Goal: Information Seeking & Learning: Learn about a topic

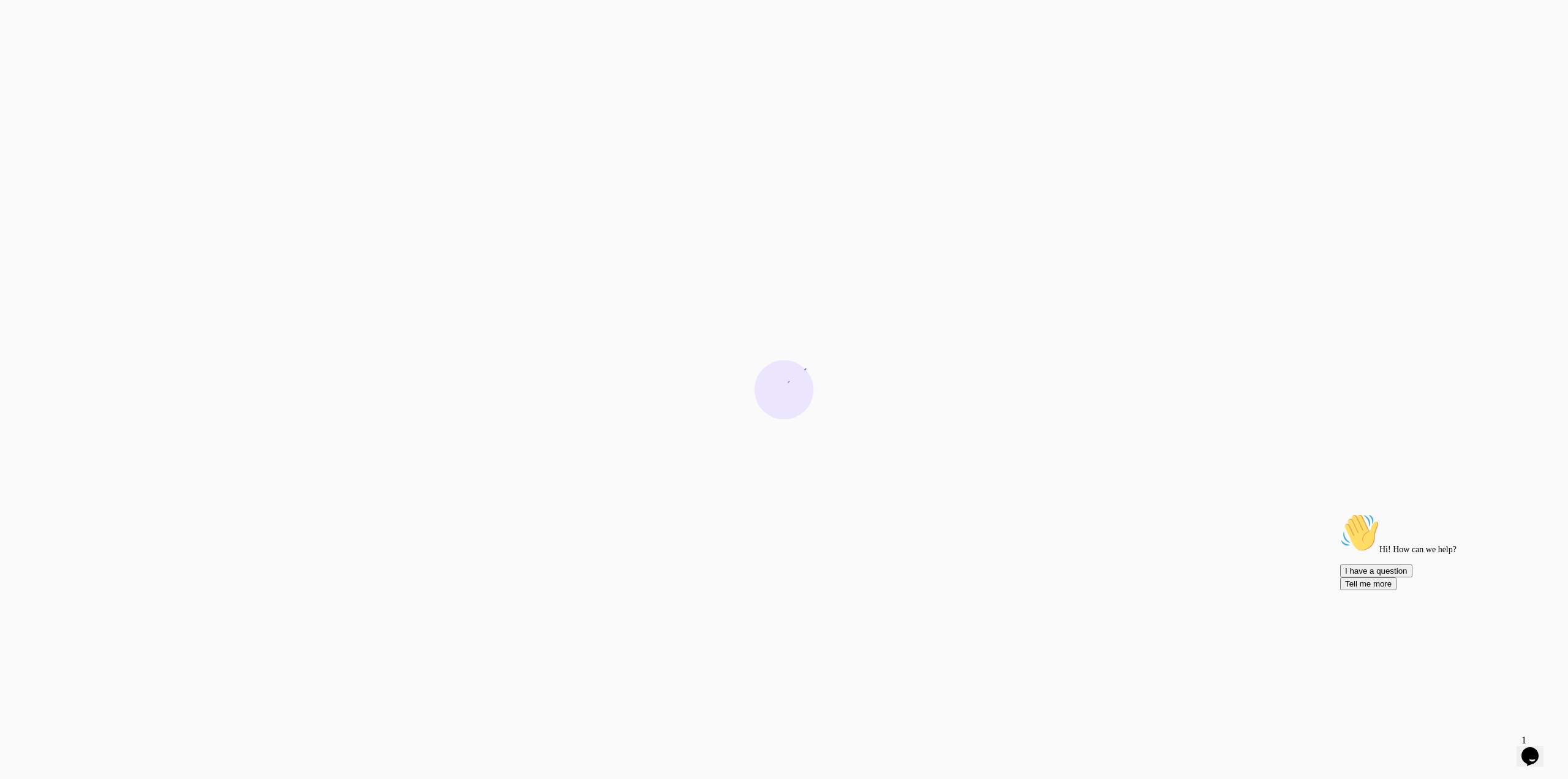
click at [1340, 513] on icon "Chat attention grabber" at bounding box center [1340, 513] width 0 height 0
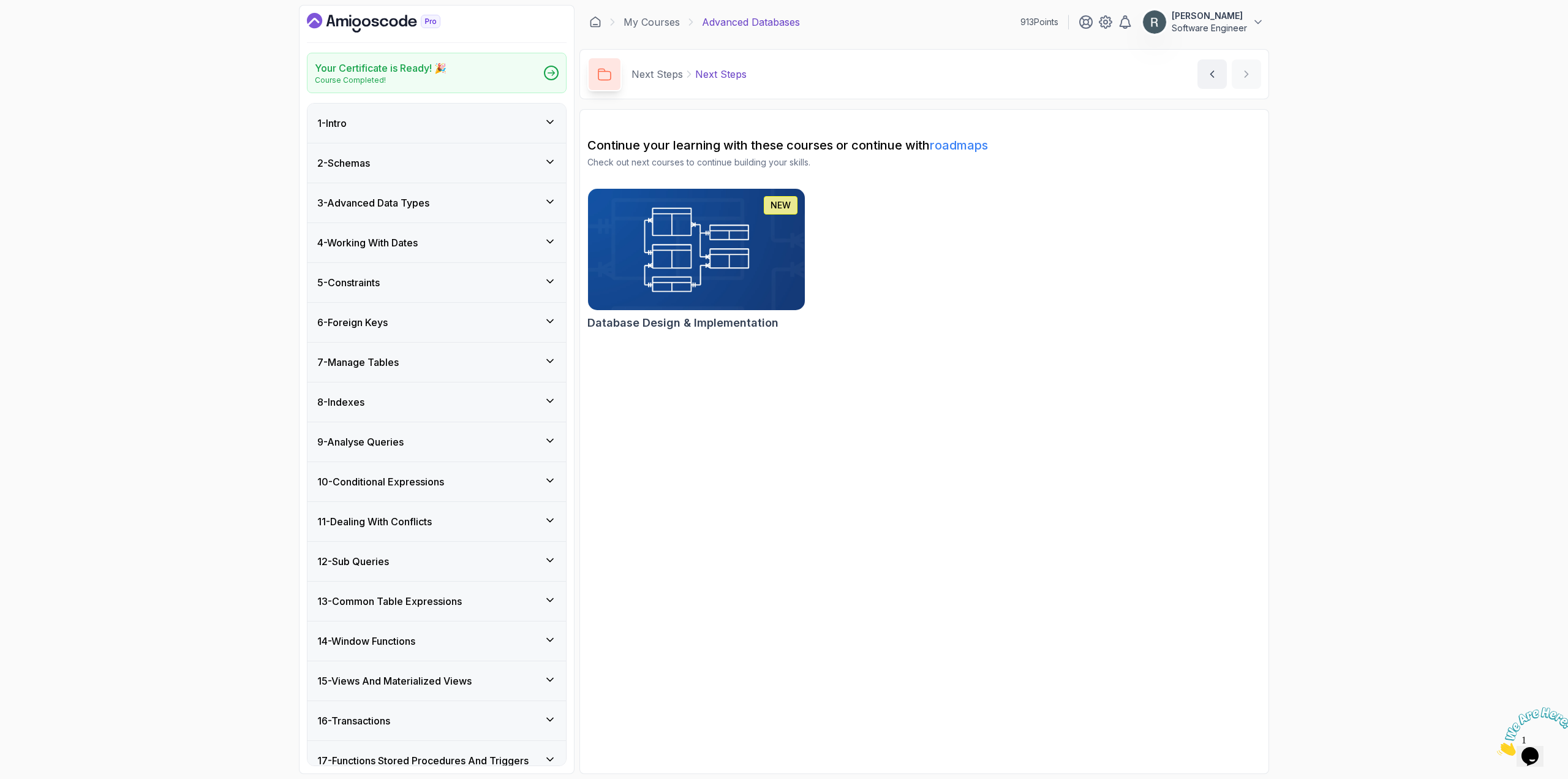
click at [767, 263] on img at bounding box center [696, 249] width 228 height 127
click at [593, 23] on icon at bounding box center [594, 21] width 12 height 12
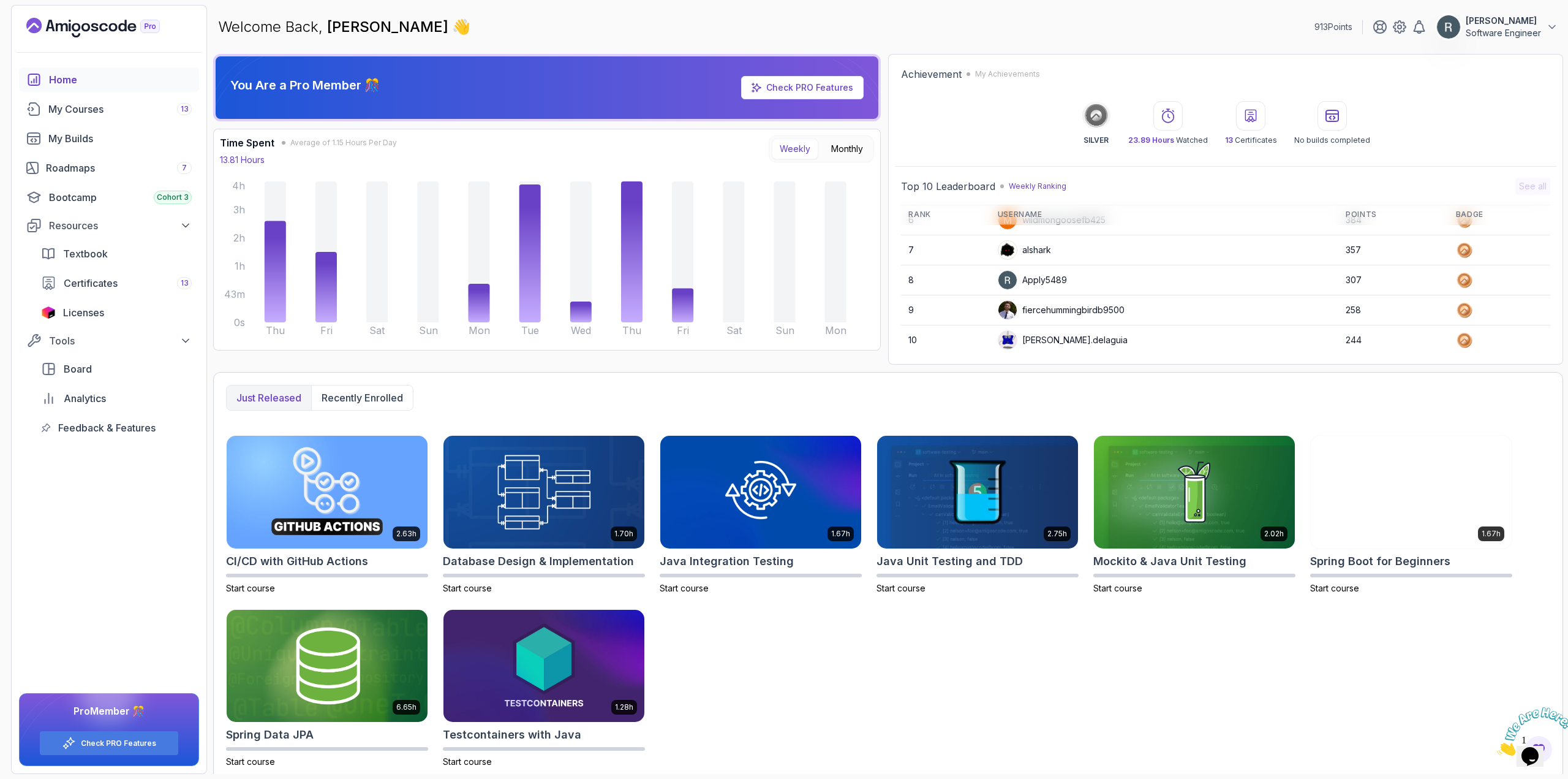
scroll to position [173, 0]
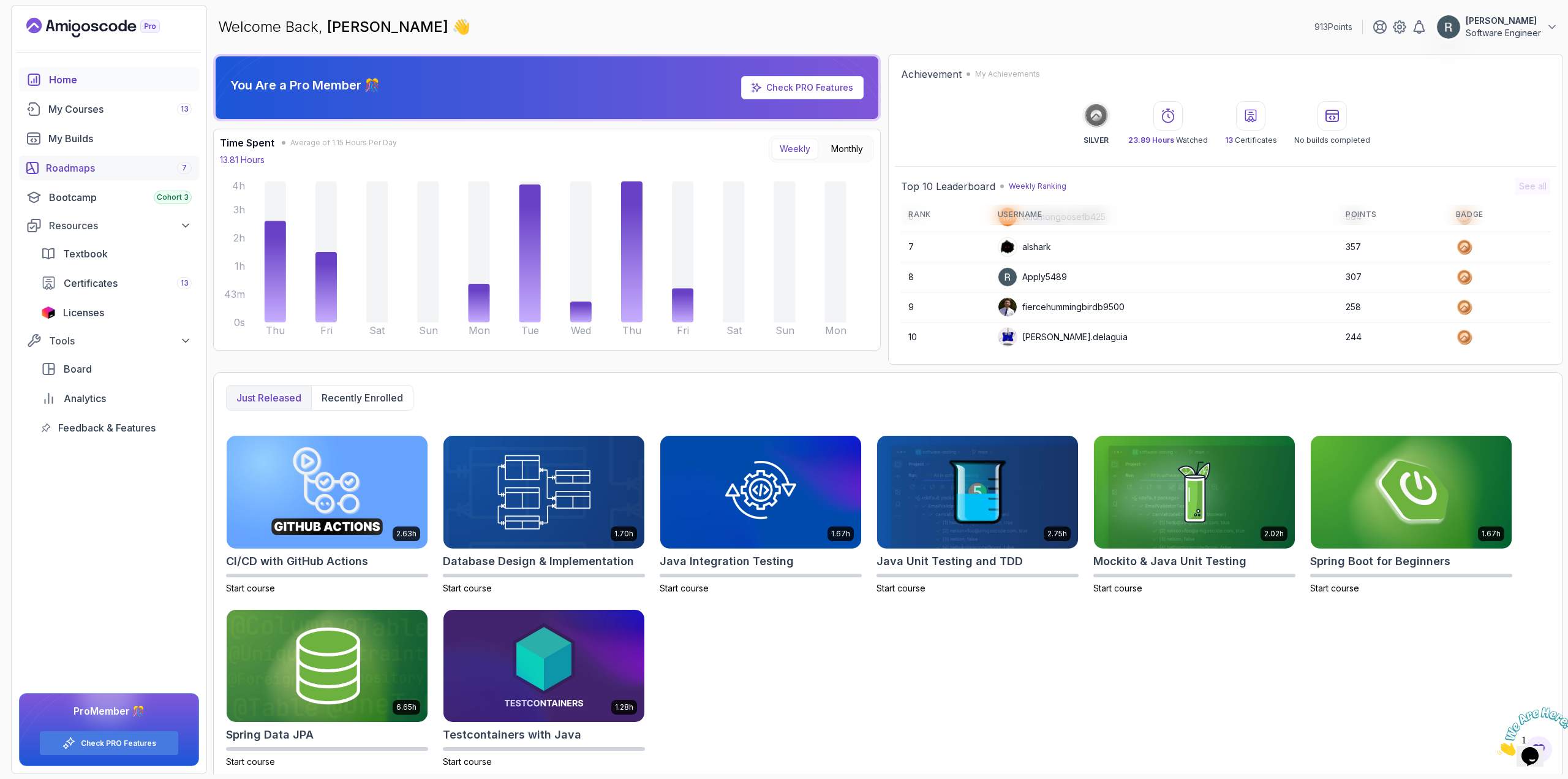
click at [106, 167] on div "Roadmaps 7" at bounding box center [118, 168] width 146 height 15
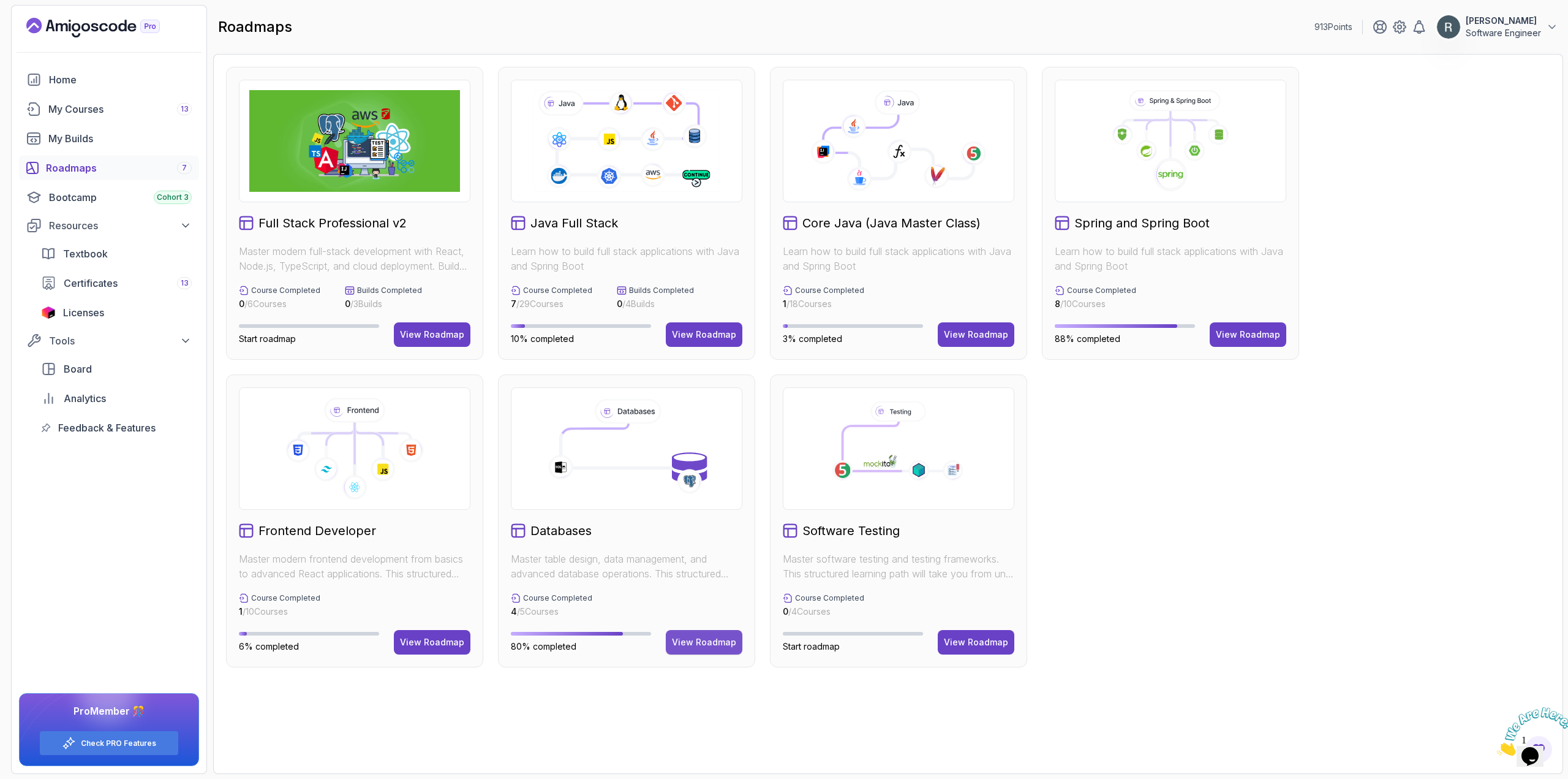
click at [706, 642] on div "View Roadmap" at bounding box center [703, 642] width 64 height 12
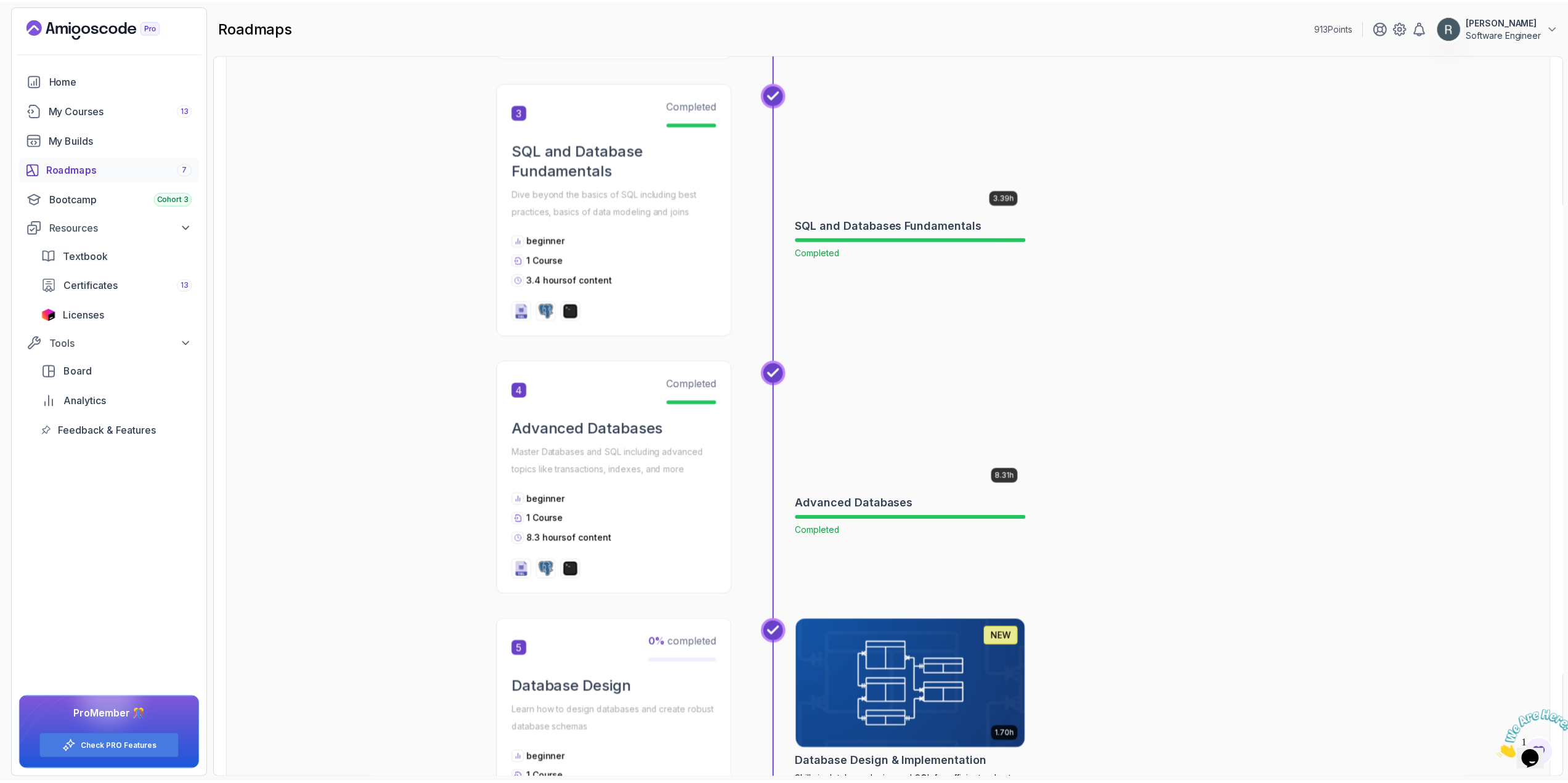
scroll to position [1149, 0]
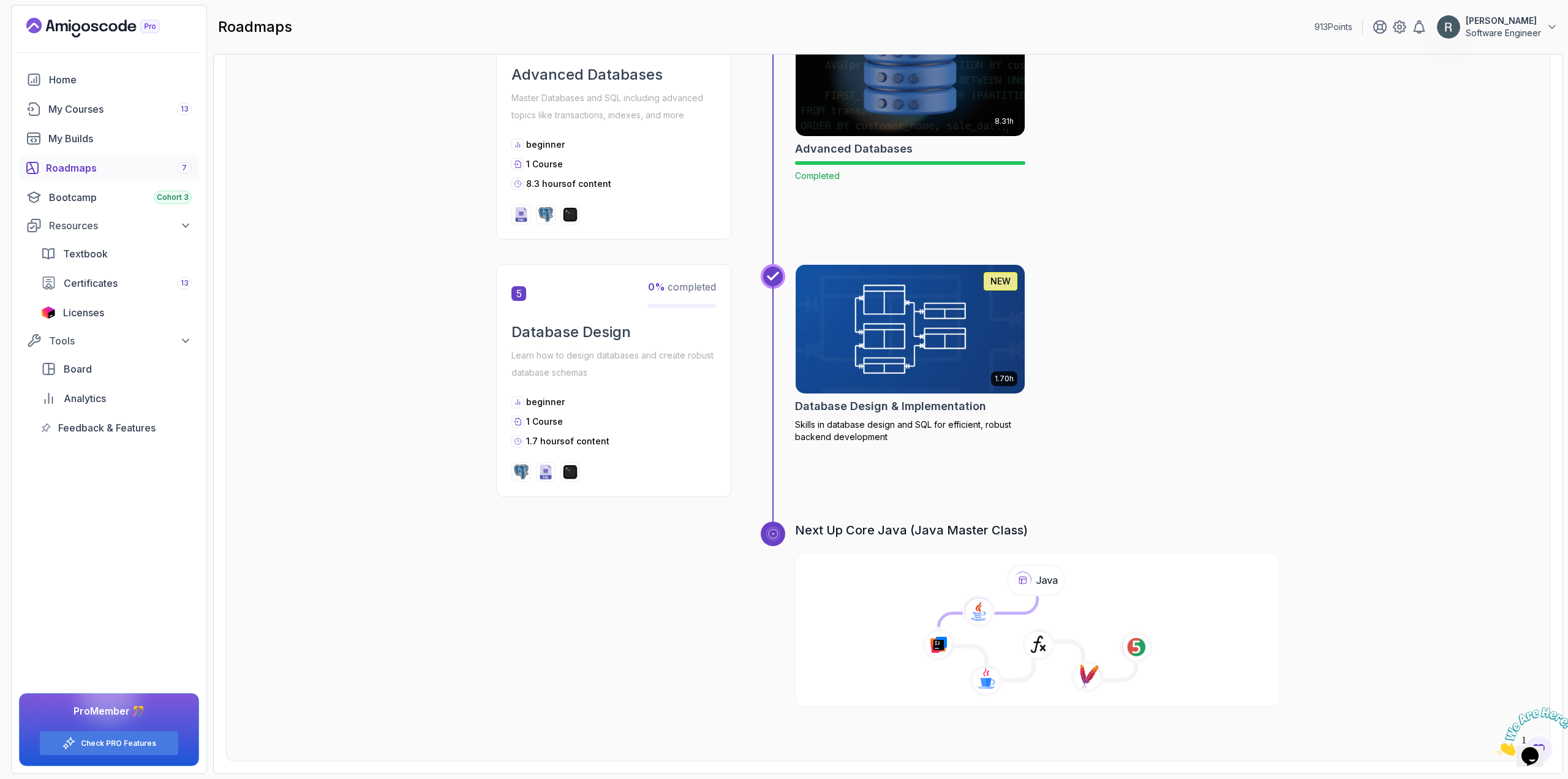
click at [923, 367] on img at bounding box center [909, 328] width 241 height 135
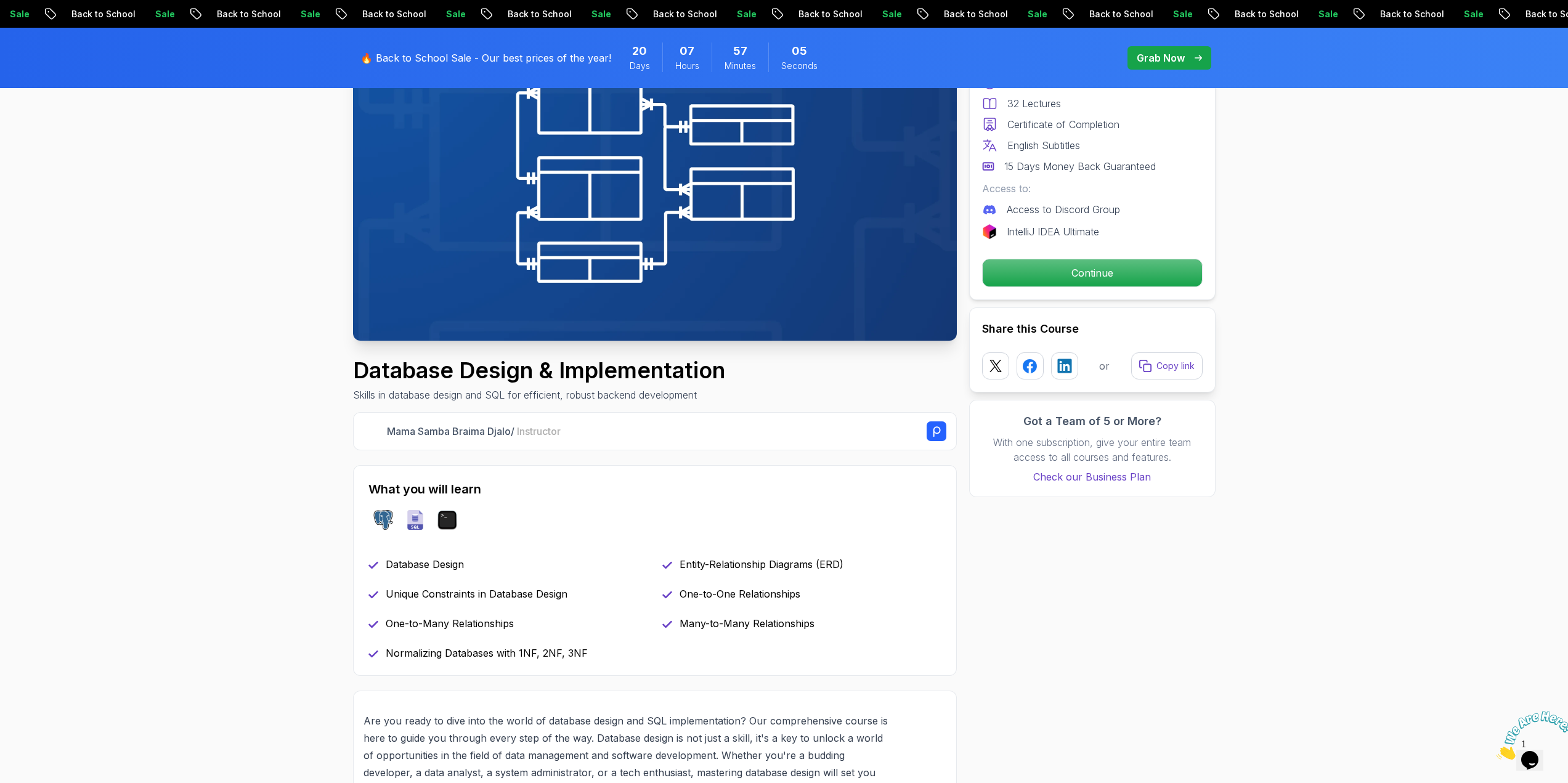
scroll to position [185, 0]
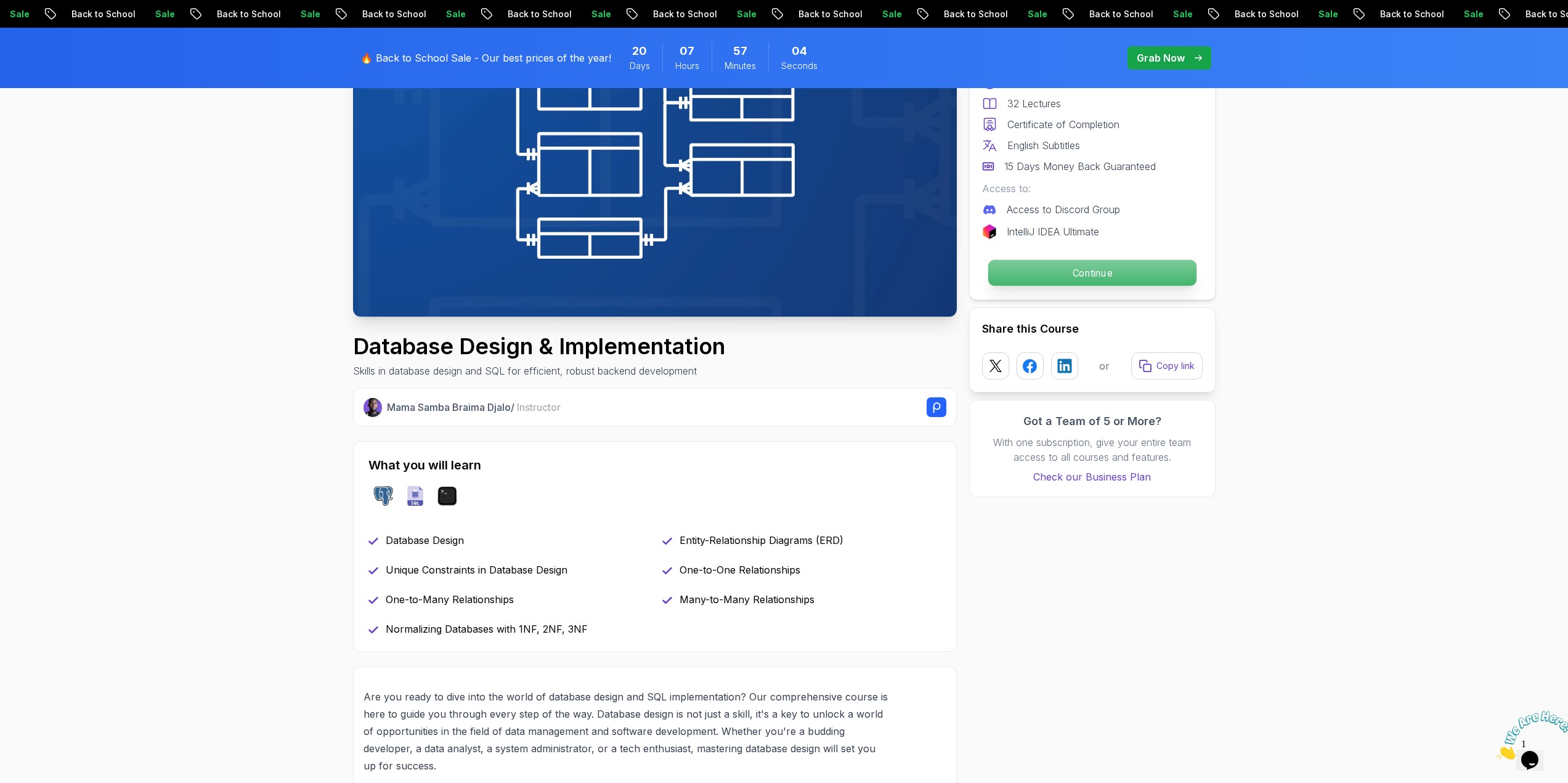
click at [1094, 266] on p "Continue" at bounding box center [1092, 273] width 208 height 26
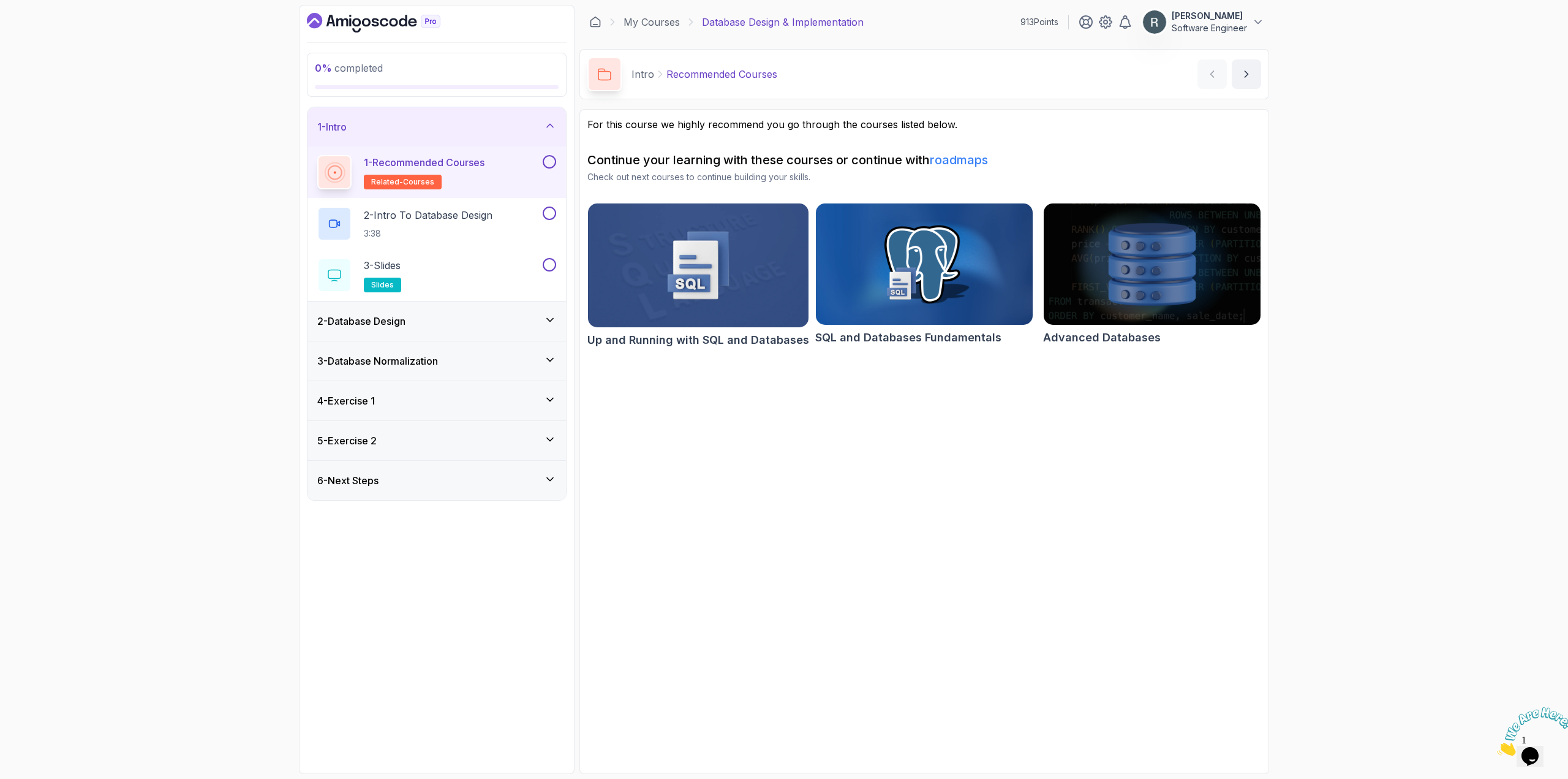
click at [546, 160] on button at bounding box center [549, 161] width 14 height 14
click at [525, 217] on div "2 - Intro To Database Design 3:38" at bounding box center [428, 223] width 223 height 34
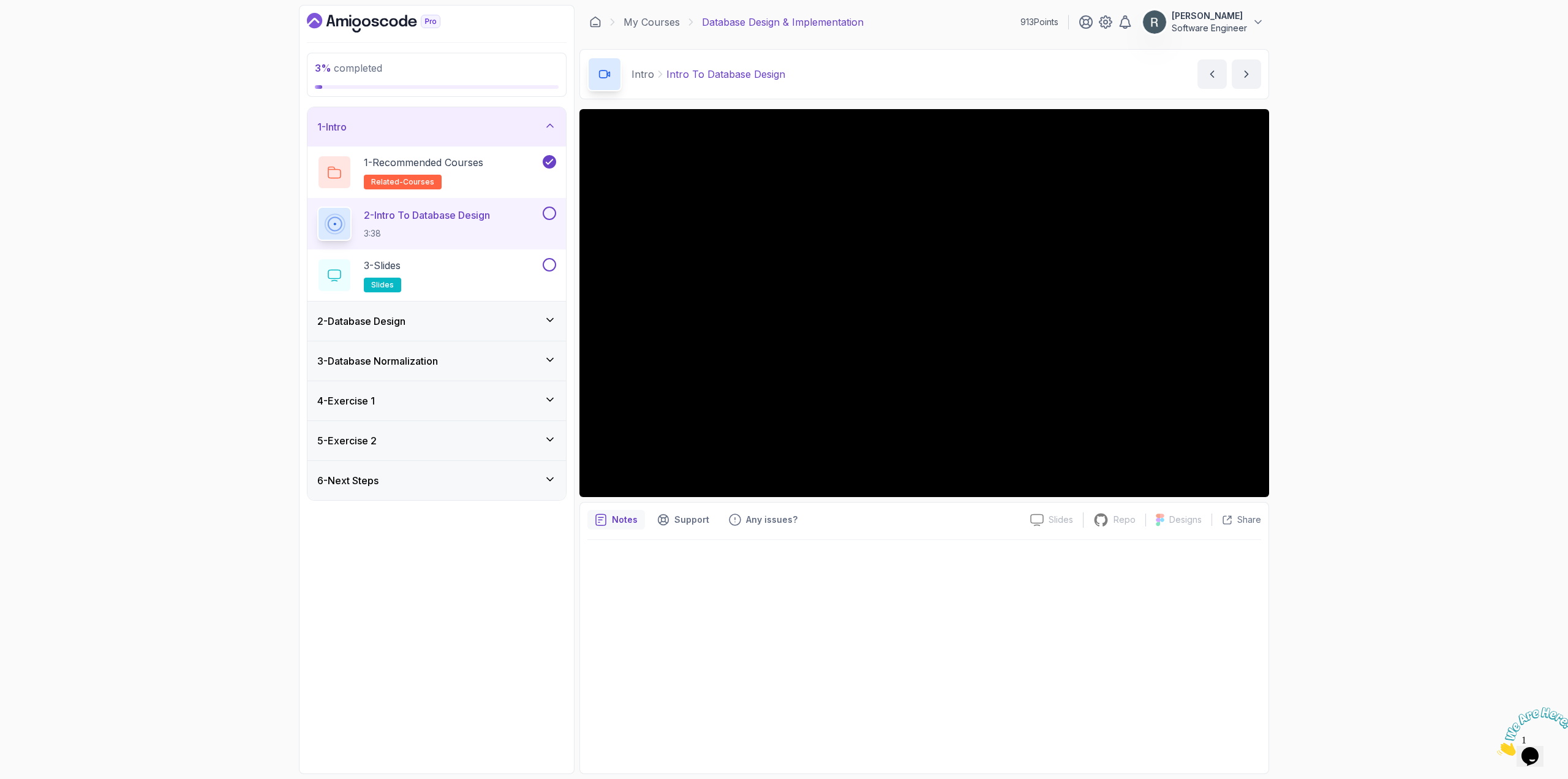
click at [1497, 747] on icon "Close" at bounding box center [1497, 752] width 0 height 10
click at [544, 215] on button at bounding box center [549, 213] width 14 height 14
click at [493, 263] on div "3 - Slides slides" at bounding box center [428, 274] width 223 height 34
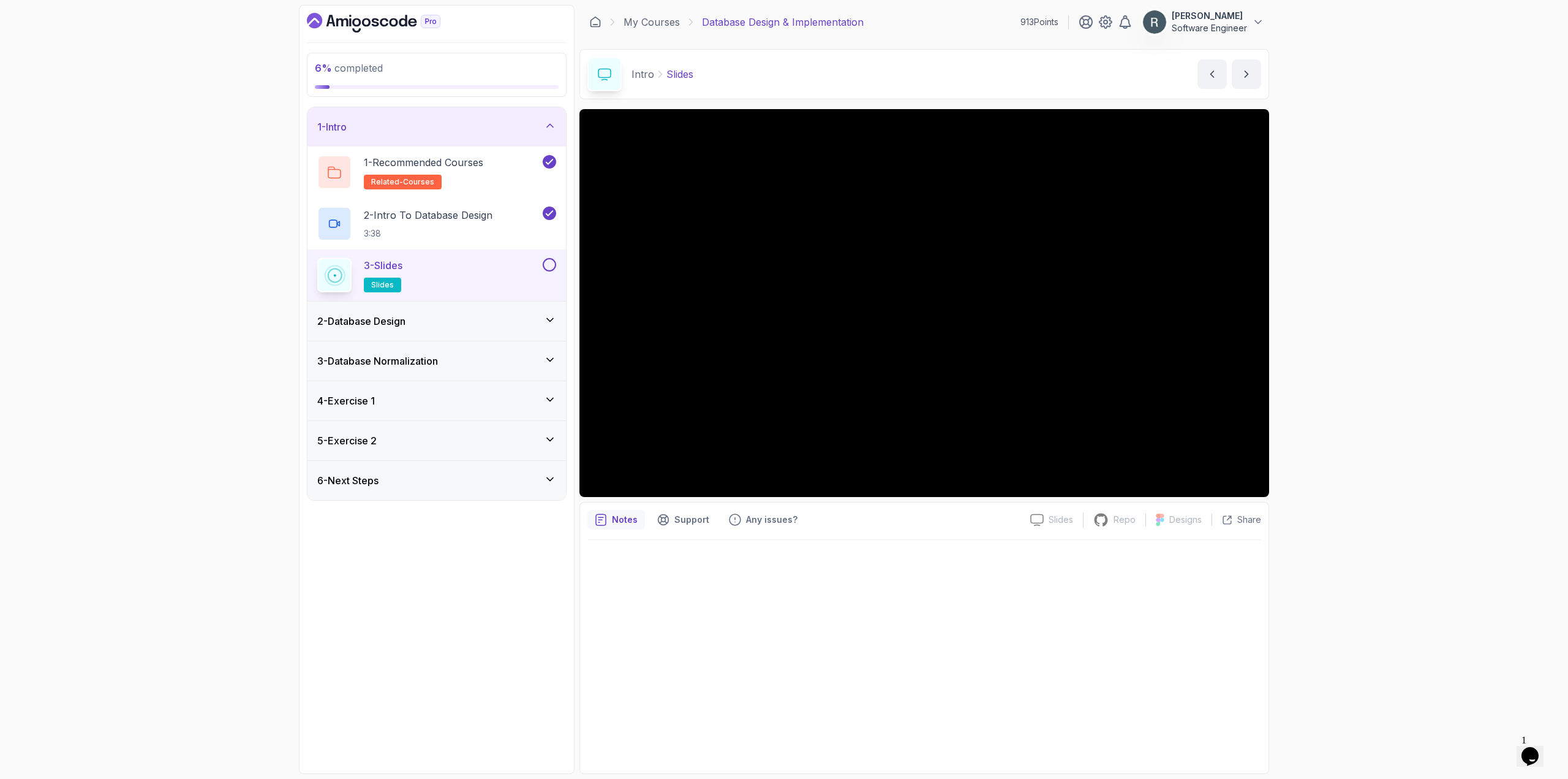
click at [544, 266] on button at bounding box center [549, 264] width 14 height 14
click at [488, 317] on div "2 - Database Design" at bounding box center [436, 321] width 239 height 15
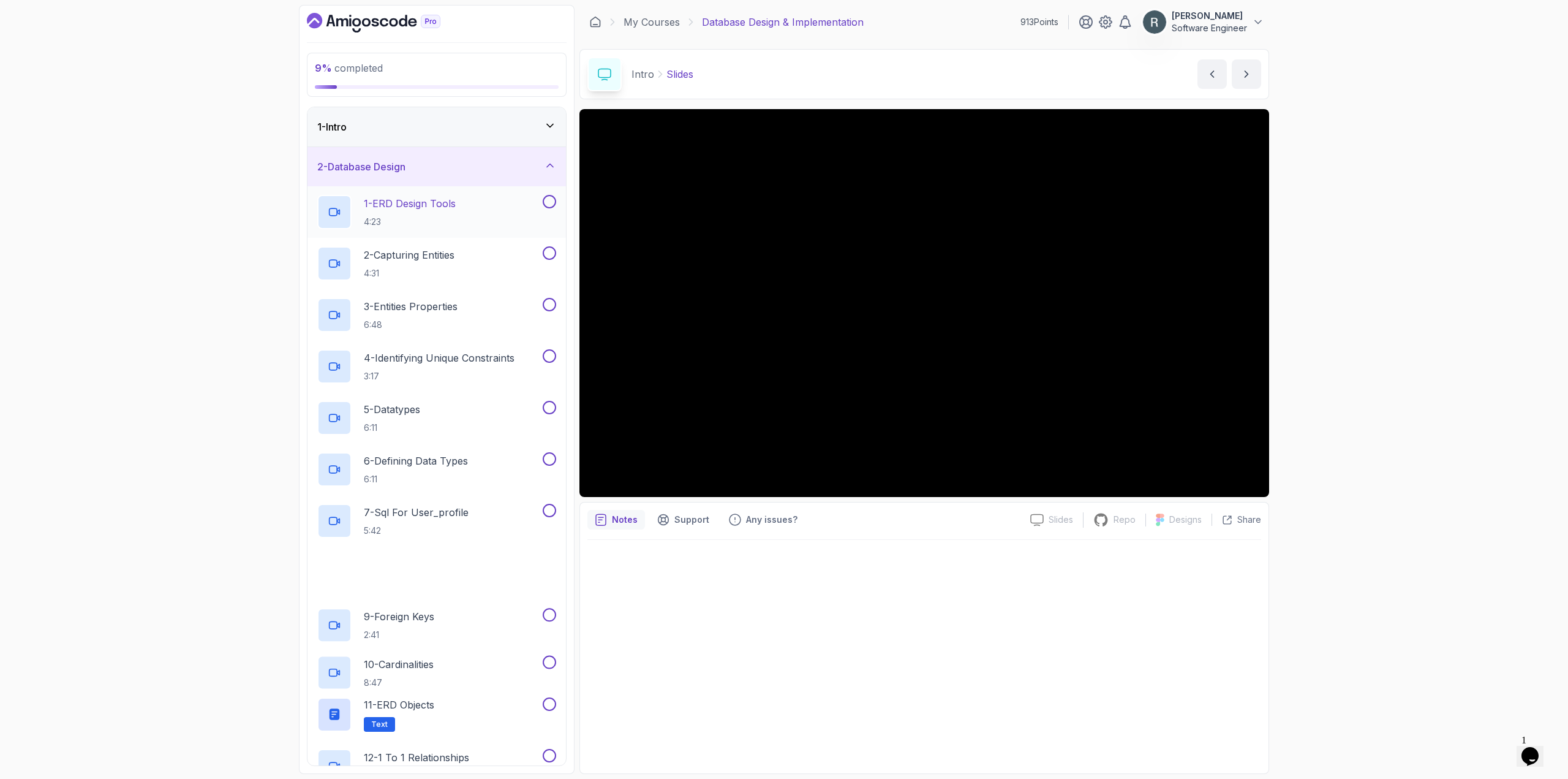
click at [485, 234] on div "1 - ERD Design Tools 4:23" at bounding box center [437, 212] width 258 height 51
click at [524, 223] on div "1 - ERD Design Tools 4:23" at bounding box center [428, 212] width 223 height 34
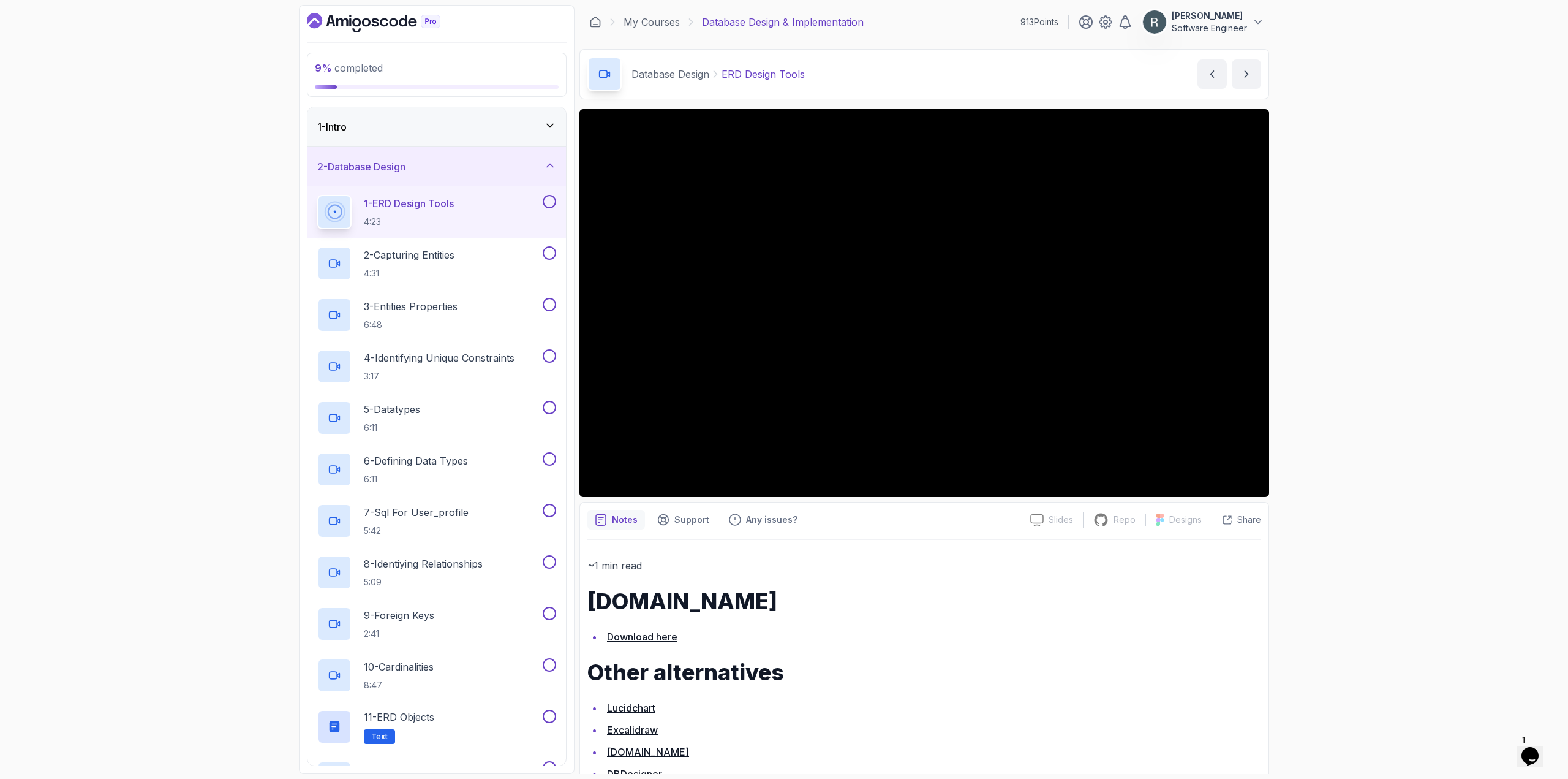
click at [551, 203] on button at bounding box center [549, 202] width 14 height 14
click at [493, 254] on div "2 - Capturing Entities 4:31" at bounding box center [428, 263] width 223 height 34
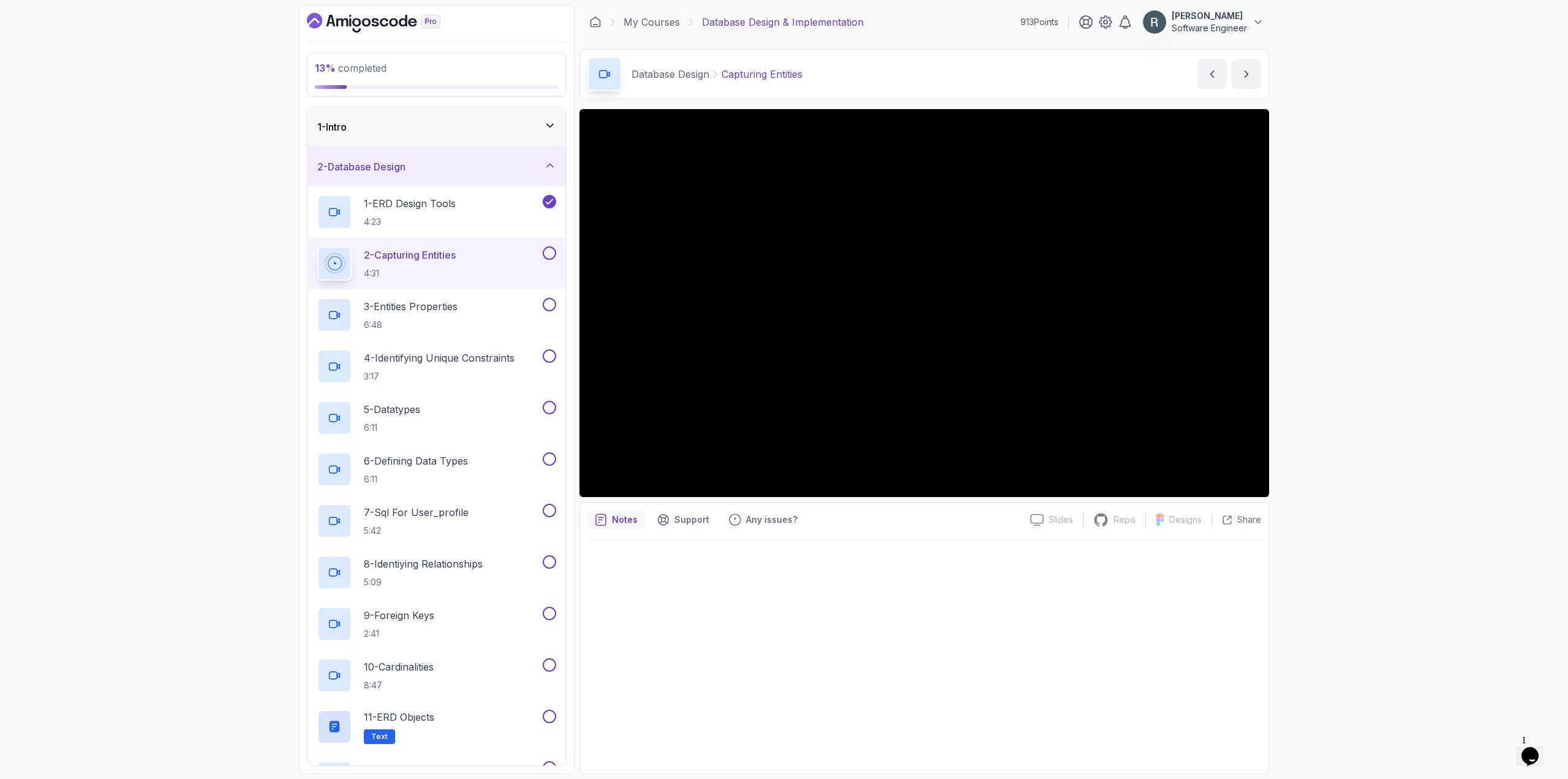
click at [550, 253] on button at bounding box center [549, 253] width 14 height 14
click at [468, 319] on div "3 - Entities Properties 6:48" at bounding box center [428, 314] width 223 height 34
click at [555, 308] on button at bounding box center [549, 304] width 14 height 14
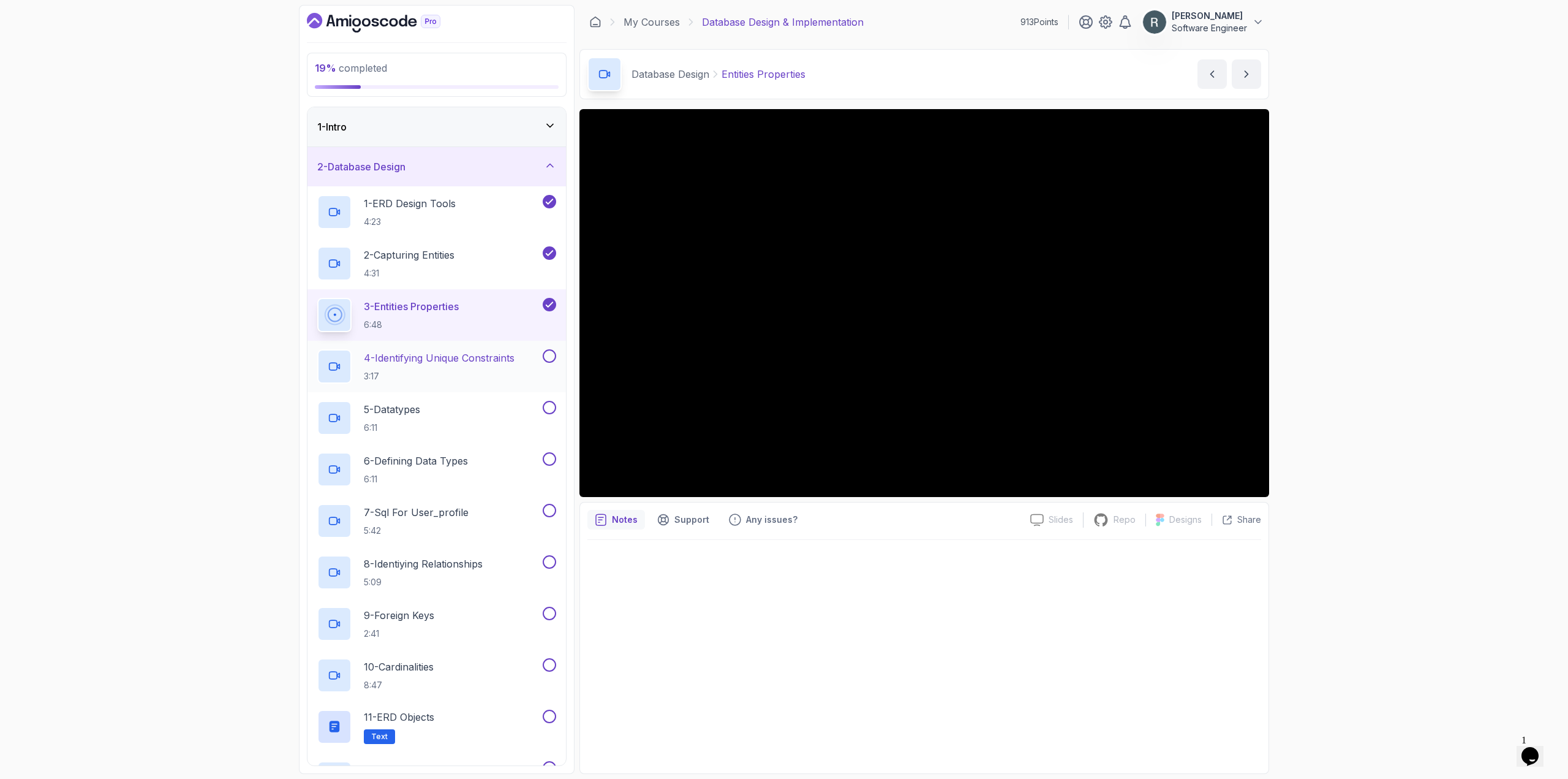
click at [509, 365] on h2 "4 - Identifying Unique Constraints 3:17" at bounding box center [439, 366] width 150 height 32
click at [548, 360] on button at bounding box center [549, 356] width 14 height 14
click at [548, 407] on button at bounding box center [549, 407] width 14 height 14
click at [550, 460] on button at bounding box center [549, 458] width 14 height 14
click at [514, 517] on div "7 - Sql For User_profile 5:42" at bounding box center [428, 521] width 223 height 34
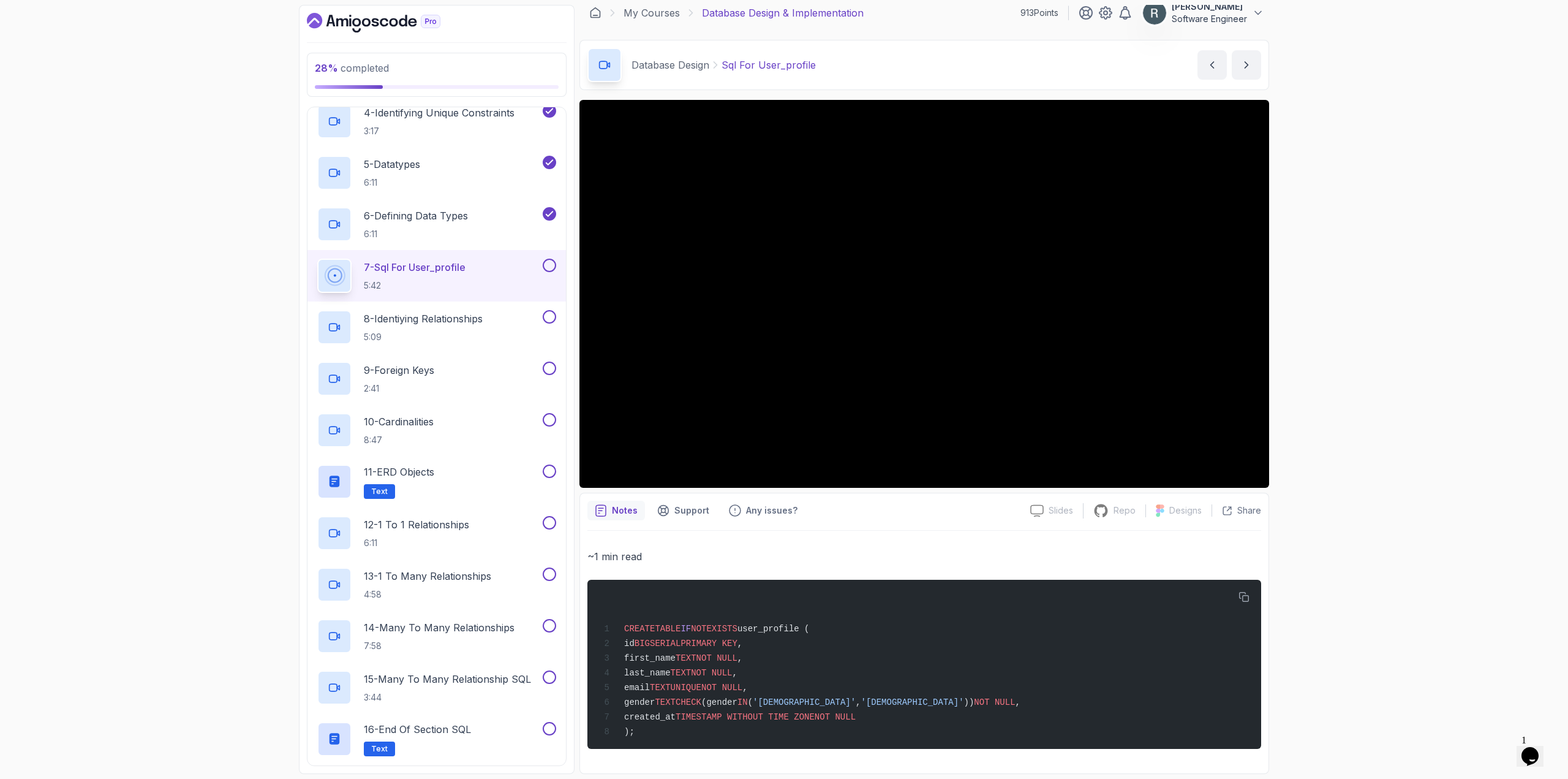
scroll to position [14, 0]
click at [550, 269] on button at bounding box center [549, 265] width 14 height 14
click at [514, 324] on div "8 - Identiying Relationships 5:09" at bounding box center [428, 326] width 223 height 34
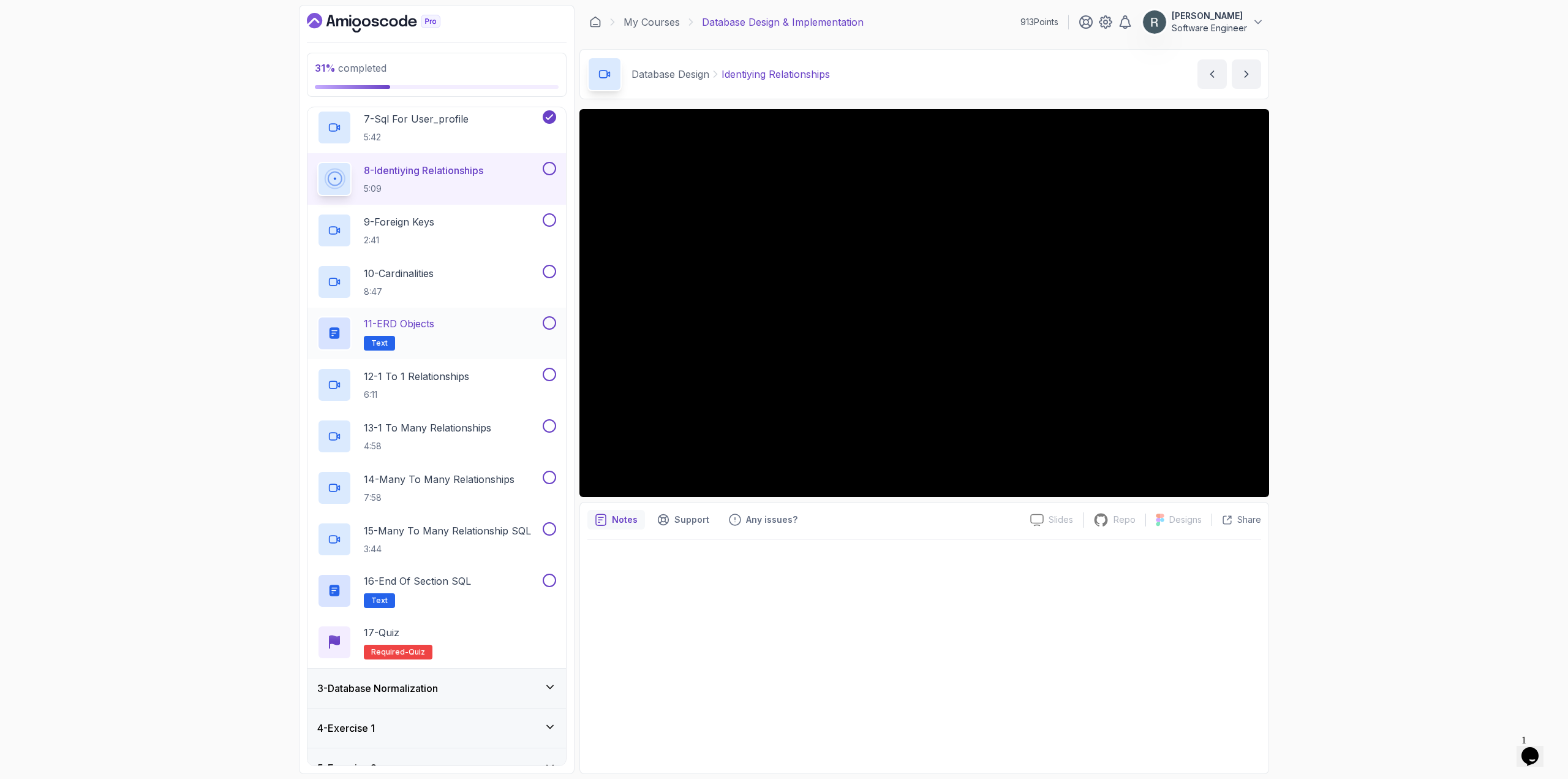
scroll to position [333, 0]
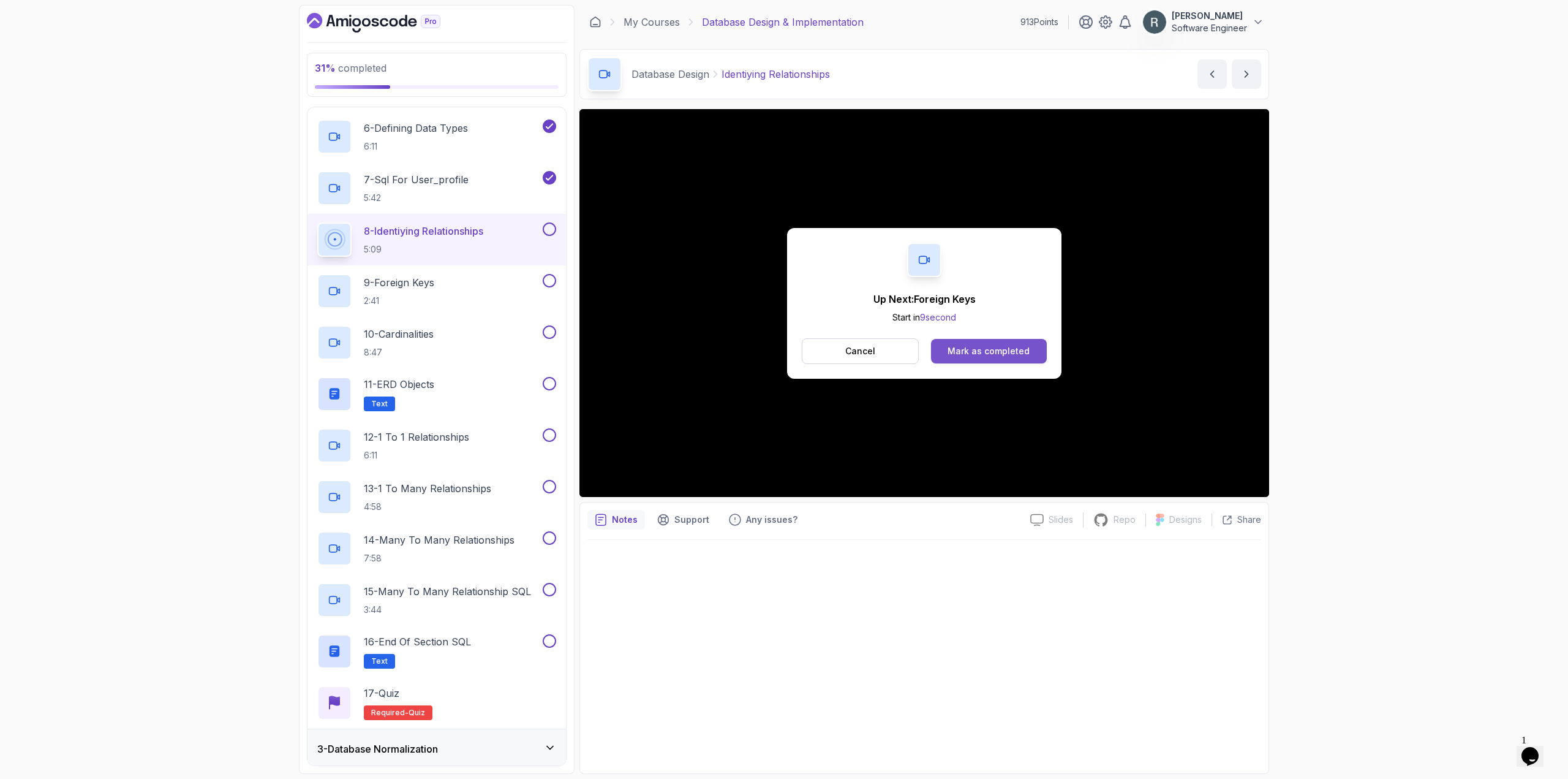
click at [997, 349] on div "Mark as completed" at bounding box center [988, 350] width 82 height 12
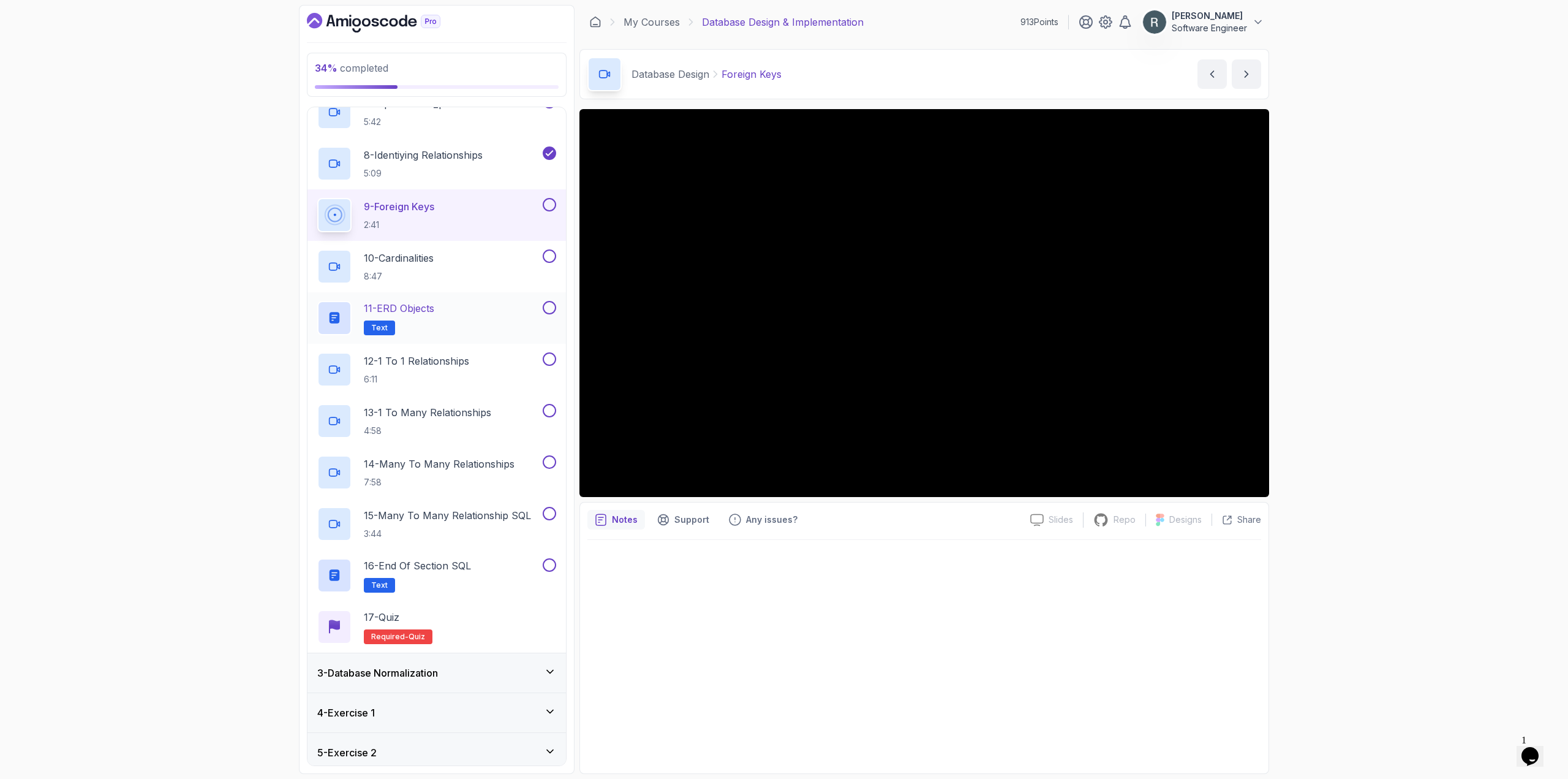
scroll to position [455, 0]
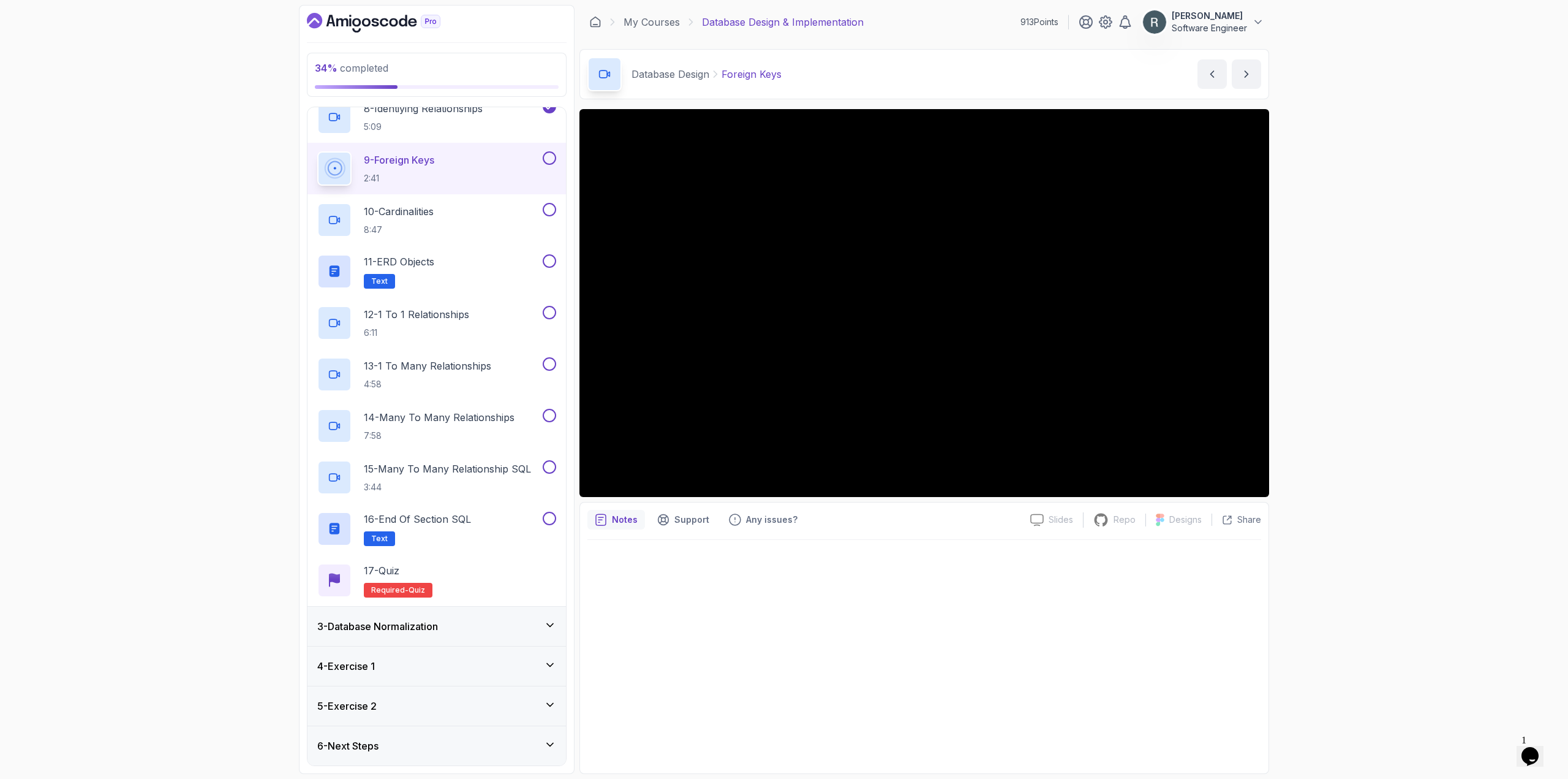
click at [550, 158] on button at bounding box center [549, 158] width 14 height 14
click at [524, 214] on div "10 - Cardinalities 8:47" at bounding box center [428, 219] width 223 height 34
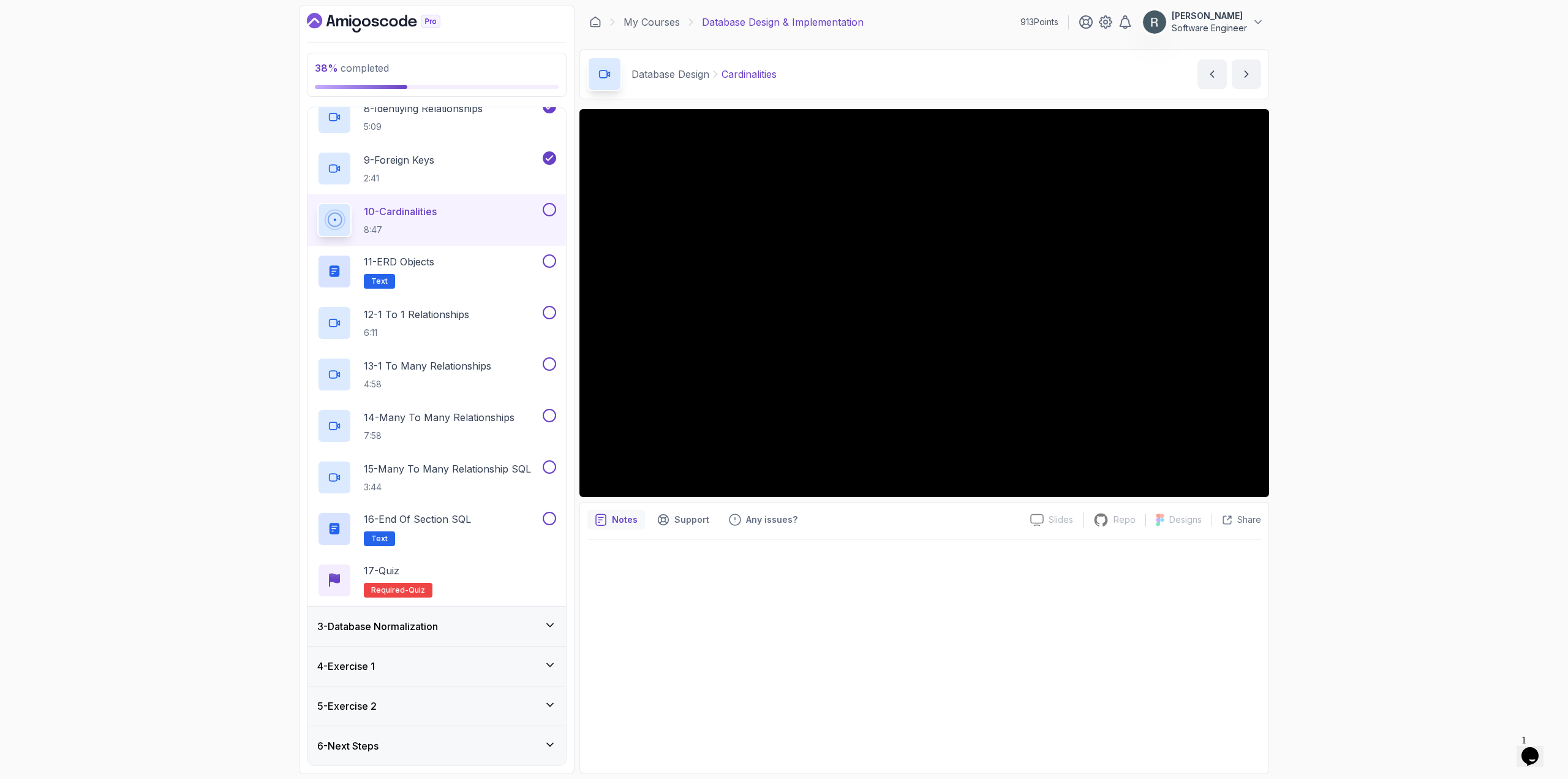
click at [550, 213] on button at bounding box center [549, 209] width 14 height 14
click at [515, 258] on div "11 - ERD Objects Text" at bounding box center [428, 270] width 223 height 34
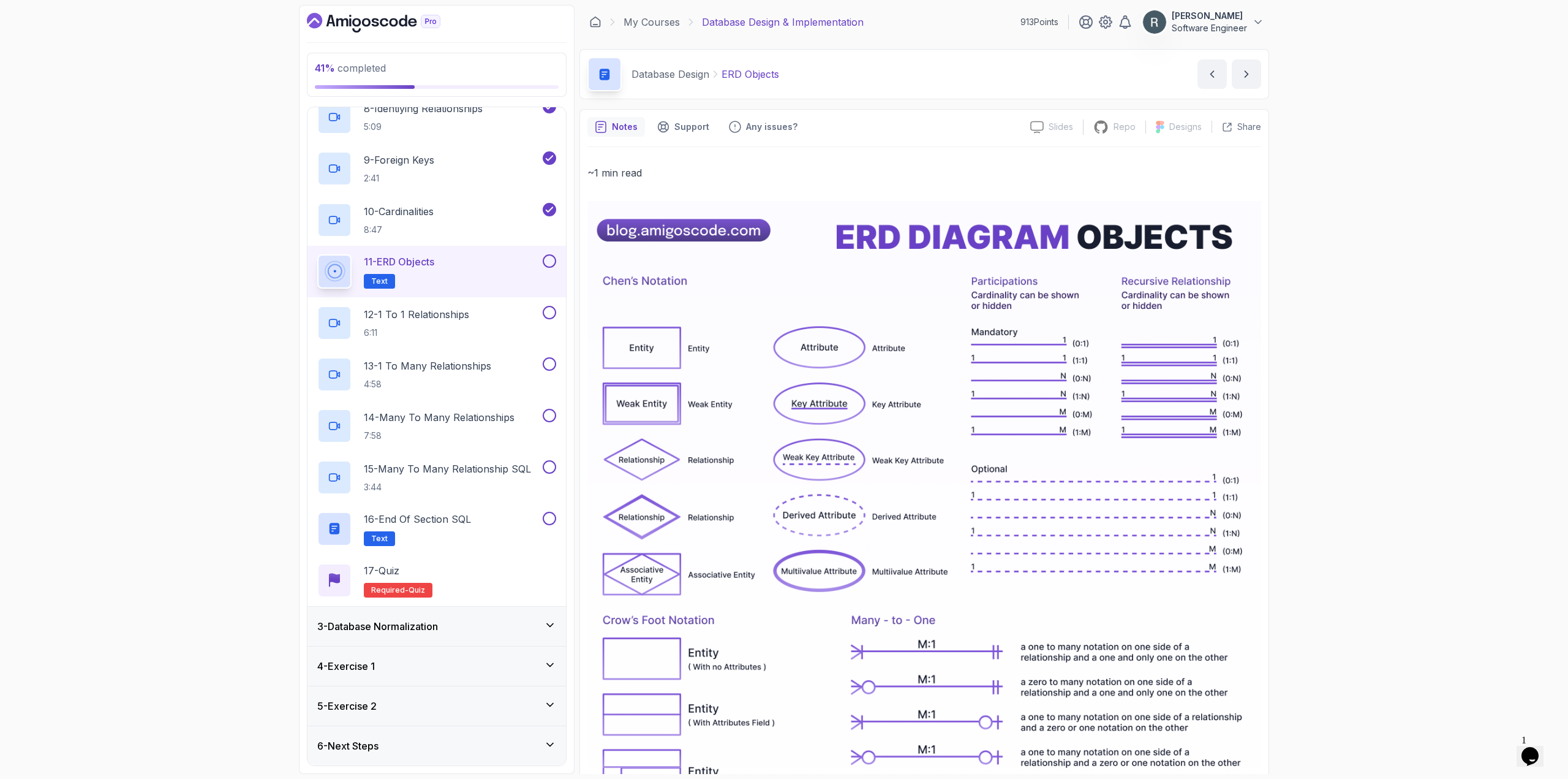
click at [551, 269] on button "11 - ERD Objects Text" at bounding box center [436, 270] width 239 height 34
click at [548, 262] on button at bounding box center [549, 260] width 14 height 14
click at [517, 300] on div "12 - 1 To 1 Relationships 6:11" at bounding box center [437, 323] width 258 height 51
click at [515, 323] on div "12 - 1 To 1 Relationships 6:11" at bounding box center [428, 323] width 223 height 34
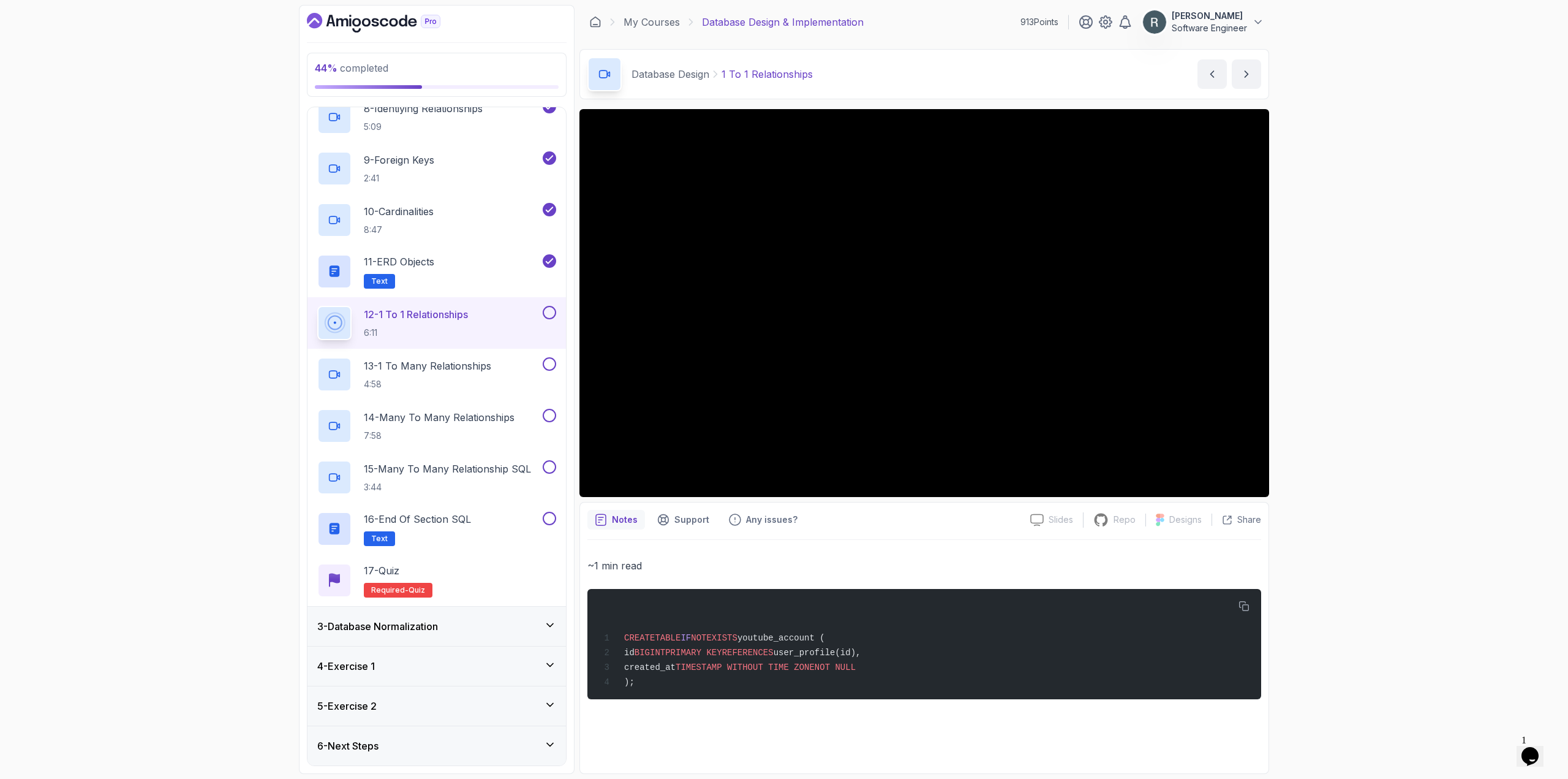
click at [555, 315] on button at bounding box center [549, 313] width 14 height 14
click at [514, 354] on div "13 - 1 To Many Relationships 4:58" at bounding box center [437, 374] width 258 height 51
click at [500, 371] on div "13 - 1 To Many Relationships 4:58" at bounding box center [428, 374] width 223 height 34
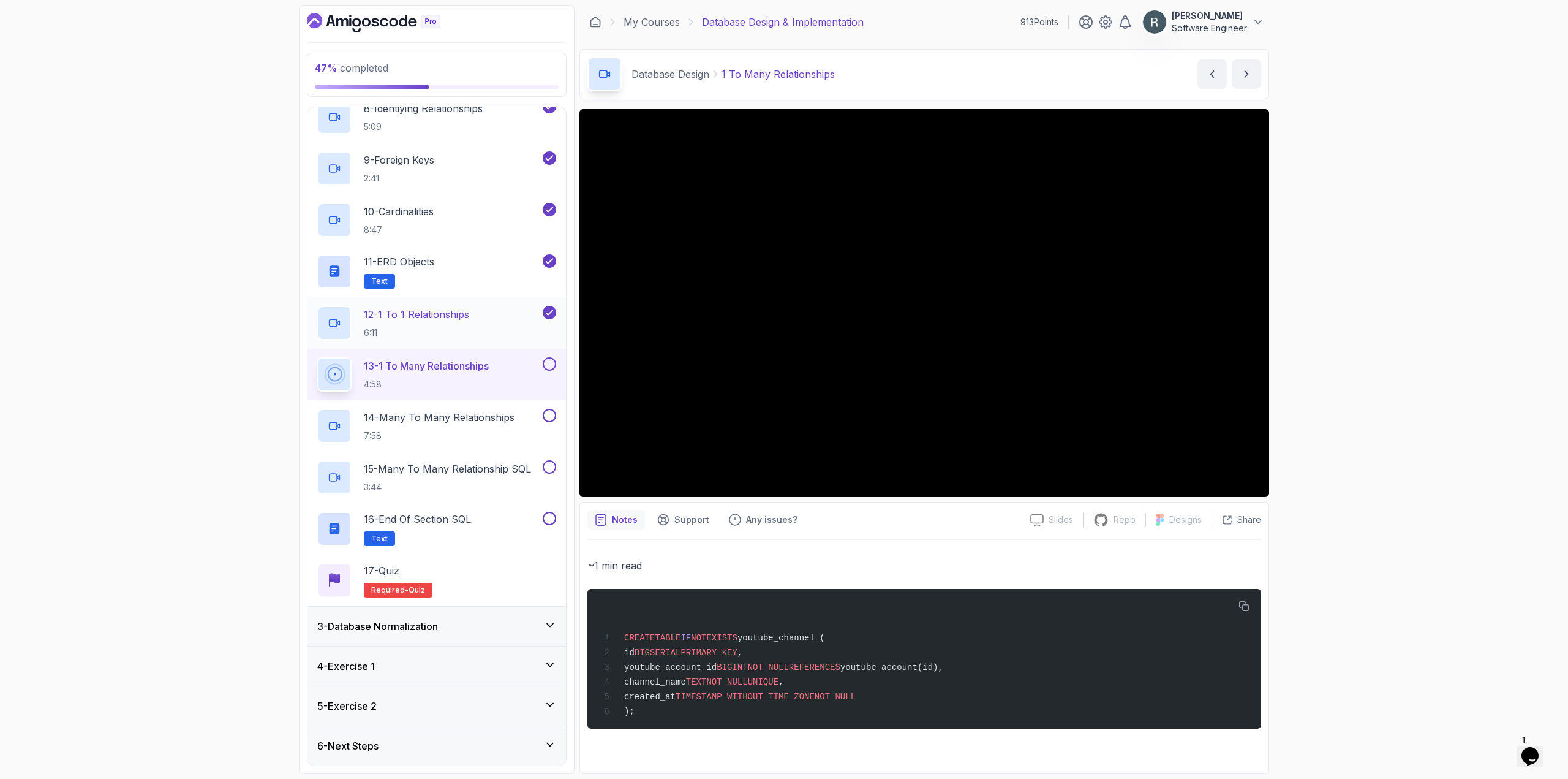
click at [497, 299] on div "1 - ERD Design Tools 4:23 2 - Capturing Entities 4:31 3 - Entities Properties 6…" at bounding box center [437, 168] width 258 height 875
click at [496, 301] on div "12 - 1 To 1 Relationships 6:11" at bounding box center [437, 323] width 258 height 51
click at [492, 313] on div "12 - 1 To 1 Relationships 6:11" at bounding box center [428, 323] width 223 height 34
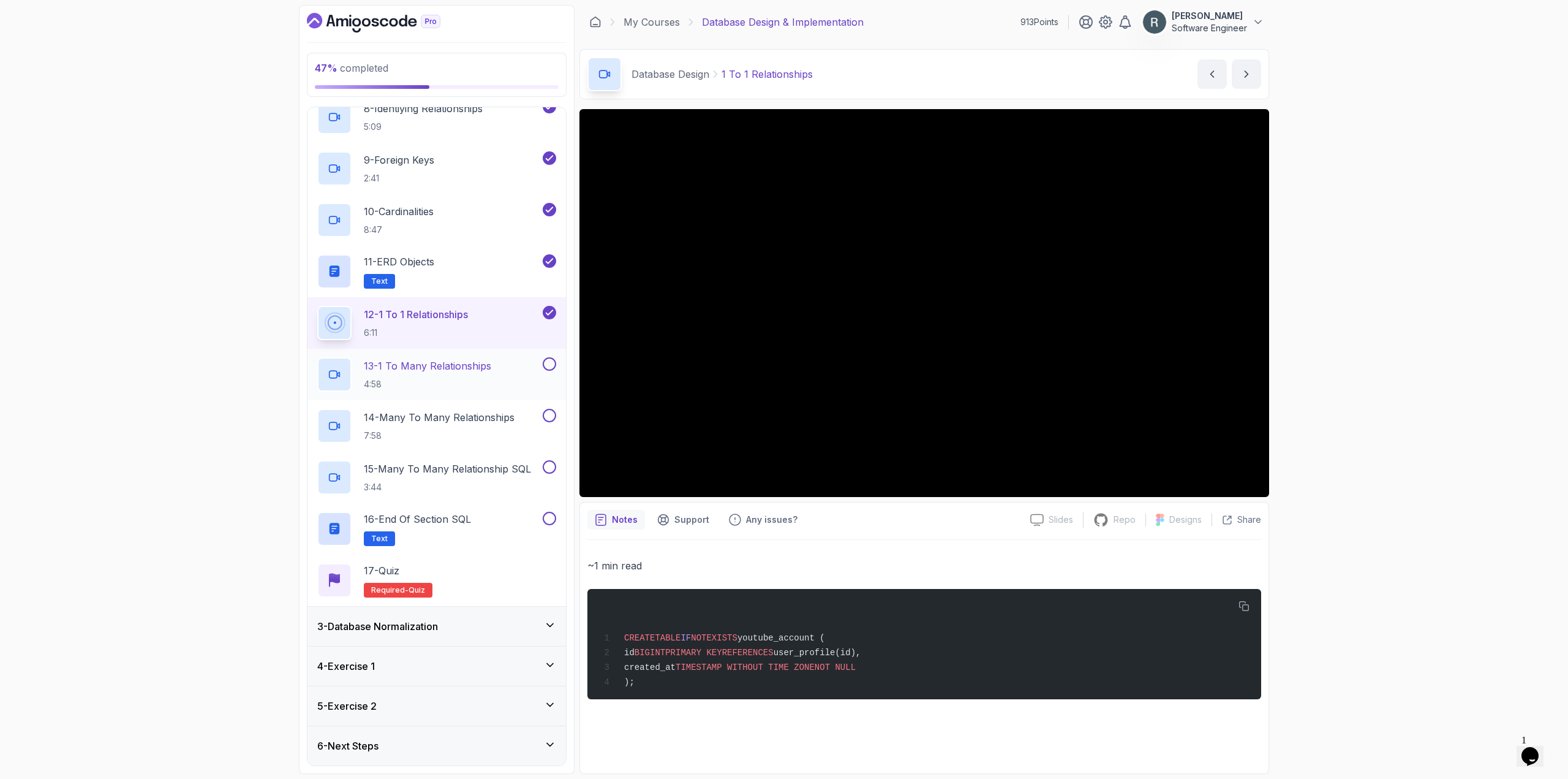
click at [482, 355] on div "13 - 1 To Many Relationships 4:58" at bounding box center [437, 374] width 258 height 51
click at [476, 358] on p "13 - 1 To Many Relationships" at bounding box center [427, 366] width 127 height 15
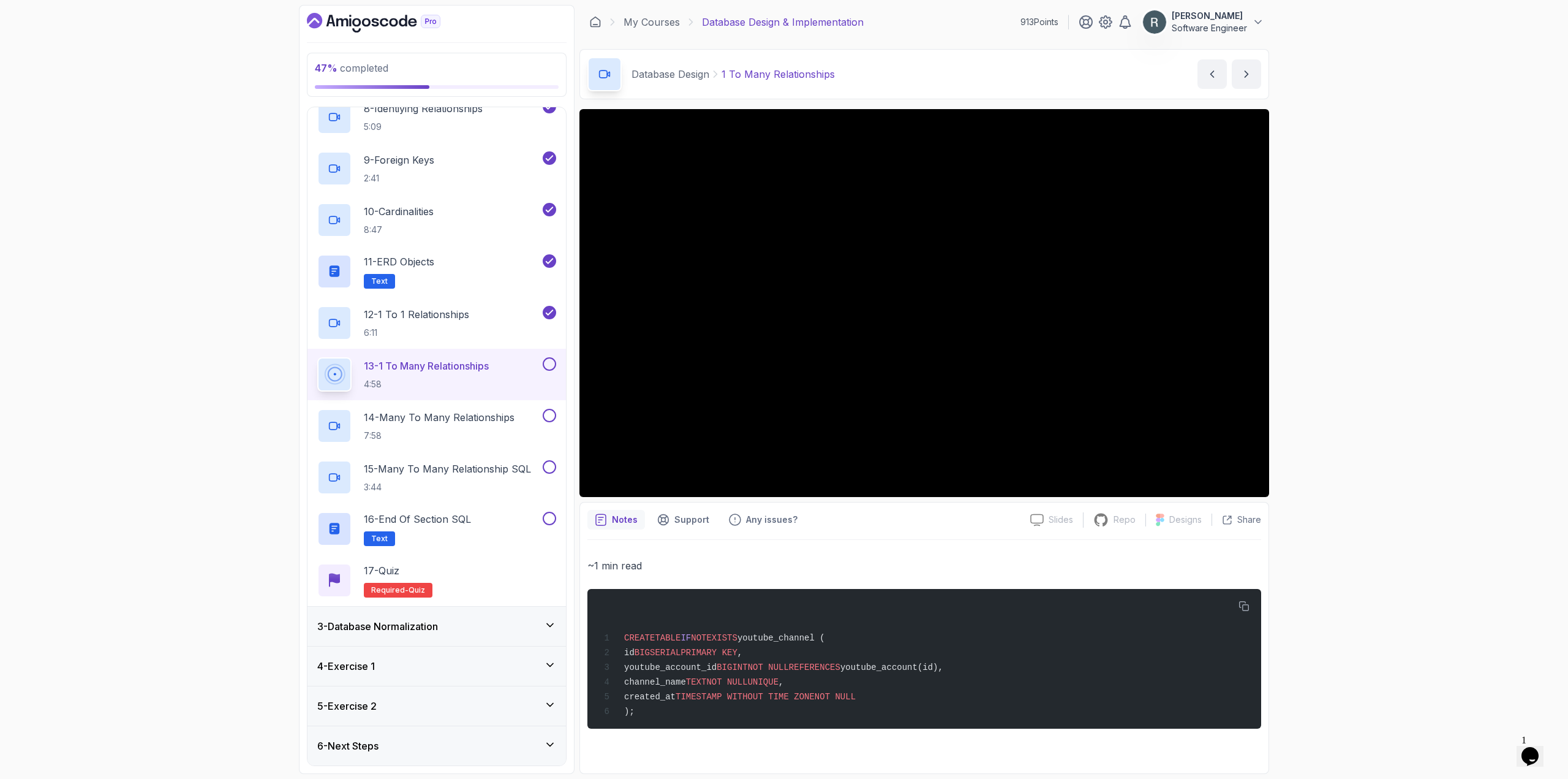
click at [550, 378] on button "13 - 1 To Many Relationships 4:58" at bounding box center [436, 374] width 239 height 34
click at [550, 365] on button at bounding box center [549, 364] width 14 height 14
click at [496, 406] on div "14 - Many To Many Relationships 7:58" at bounding box center [437, 426] width 258 height 51
click at [489, 412] on p "14 - Many To Many Relationships" at bounding box center [439, 417] width 150 height 15
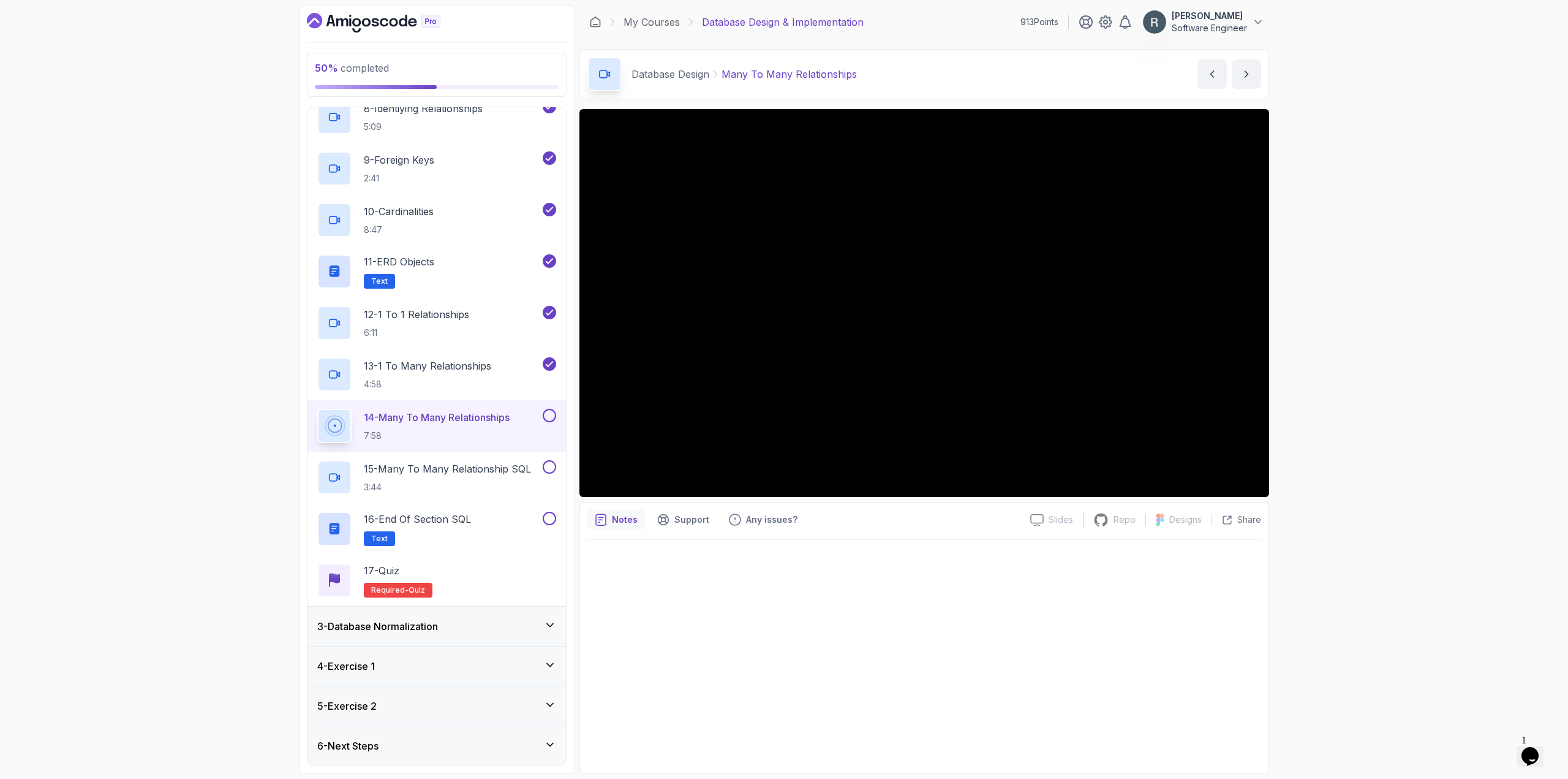
click at [542, 415] on div at bounding box center [548, 415] width 16 height 14
click at [544, 415] on button at bounding box center [549, 415] width 14 height 14
click at [488, 452] on div "15 - Many To Many Relationship SQL 3:44" at bounding box center [437, 477] width 258 height 51
click at [480, 466] on p "15 - Many To Many Relationship SQL" at bounding box center [447, 468] width 168 height 15
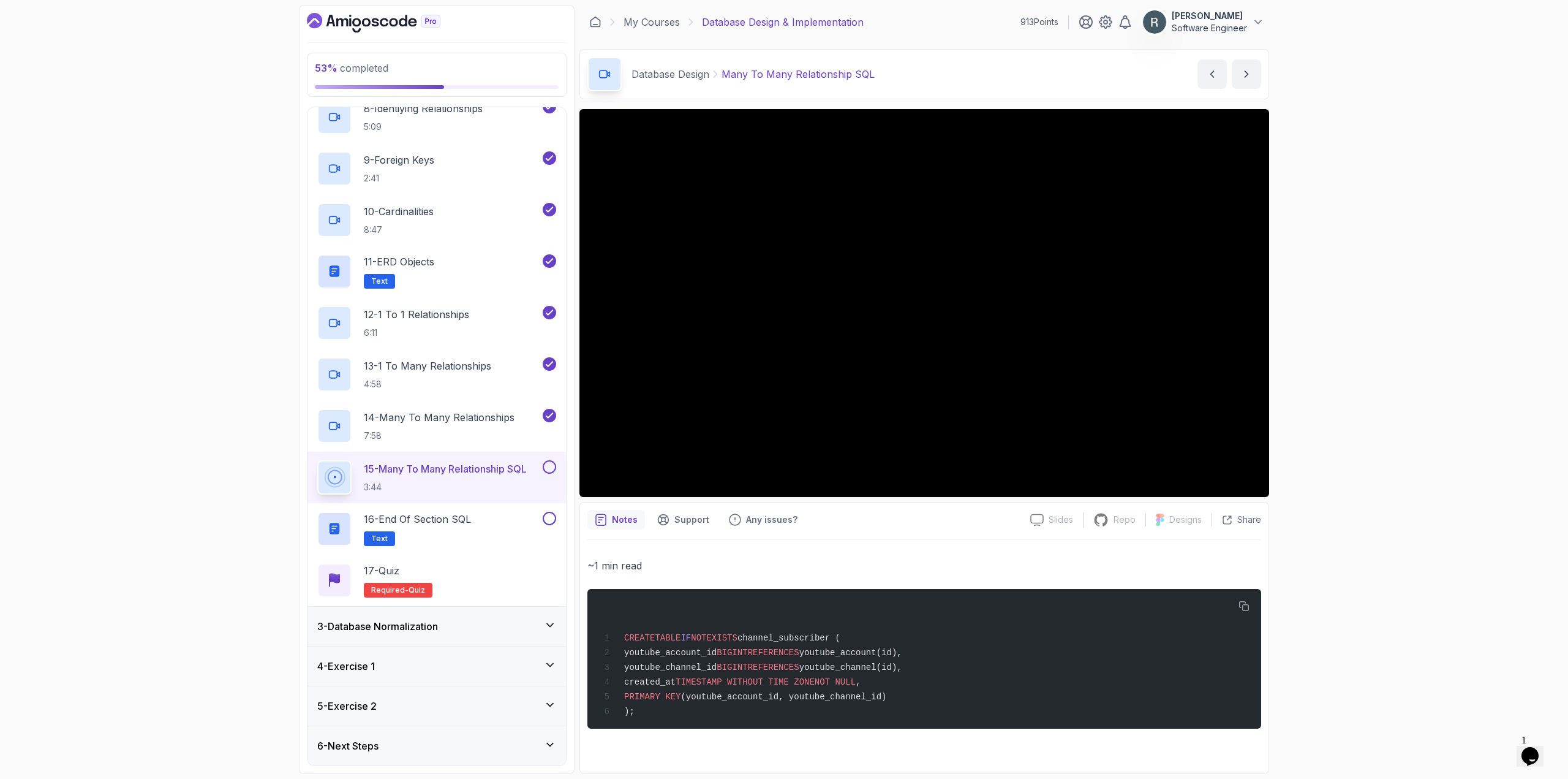
click at [548, 466] on button at bounding box center [549, 466] width 14 height 14
click at [501, 519] on div "16 - End Of Section SQL Text" at bounding box center [428, 528] width 223 height 34
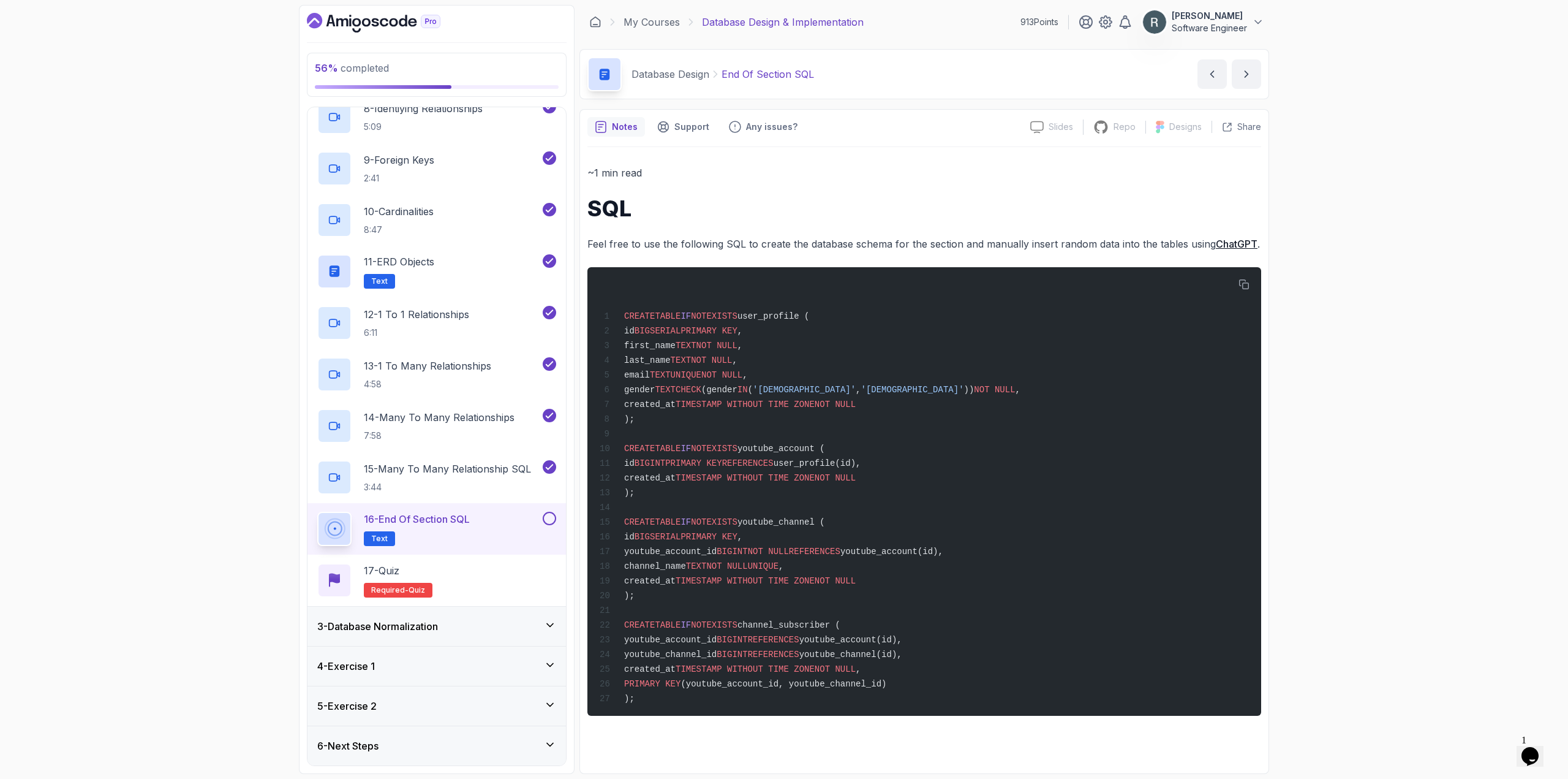
click at [549, 519] on button at bounding box center [549, 518] width 14 height 14
click at [496, 566] on div "17 - Quiz Required- quiz" at bounding box center [436, 579] width 239 height 34
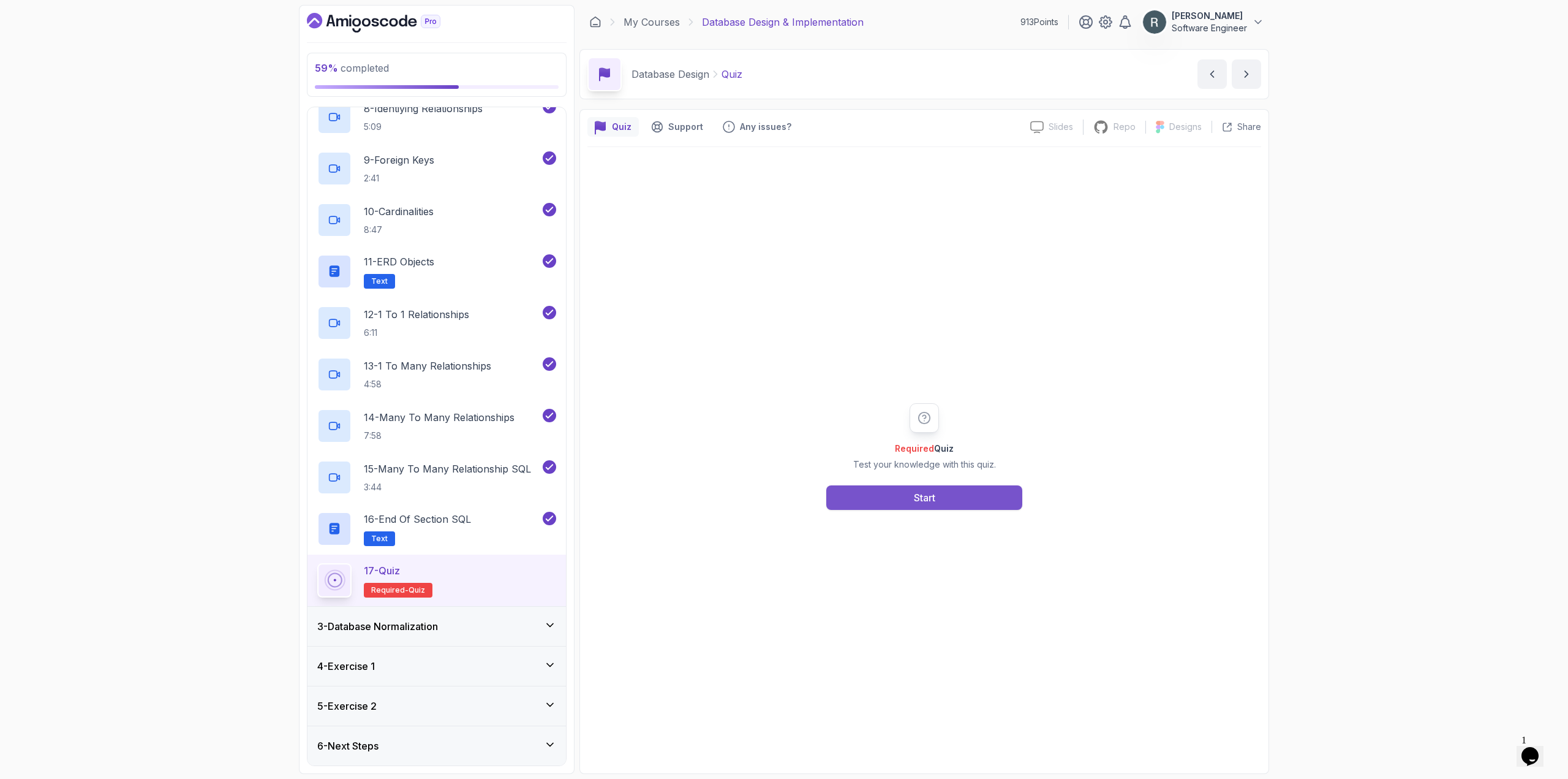
click at [862, 510] on div "Required Quiz Test your knowledge with this quiz. Start" at bounding box center [923, 455] width 673 height 619
click at [860, 497] on button "Start" at bounding box center [924, 498] width 196 height 25
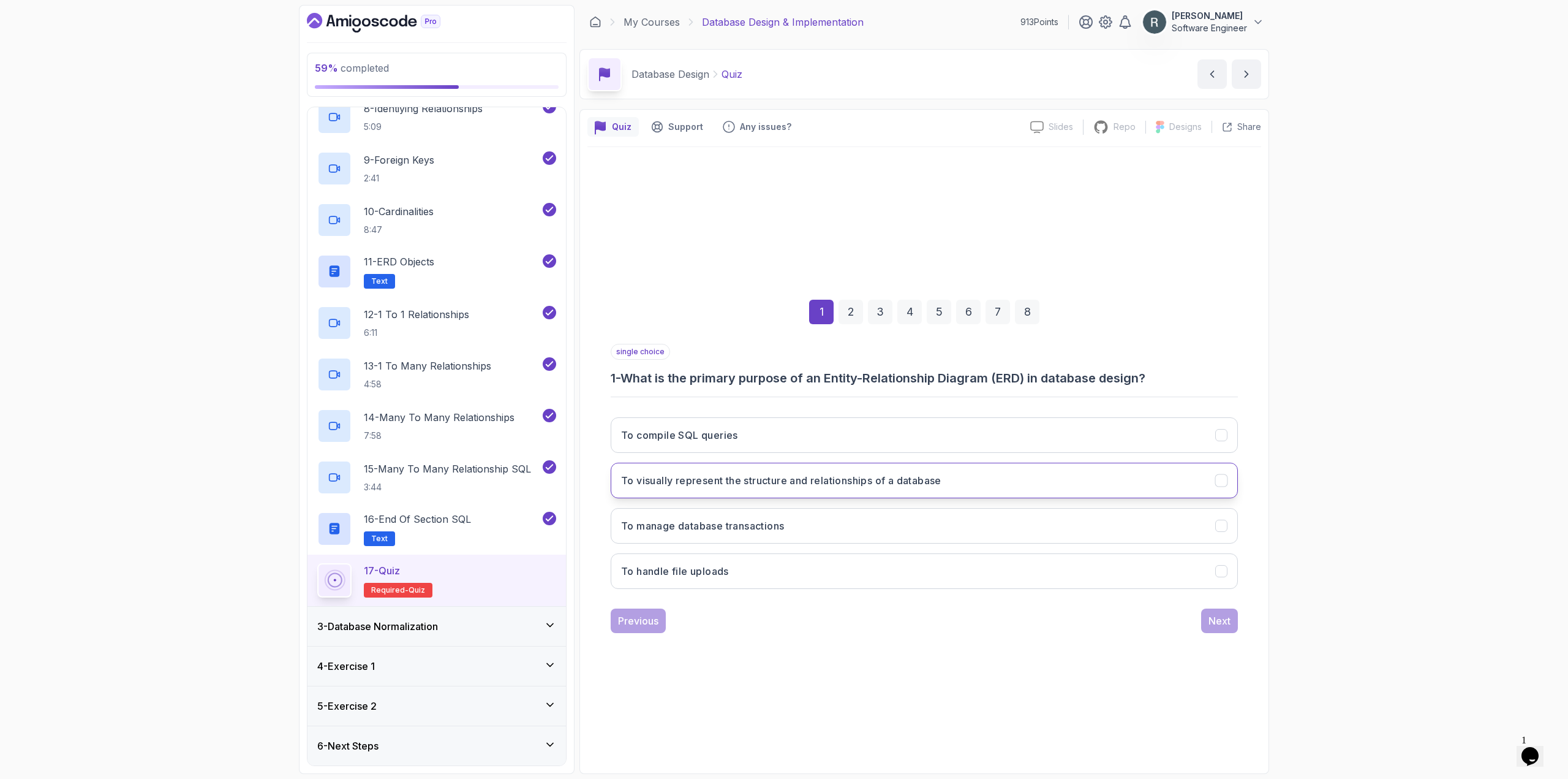
click at [838, 488] on h3 "To visually represent the structure and relationships of a database" at bounding box center [781, 480] width 321 height 15
click at [1207, 624] on button "Next" at bounding box center [1219, 620] width 37 height 25
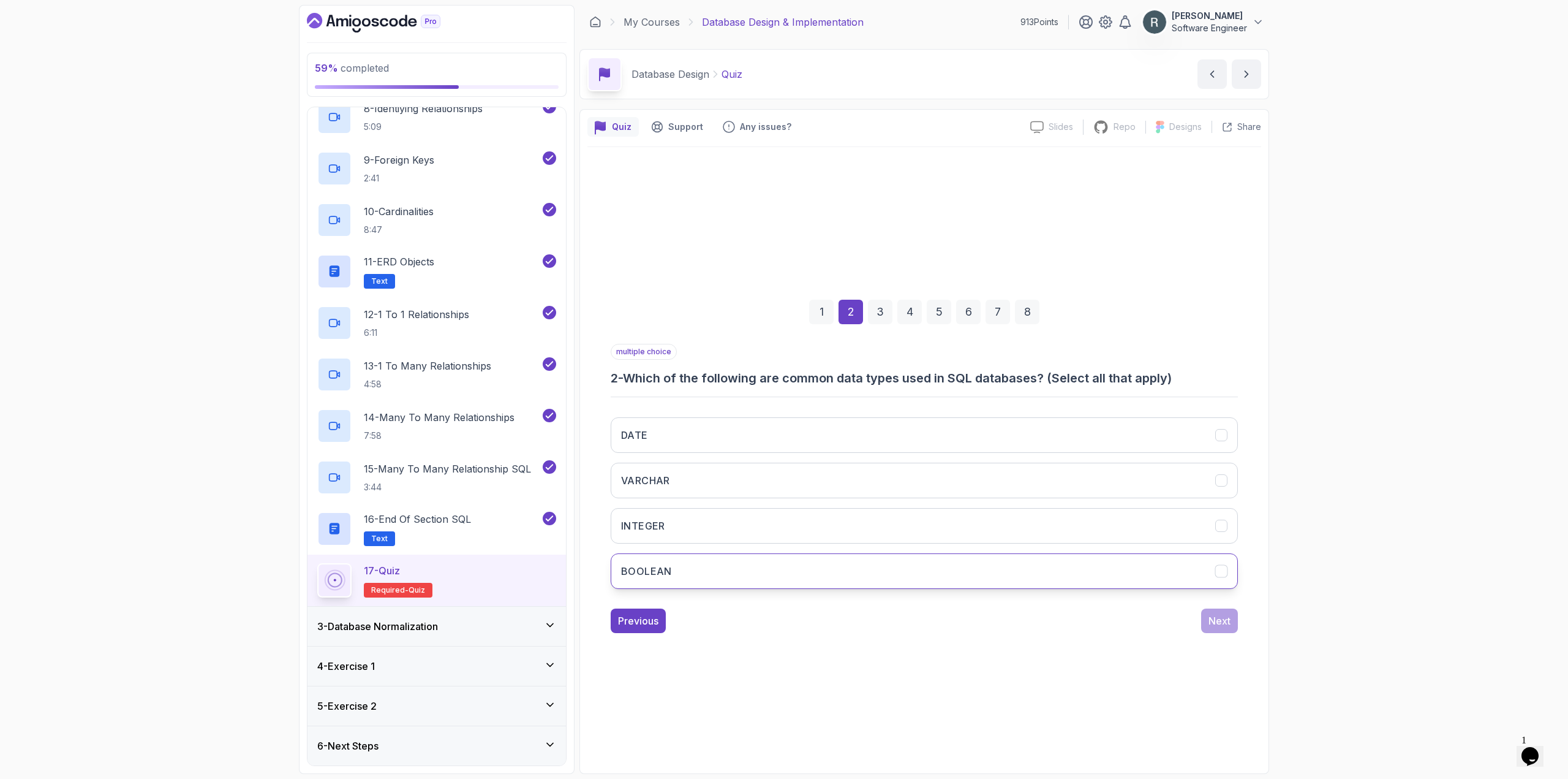
click at [980, 558] on button "BOOLEAN" at bounding box center [924, 571] width 627 height 36
click at [975, 535] on button "INTEGER" at bounding box center [924, 525] width 627 height 36
click at [996, 490] on button "VARCHAR" at bounding box center [924, 480] width 627 height 36
click at [1040, 445] on button "DATE" at bounding box center [924, 434] width 627 height 36
click at [1215, 616] on div "Next" at bounding box center [1219, 620] width 22 height 15
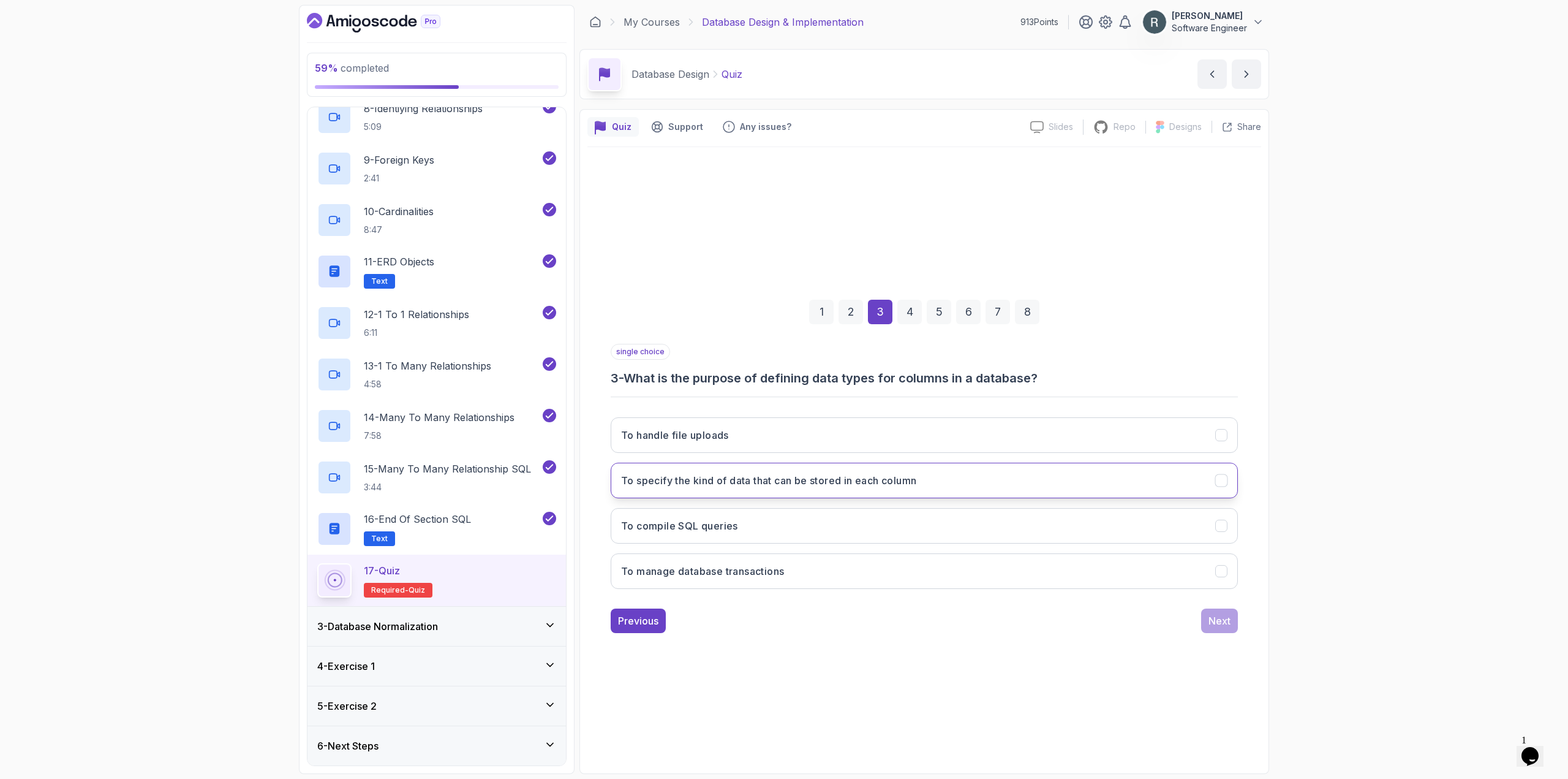
click at [1130, 472] on button "To specify the kind of data that can be stored in each column" at bounding box center [924, 480] width 627 height 36
click at [1225, 619] on div "Next" at bounding box center [1219, 620] width 22 height 15
click at [905, 495] on button "By using a foreign key in one table that references a primary key in another ta…" at bounding box center [924, 480] width 627 height 36
click at [1217, 621] on div "Next" at bounding box center [1219, 620] width 22 height 15
click at [951, 478] on button "One-to-One" at bounding box center [924, 480] width 627 height 36
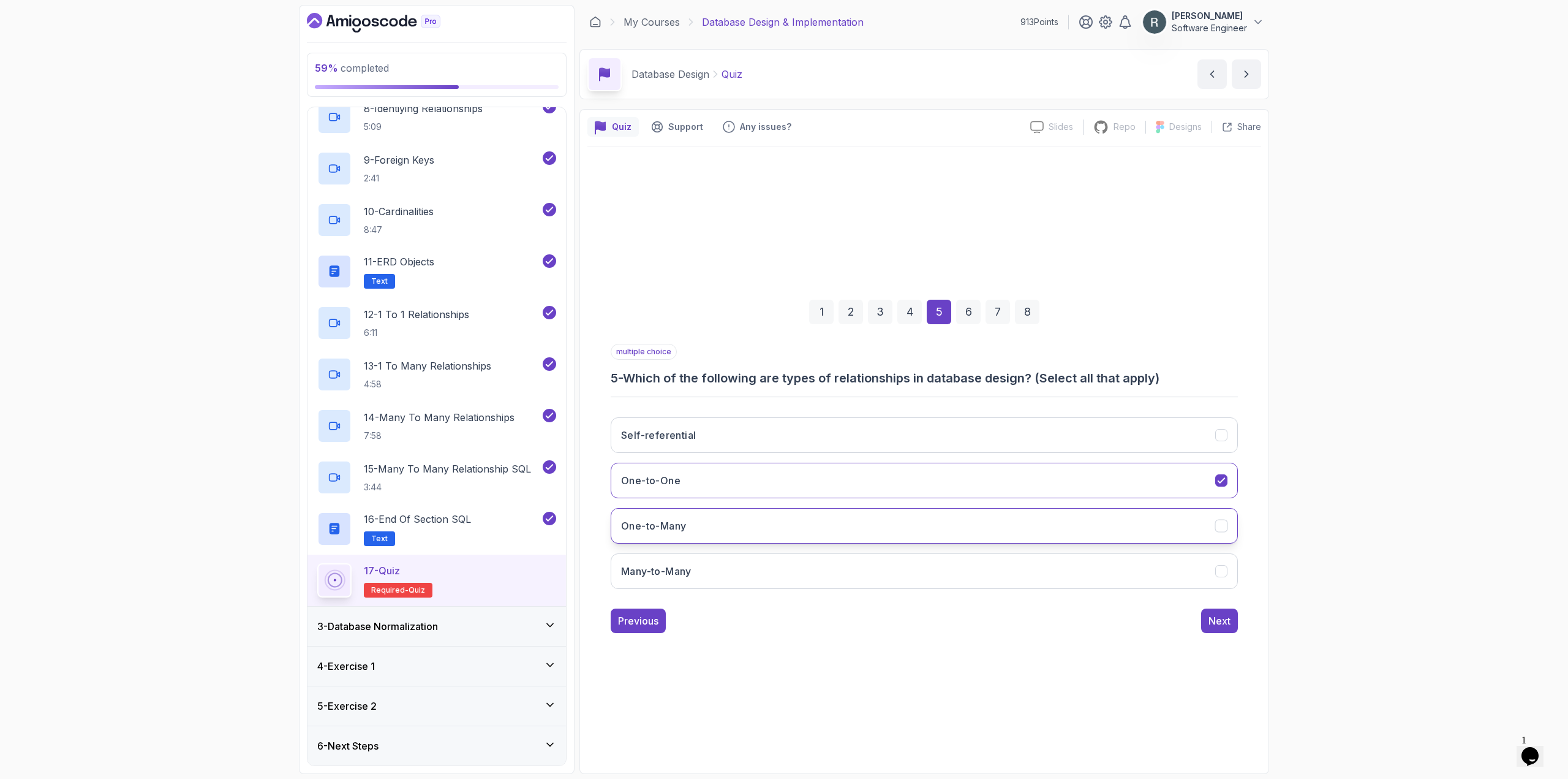
click at [945, 515] on button "One-to-Many" at bounding box center [924, 525] width 627 height 36
click at [951, 558] on button "Many-to-Many" at bounding box center [924, 571] width 627 height 36
click at [1221, 624] on div "Next" at bounding box center [1219, 620] width 22 height 15
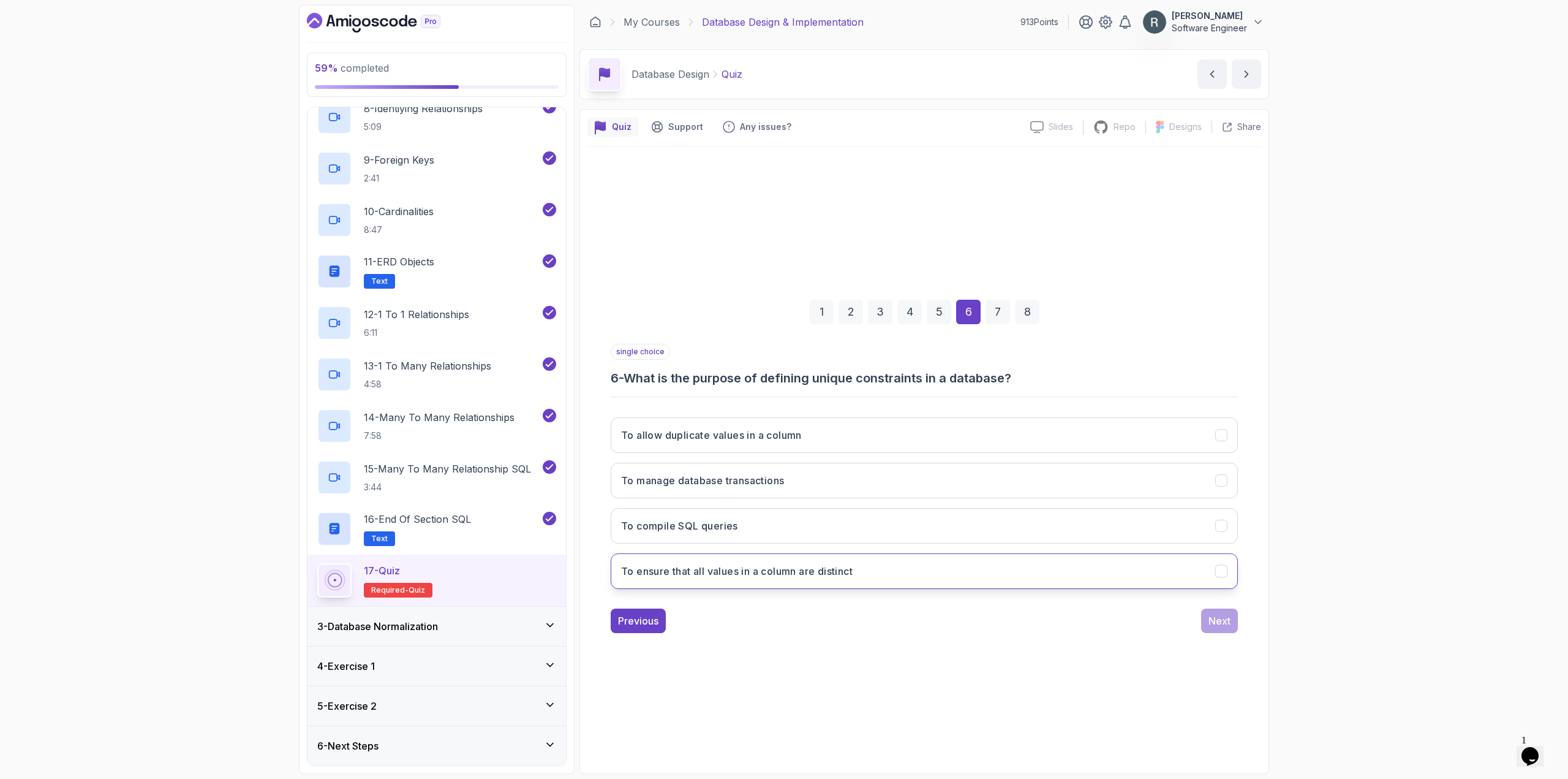
click at [989, 571] on button "To ensure that all values in a column are distinct" at bounding box center [924, 571] width 627 height 36
click at [1212, 620] on div "Next" at bounding box center [1219, 620] width 22 height 15
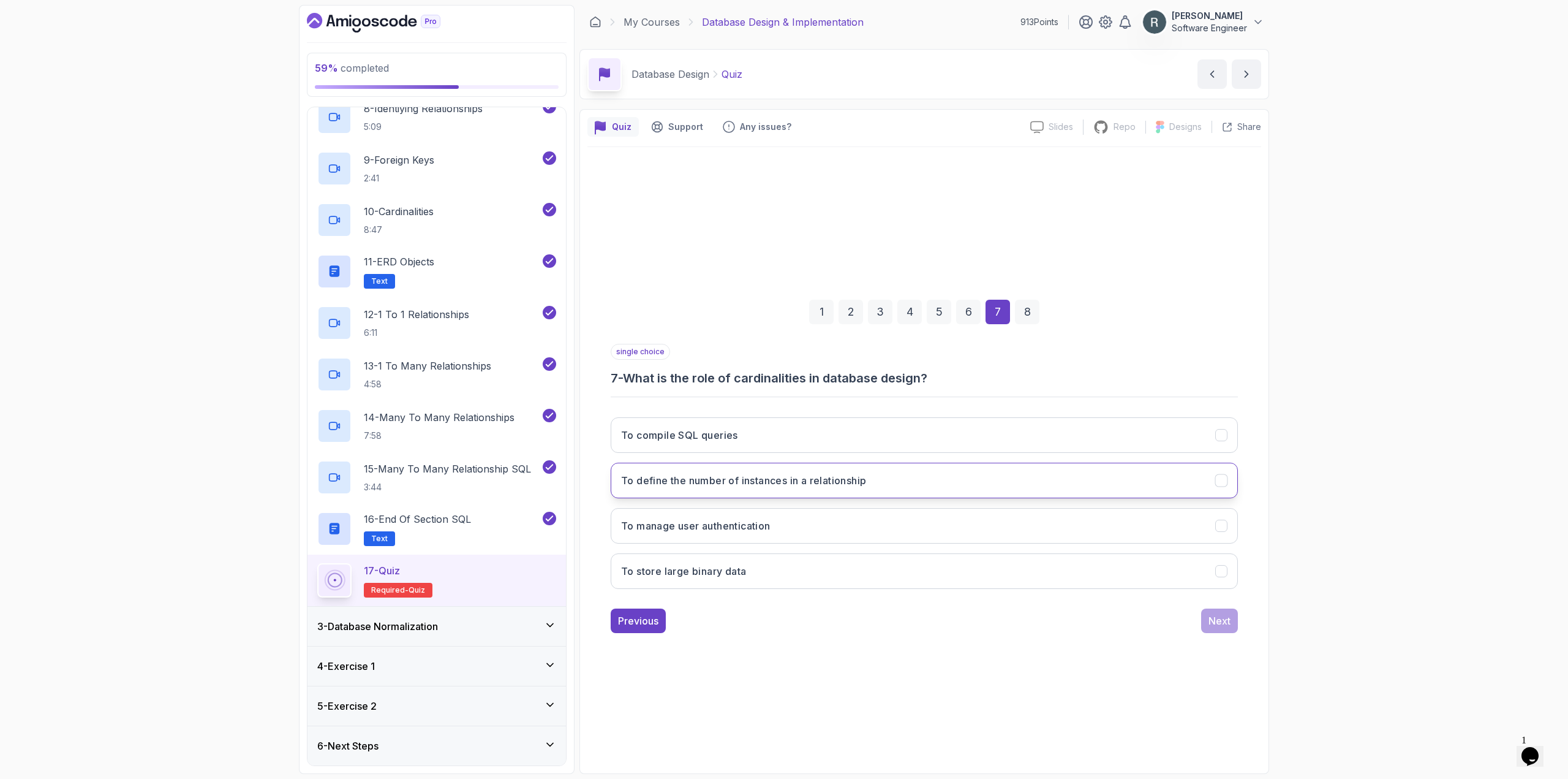
click at [1086, 486] on button "To define the number of instances in a relationship" at bounding box center [924, 480] width 627 height 36
click at [1218, 624] on div "Next" at bounding box center [1219, 620] width 22 height 15
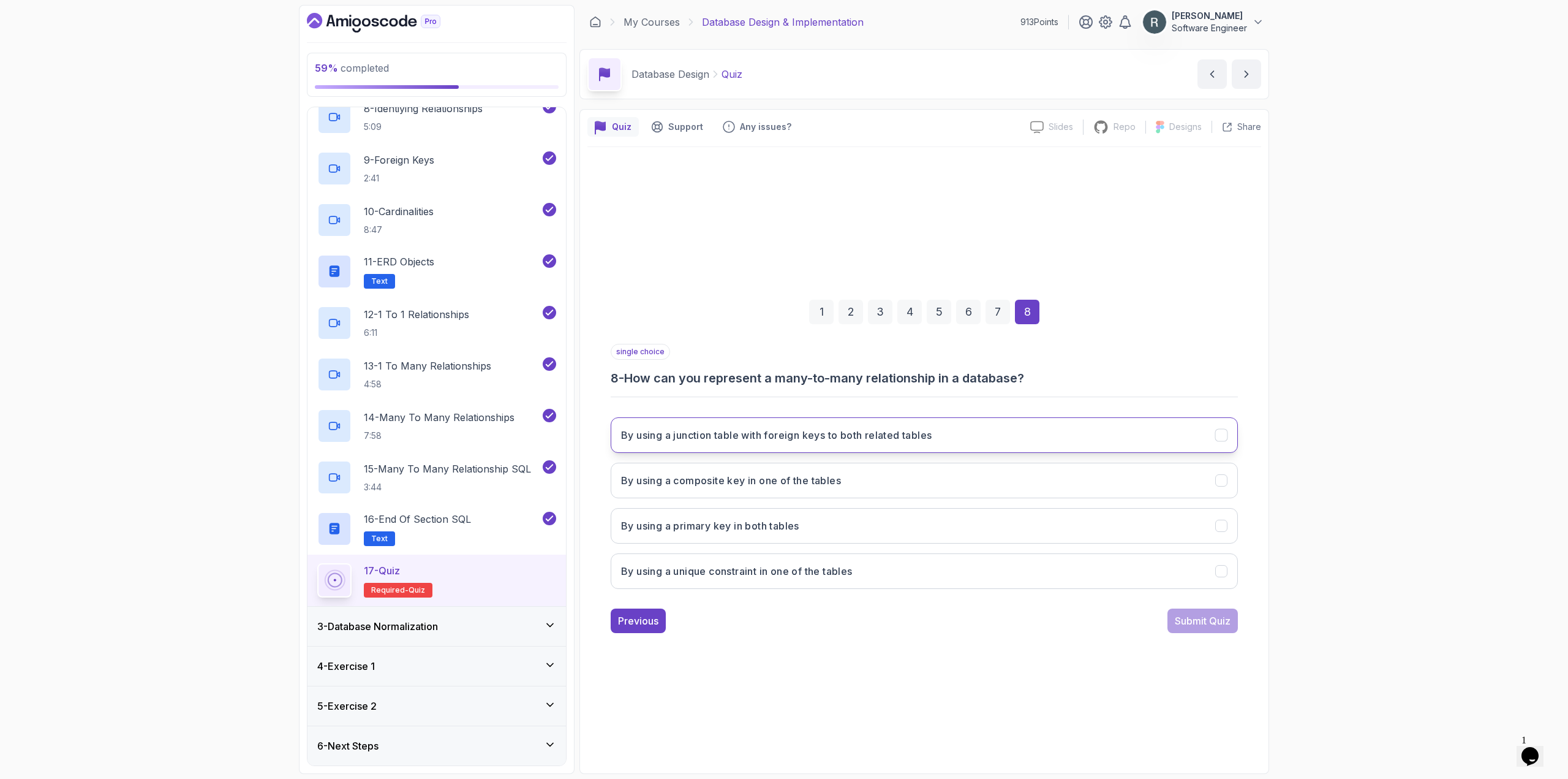
click at [959, 440] on button "By using a junction table with foreign keys to both related tables" at bounding box center [924, 434] width 627 height 36
click at [1188, 619] on div "Submit Quiz" at bounding box center [1202, 620] width 56 height 15
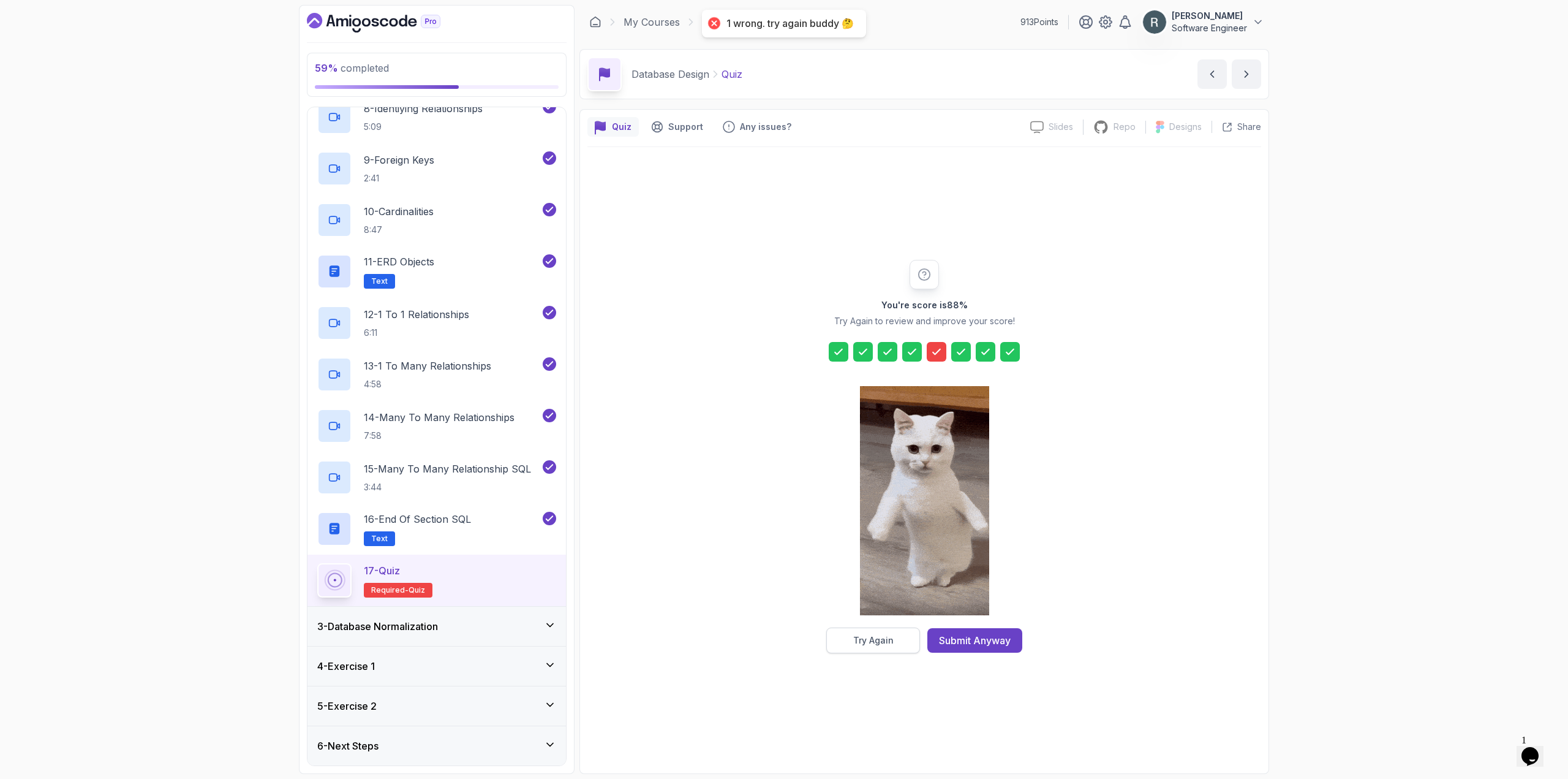
click at [875, 645] on div "Try Again" at bounding box center [873, 640] width 40 height 12
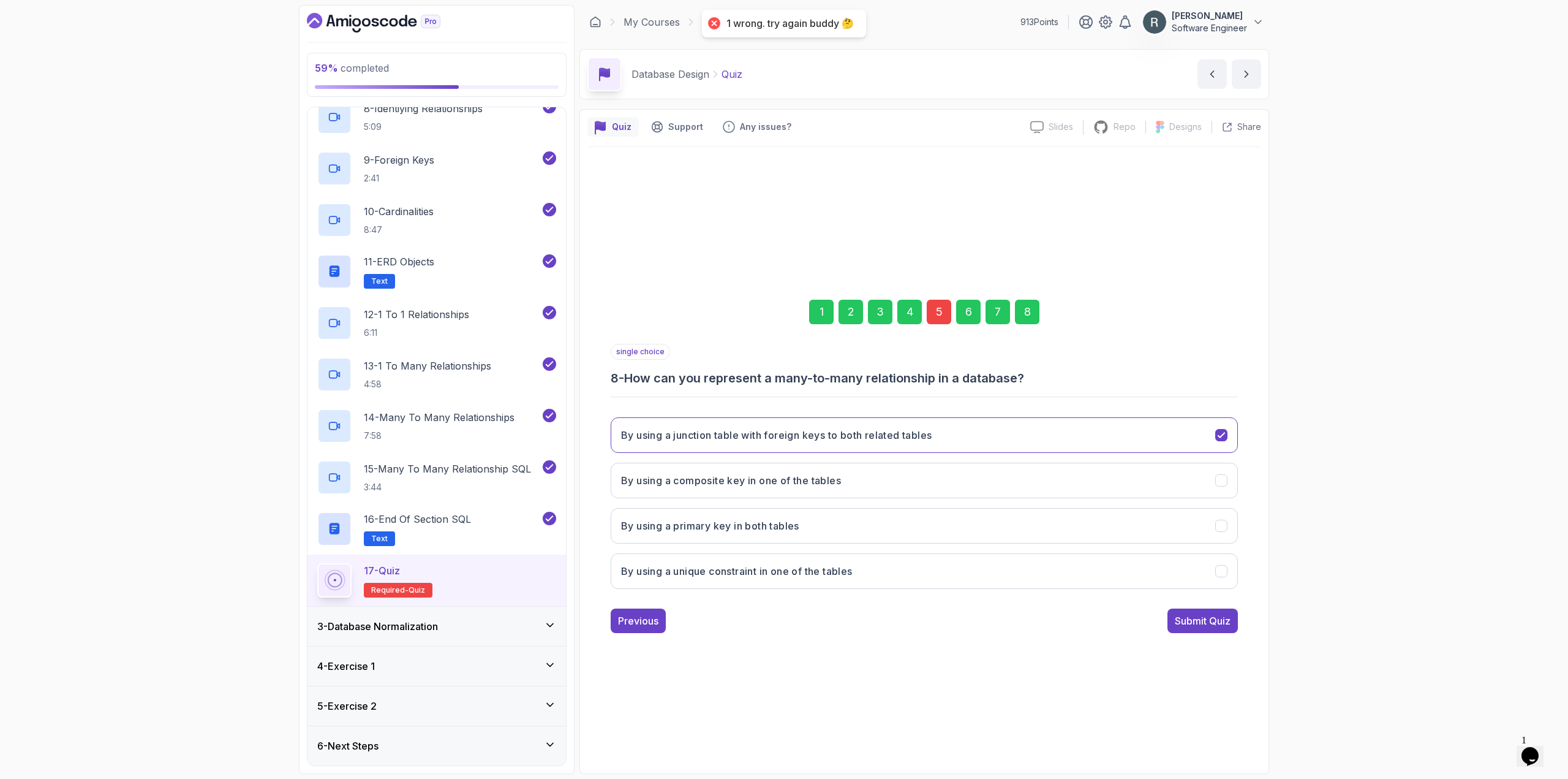
click at [931, 310] on div "5" at bounding box center [939, 312] width 25 height 25
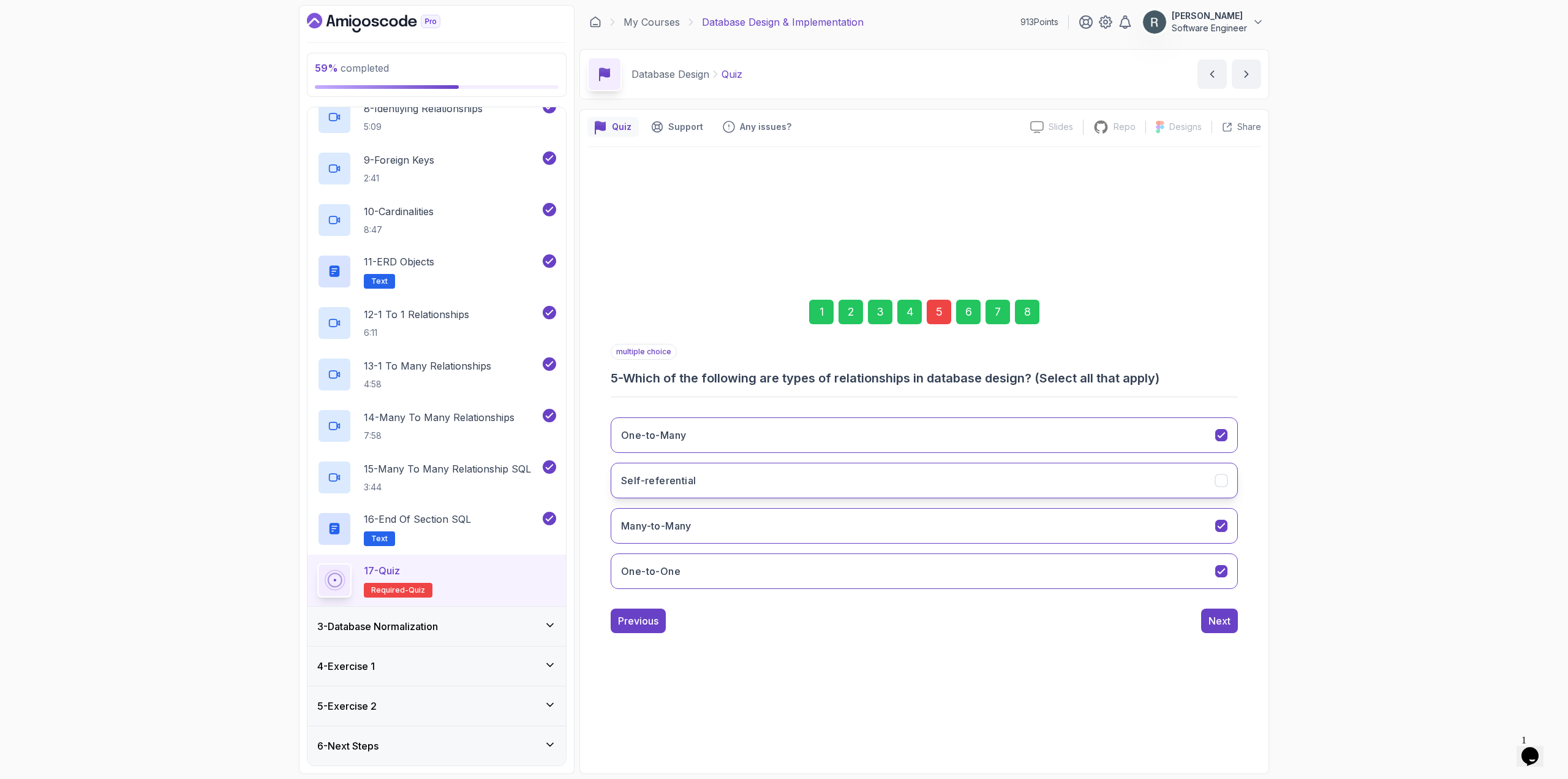
click at [851, 495] on button "Self-referential" at bounding box center [924, 480] width 627 height 36
click at [1220, 626] on div "Next" at bounding box center [1219, 620] width 22 height 15
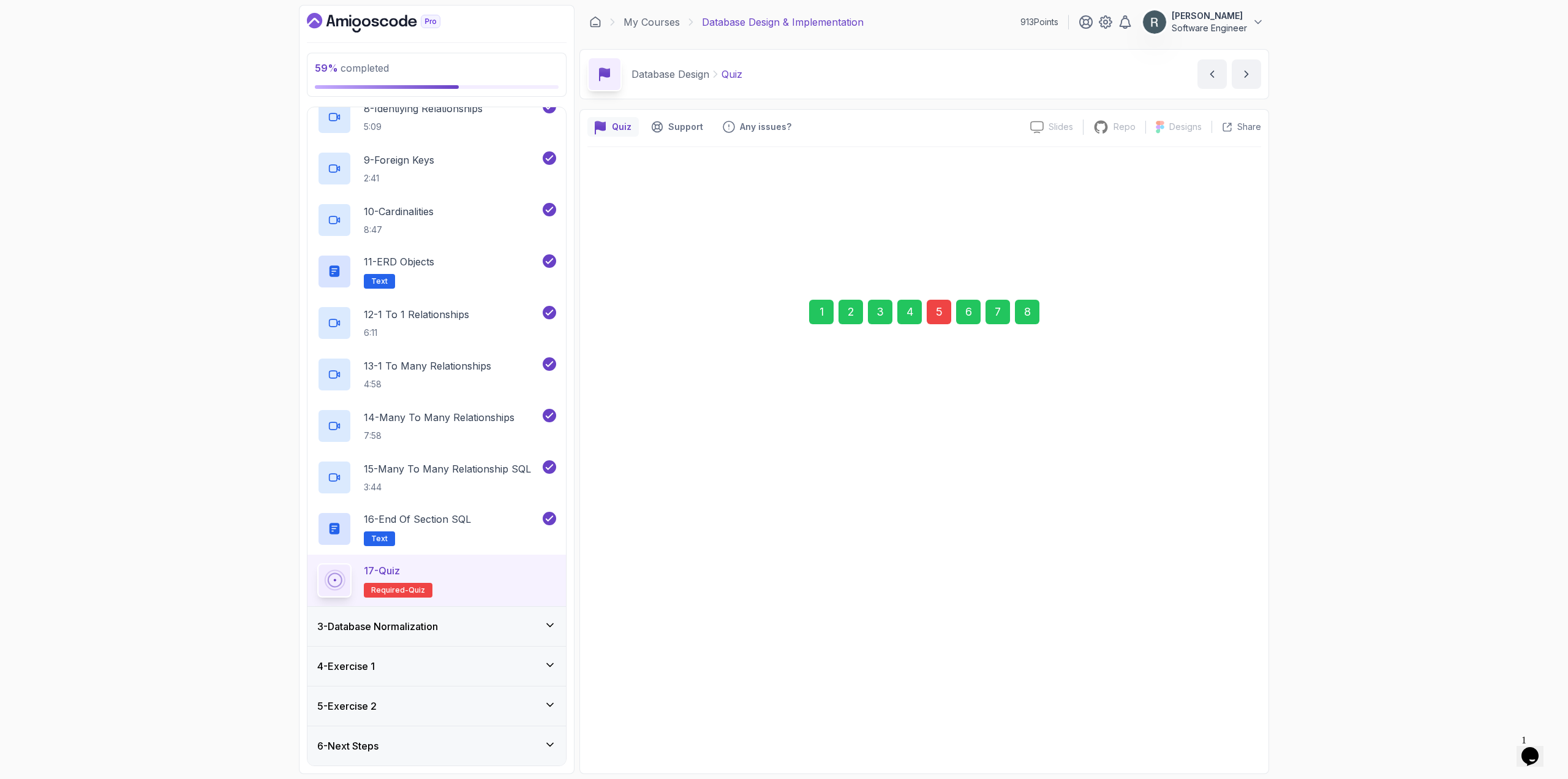
click at [1220, 626] on div "Next" at bounding box center [1219, 620] width 22 height 15
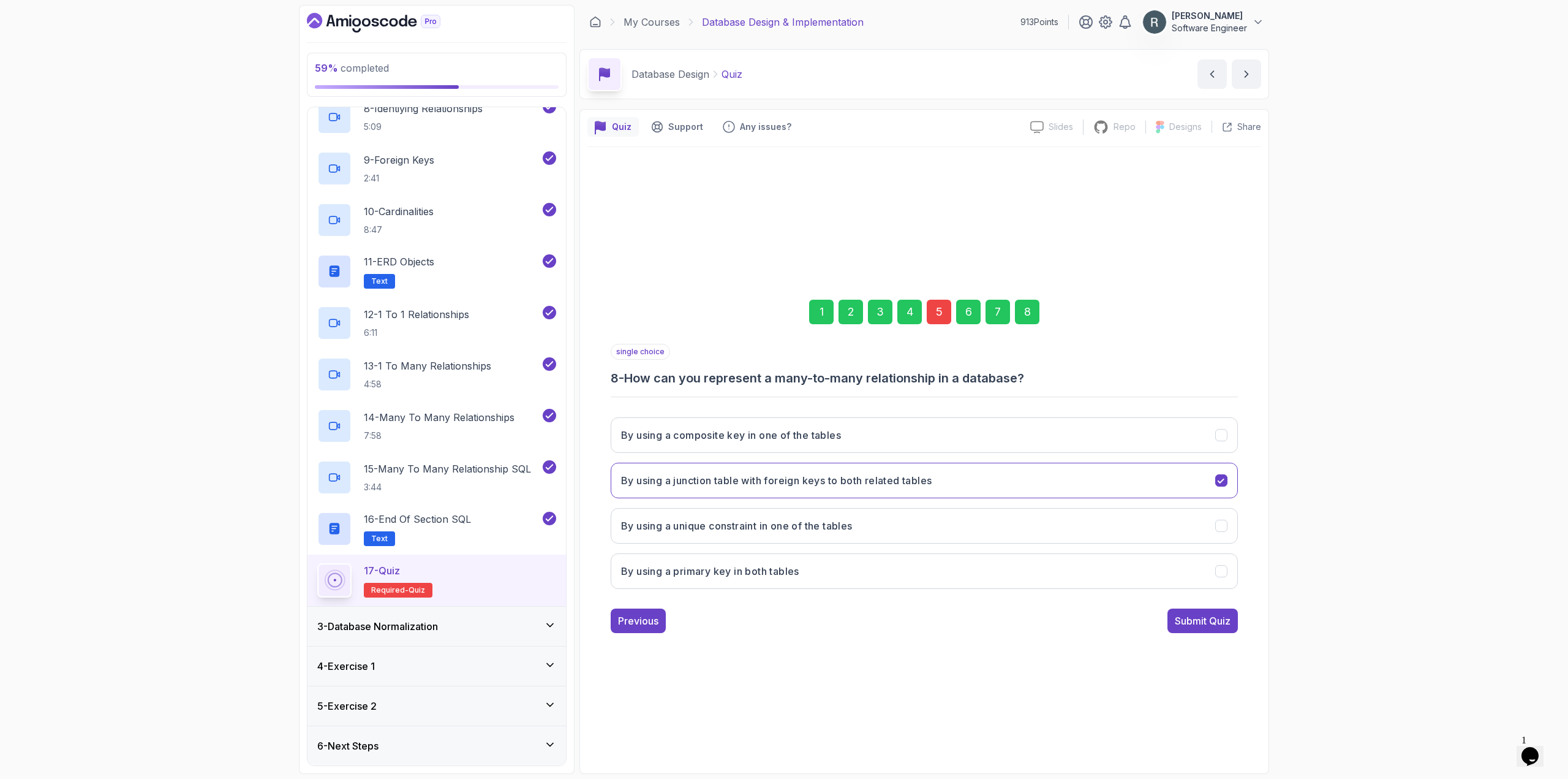
click at [1220, 626] on div "Submit Quiz" at bounding box center [1202, 620] width 56 height 15
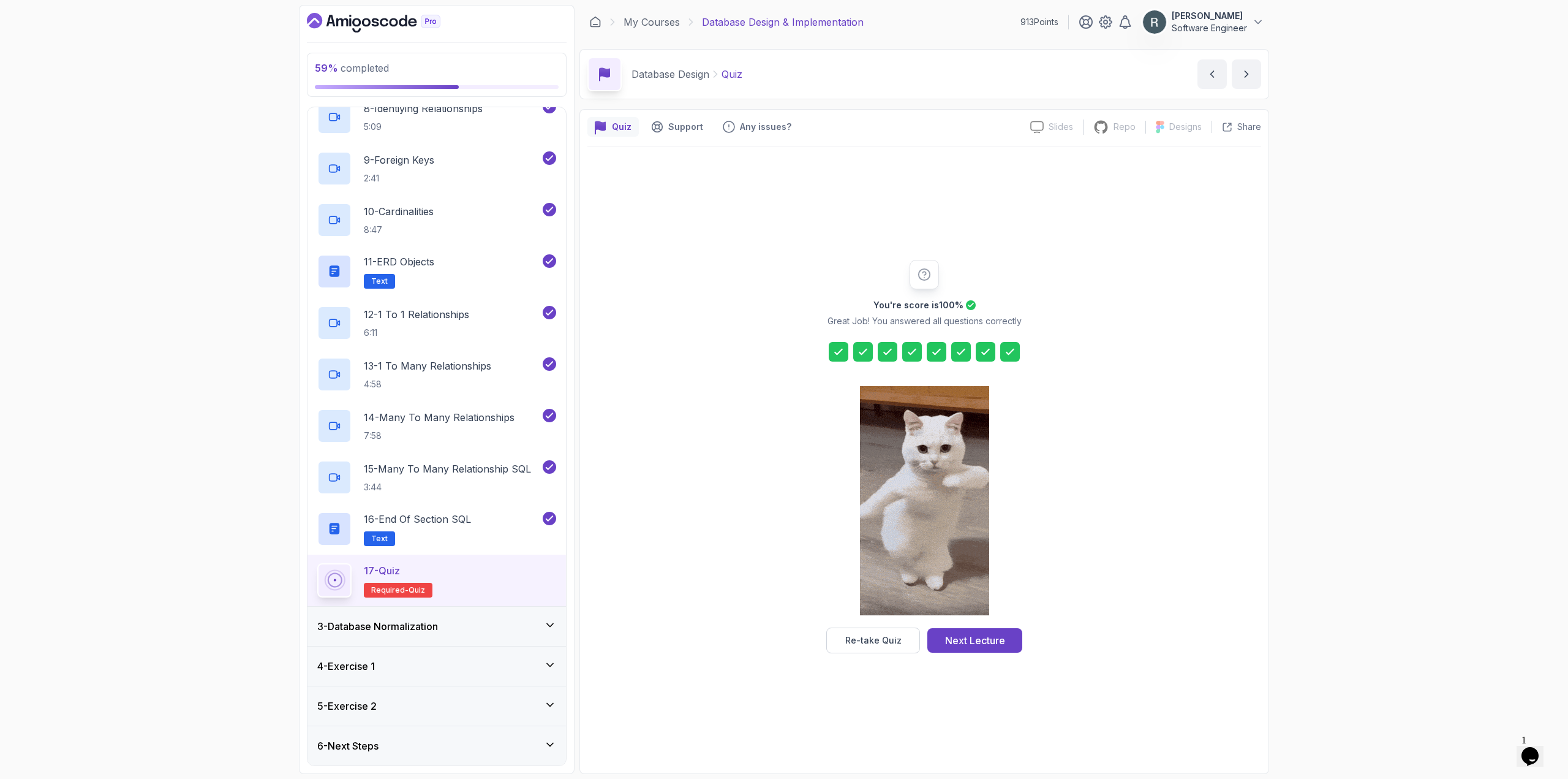
click at [996, 643] on div "Next Lecture" at bounding box center [975, 641] width 60 height 15
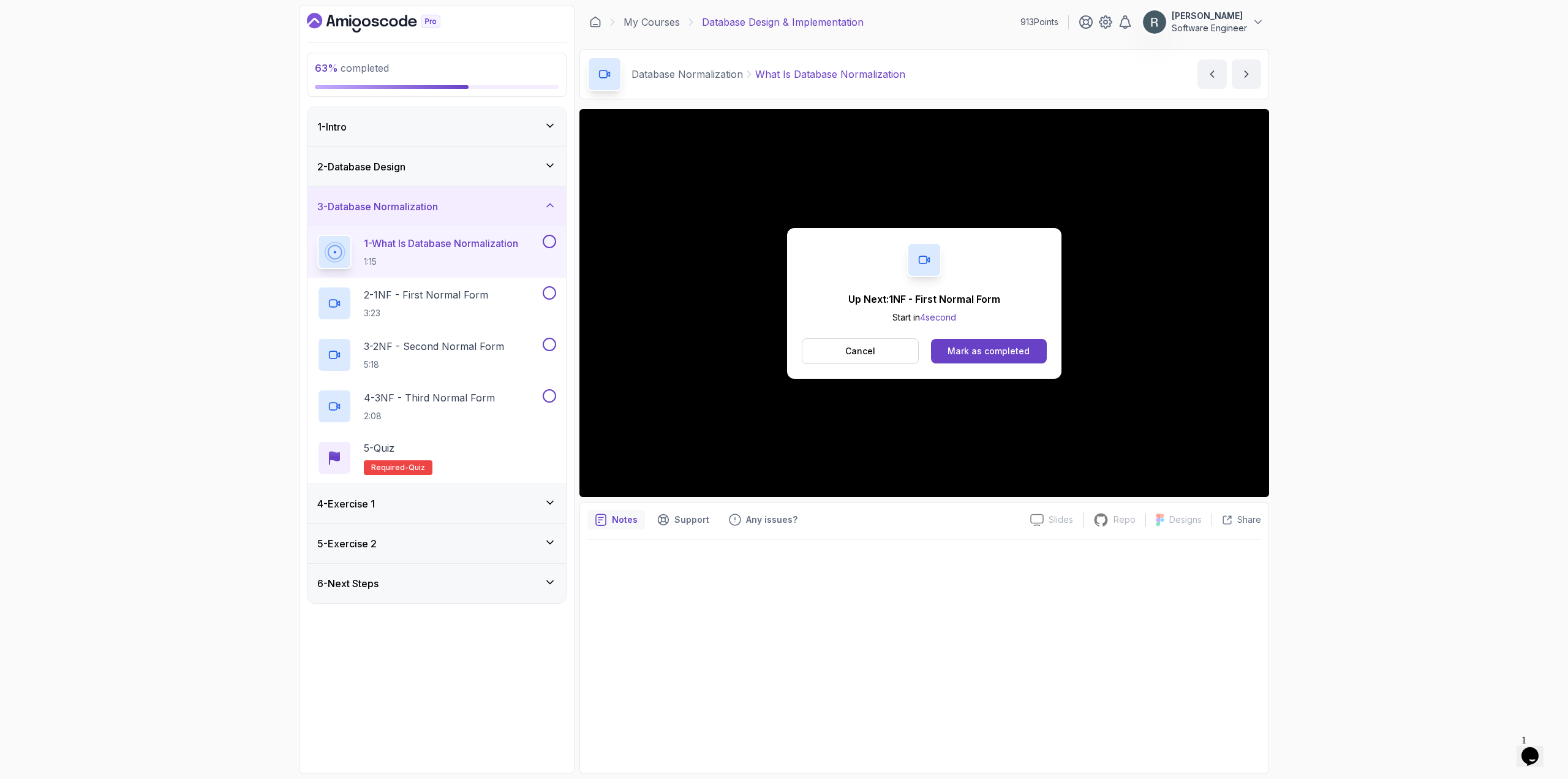
click at [972, 332] on div "Up Next: 1NF - First Normal Form Start in 4 second Cancel Mark as completed" at bounding box center [924, 303] width 275 height 150
click at [977, 348] on div "Mark as completed" at bounding box center [988, 350] width 82 height 12
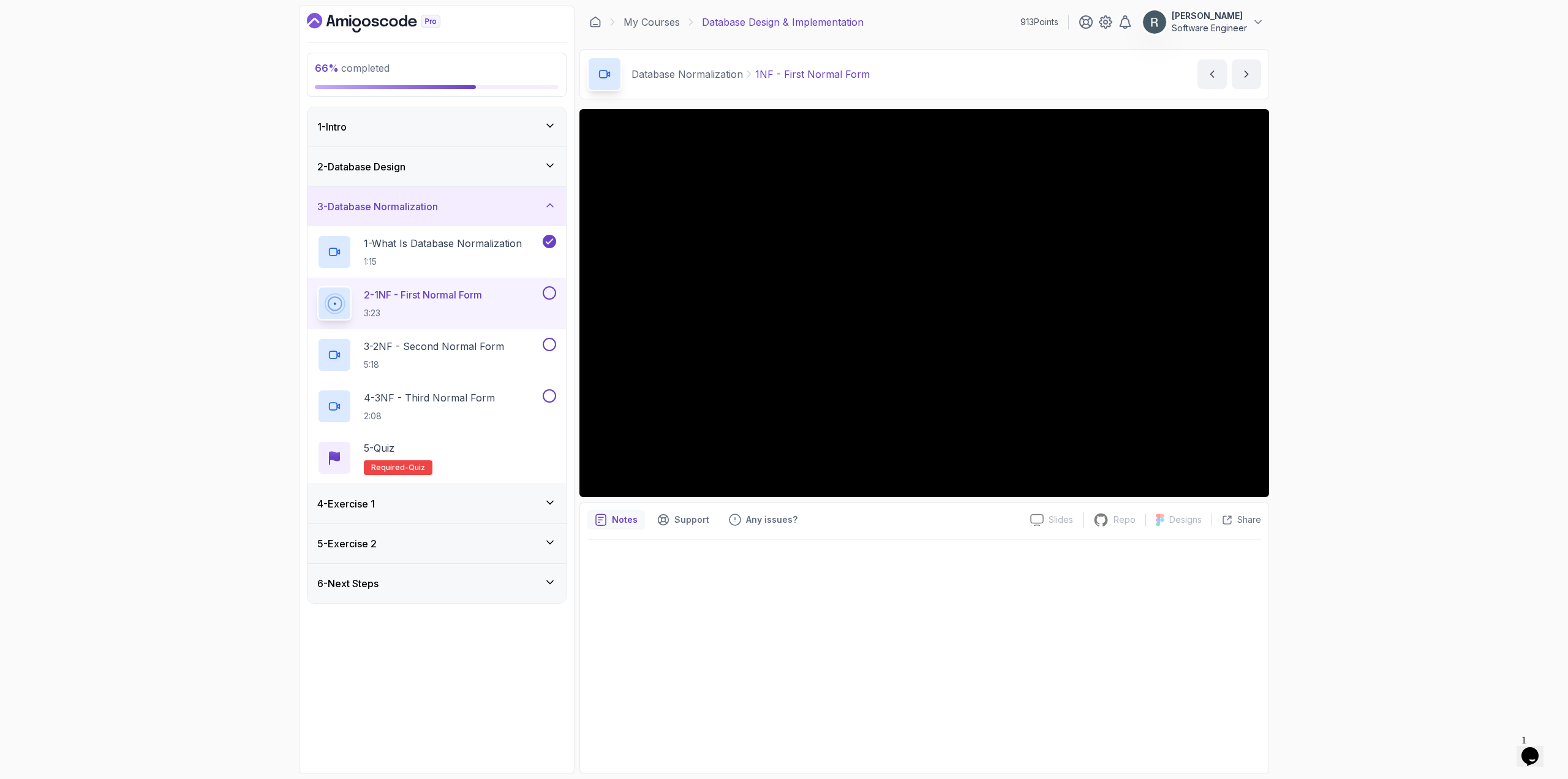
click at [545, 296] on button at bounding box center [549, 292] width 14 height 14
click at [517, 341] on div "3 - 2NF - Second Normal Form 5:18" at bounding box center [428, 354] width 223 height 34
click at [550, 346] on button at bounding box center [549, 344] width 14 height 14
click at [1537, 747] on icon "Chat widget" at bounding box center [1530, 756] width 17 height 18
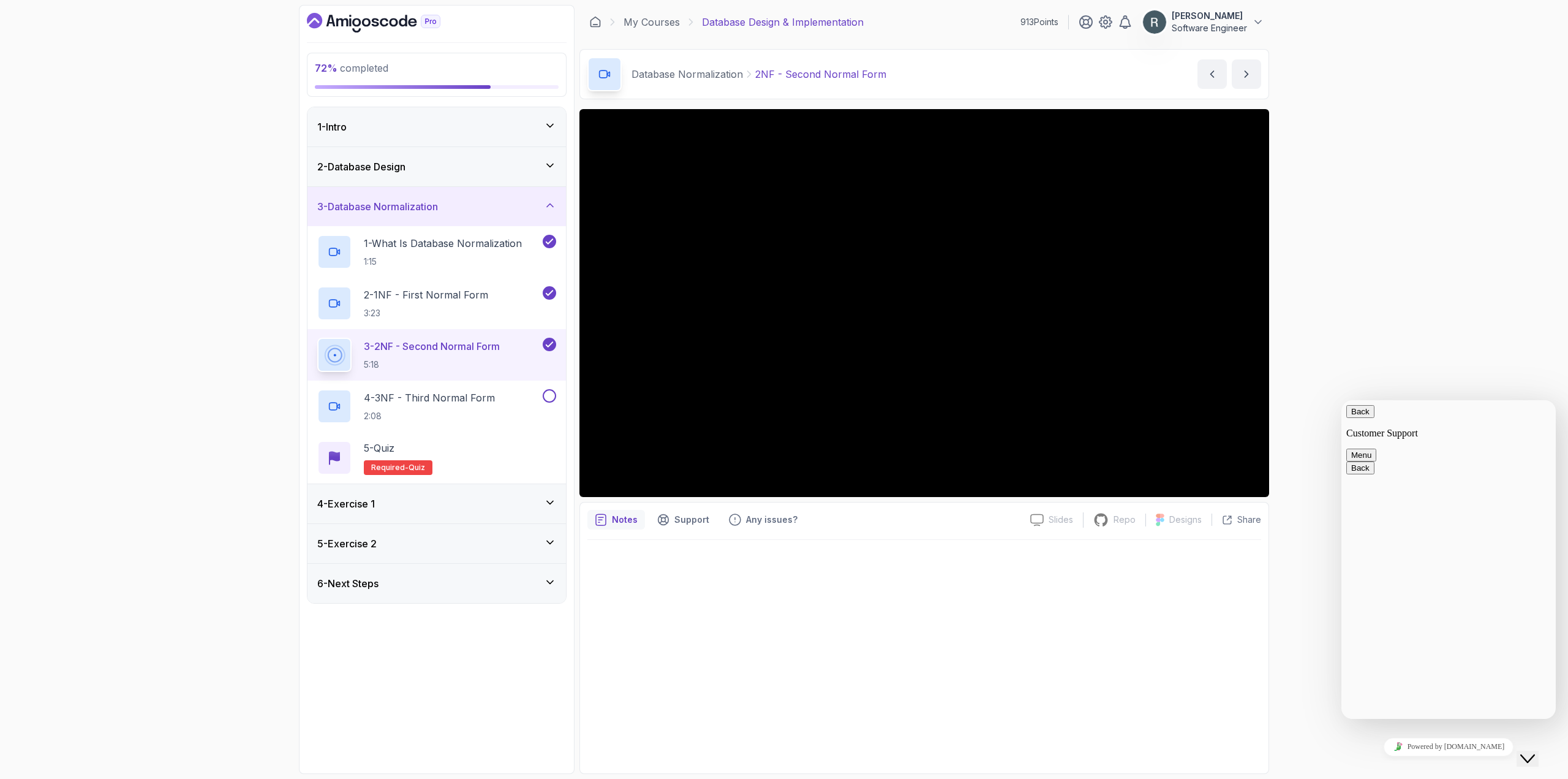
click at [1341, 400] on textarea at bounding box center [1341, 400] width 0 height 0
click at [1535, 752] on icon "Close Chat This icon closes the chat window." at bounding box center [1527, 759] width 15 height 15
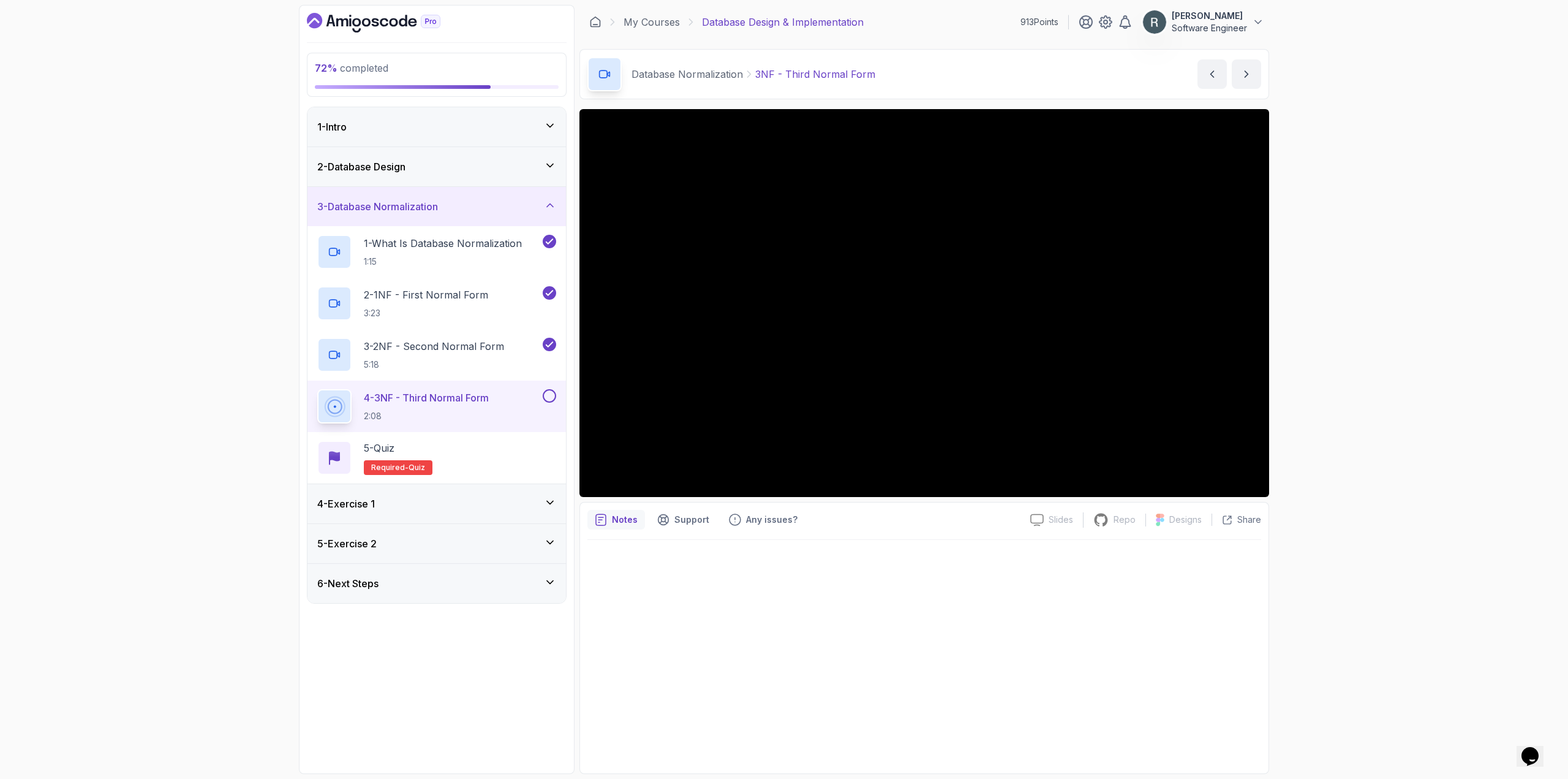
click at [507, 391] on div "4 - 3NF - Third Normal Form 2:08" at bounding box center [428, 406] width 223 height 34
click at [548, 396] on button at bounding box center [549, 396] width 14 height 14
click at [472, 447] on div "5 - Quiz Required- quiz" at bounding box center [436, 457] width 239 height 34
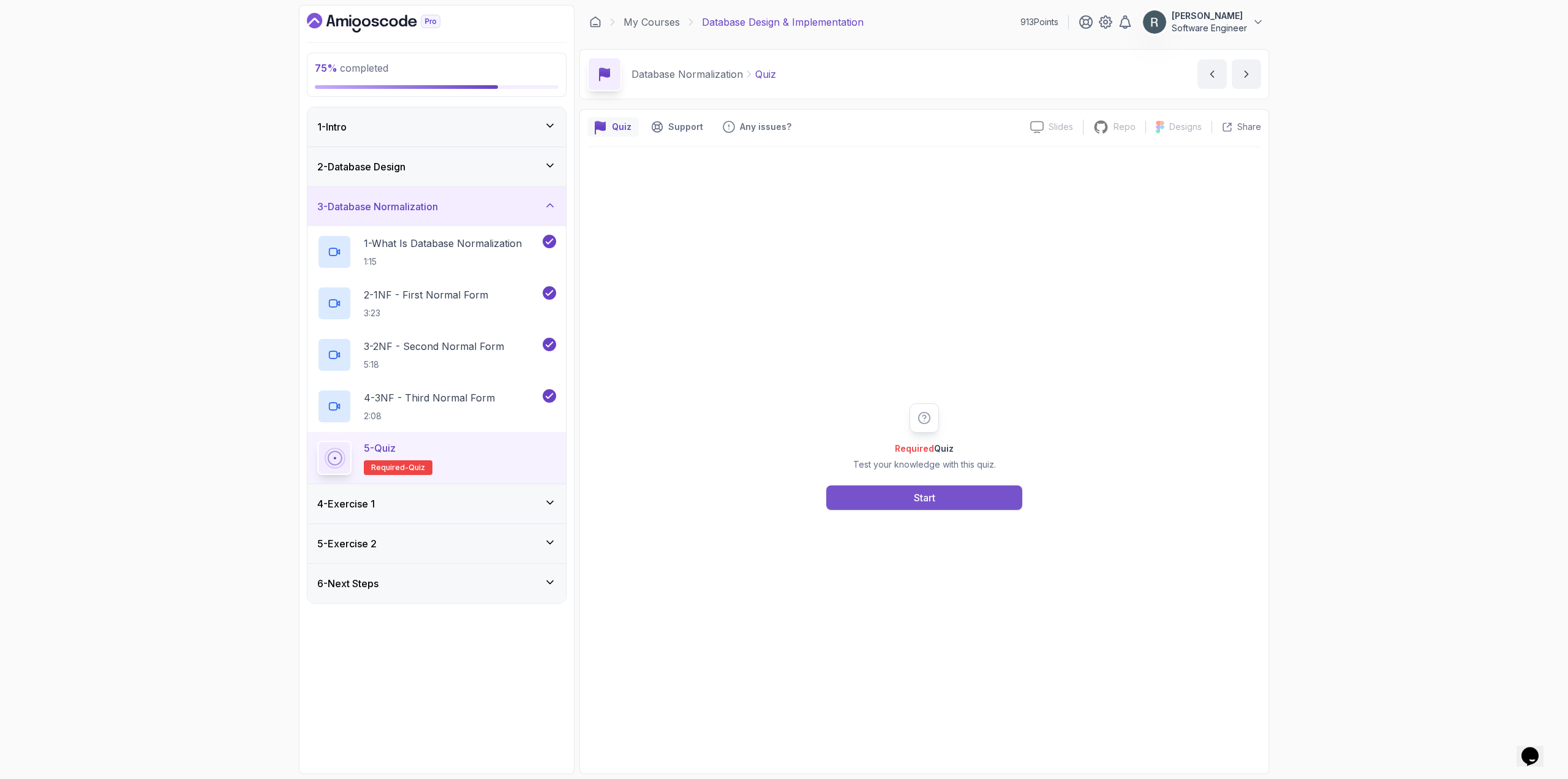
click at [905, 489] on button "Start" at bounding box center [924, 498] width 196 height 25
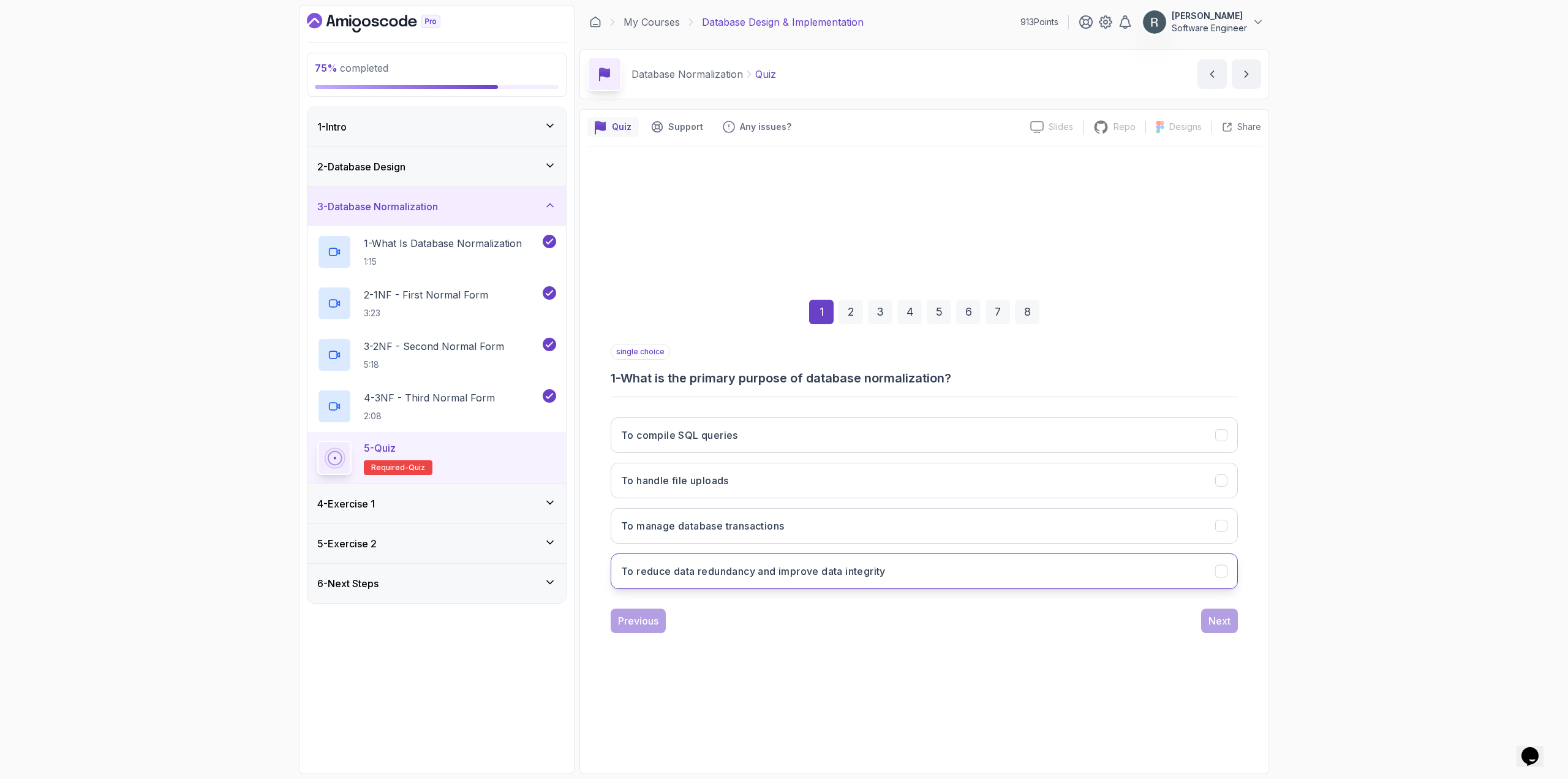
click at [908, 576] on button "To reduce data redundancy and improve data integrity" at bounding box center [924, 571] width 627 height 36
click at [1216, 630] on button "Next" at bounding box center [1219, 620] width 37 height 25
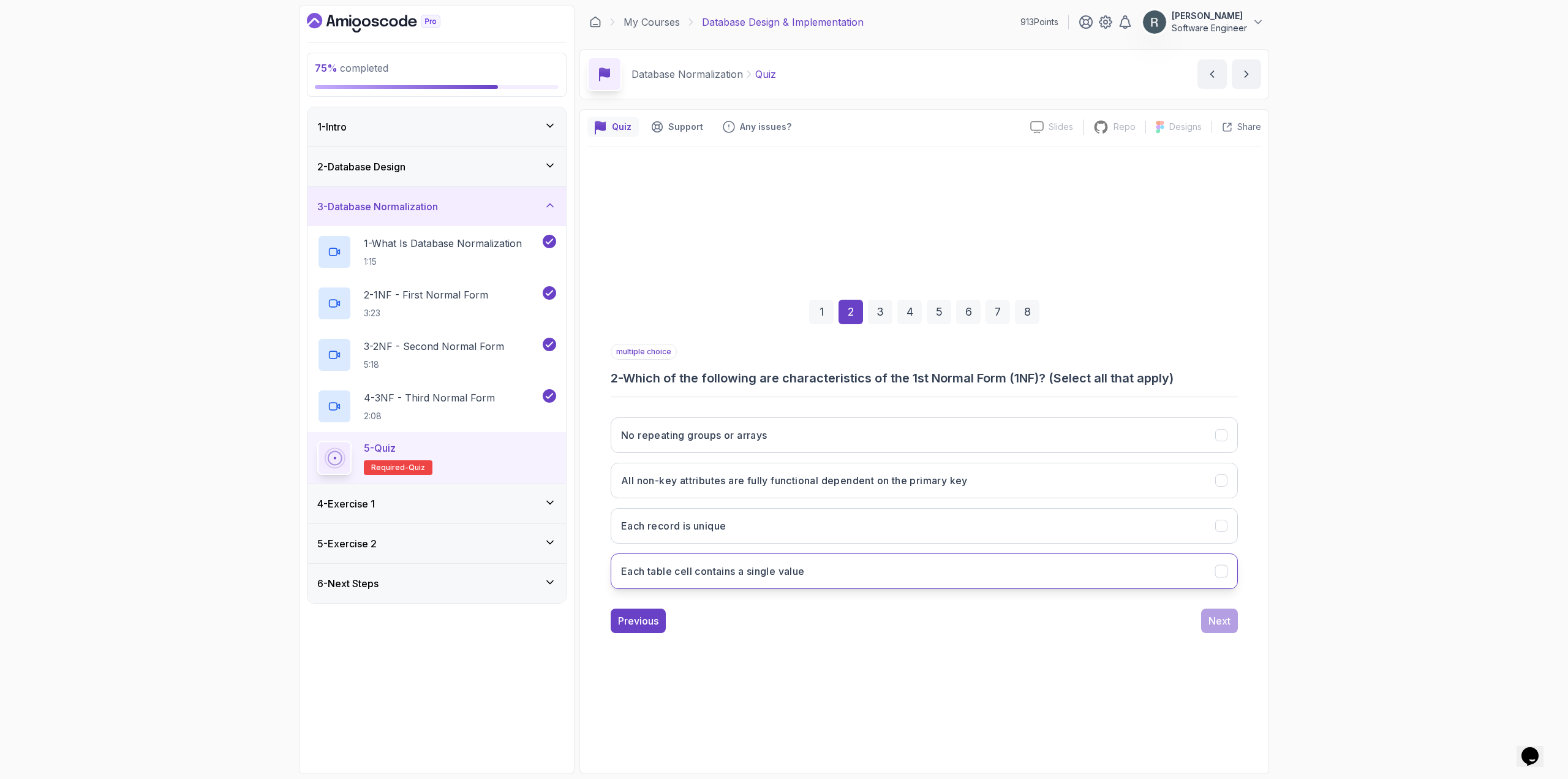
click at [955, 575] on button "Each table cell contains a single value" at bounding box center [924, 571] width 627 height 36
click at [1215, 626] on div "Next" at bounding box center [1219, 620] width 22 height 15
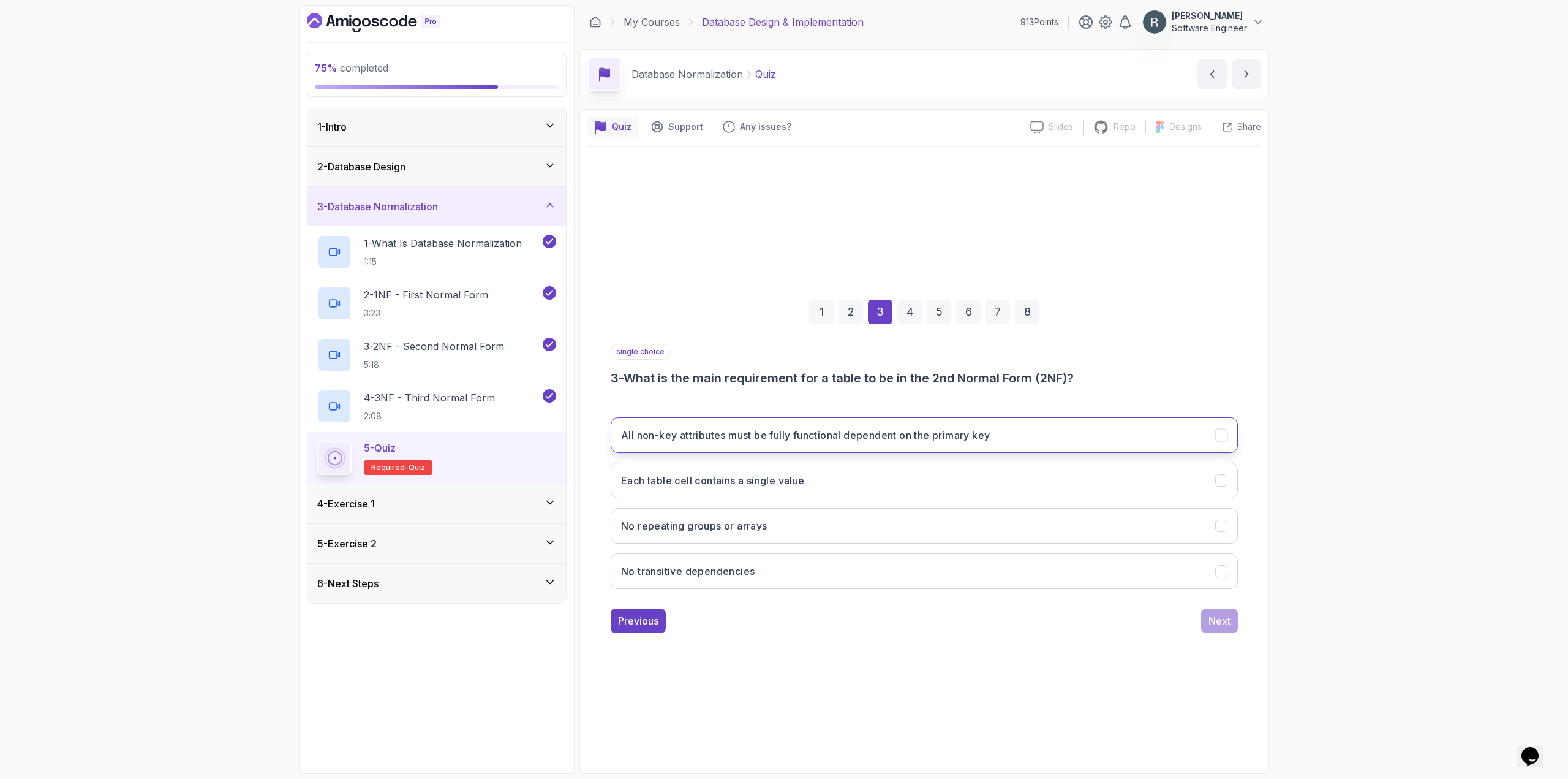
click at [1095, 448] on button "All non-key attributes must be fully functional dependent on the primary key" at bounding box center [924, 434] width 627 height 36
click at [1226, 626] on div "Next" at bounding box center [1219, 620] width 22 height 15
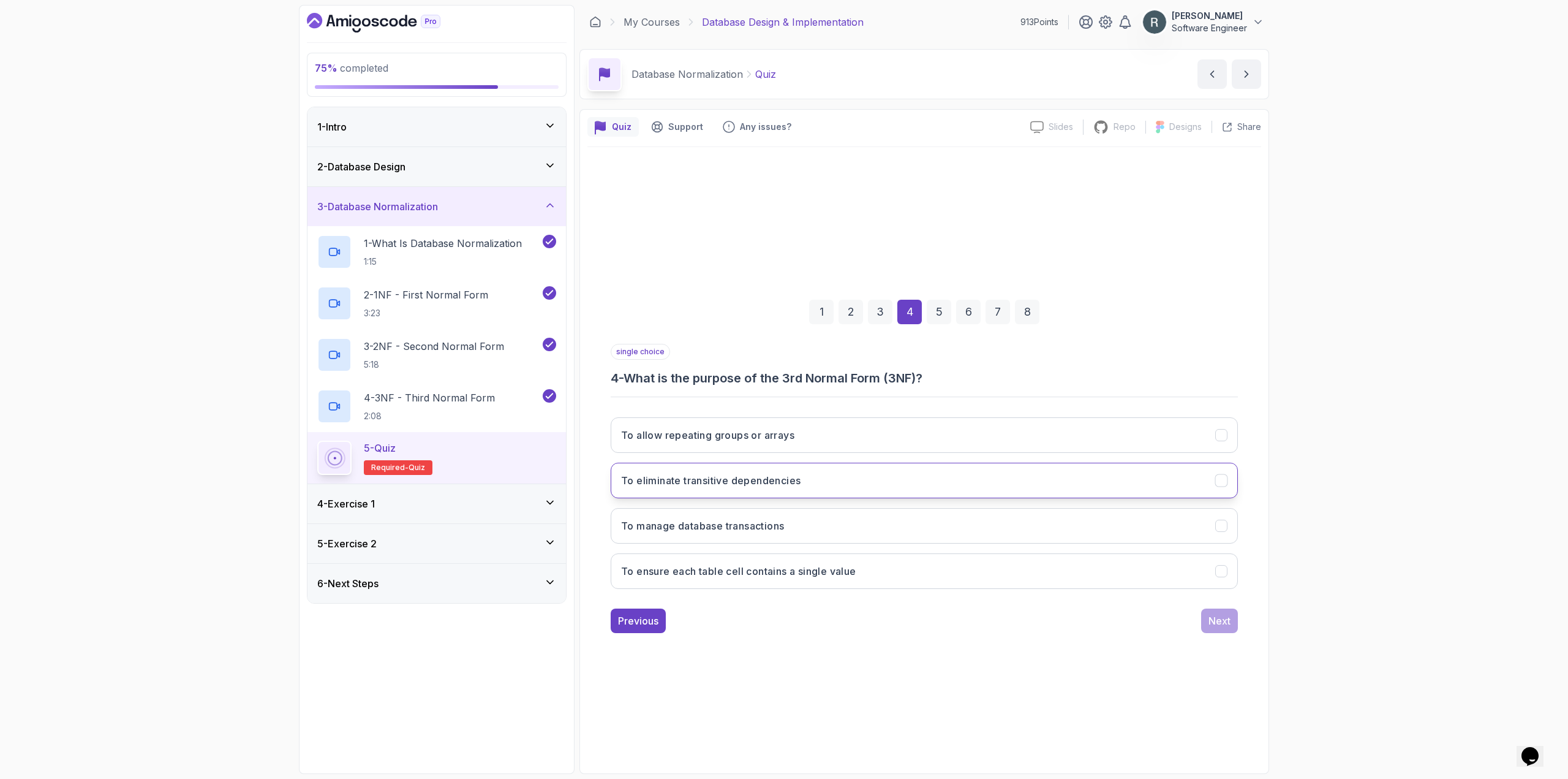
click at [993, 477] on button "To eliminate transitive dependencies" at bounding box center [924, 480] width 627 height 36
click at [1202, 620] on button "Next" at bounding box center [1219, 620] width 37 height 25
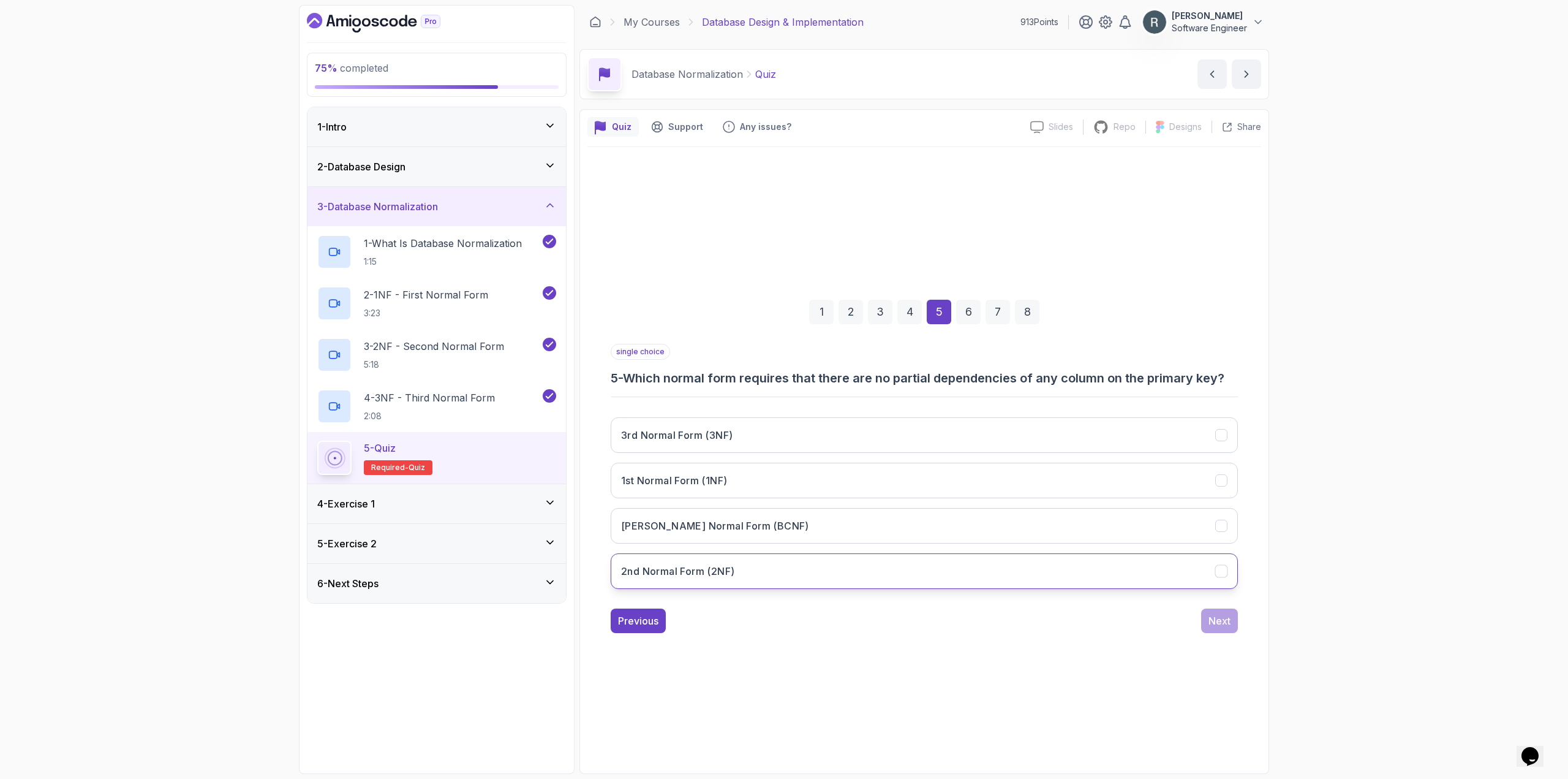
click at [1074, 557] on button "2nd Normal Form (2NF)" at bounding box center [924, 571] width 627 height 36
click at [1229, 621] on div "Next" at bounding box center [1219, 620] width 22 height 15
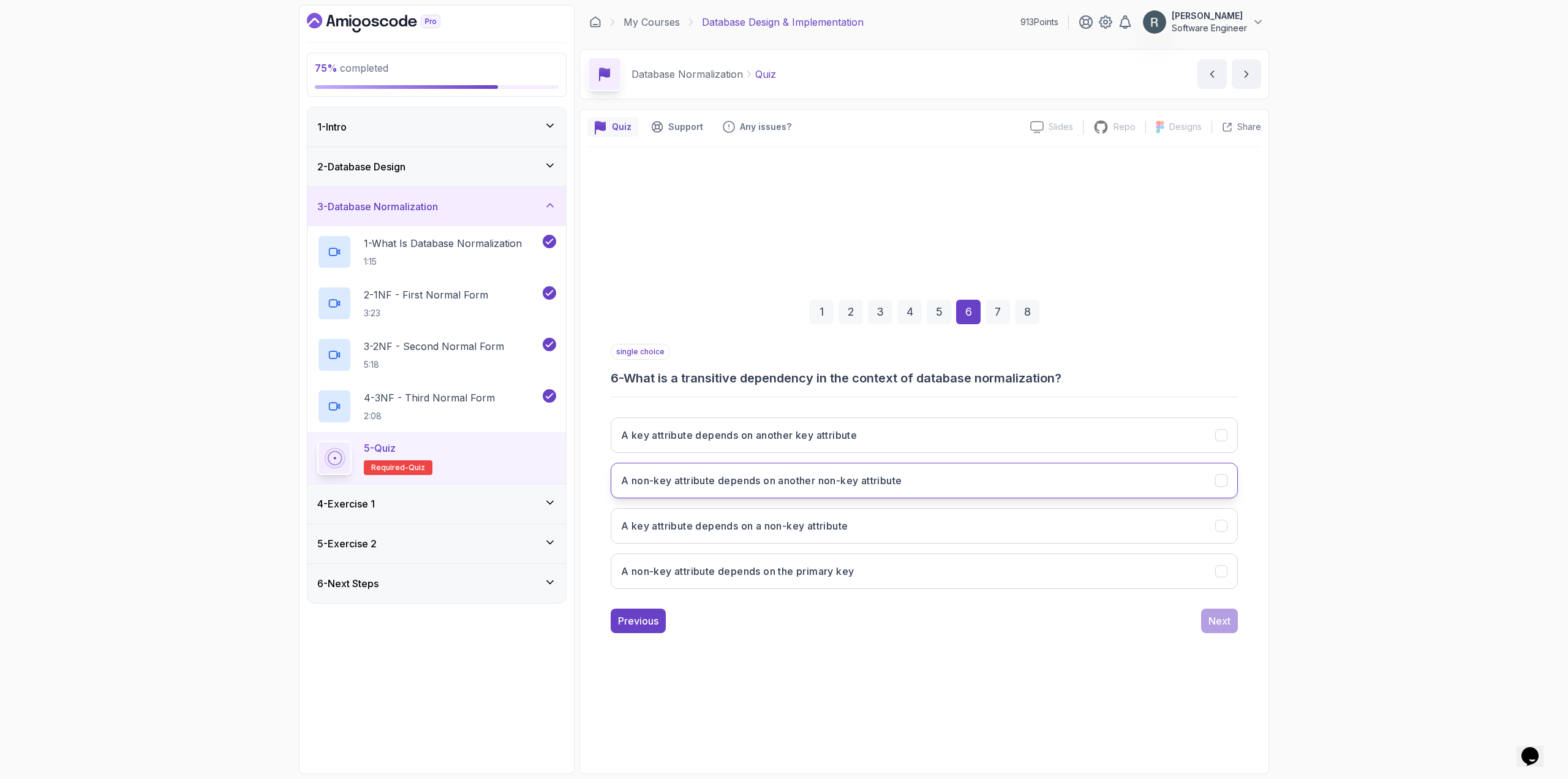
click at [1105, 478] on button "A non-key attribute depends on another non-key attribute" at bounding box center [924, 480] width 627 height 36
click at [1225, 628] on button "Next" at bounding box center [1219, 620] width 37 height 25
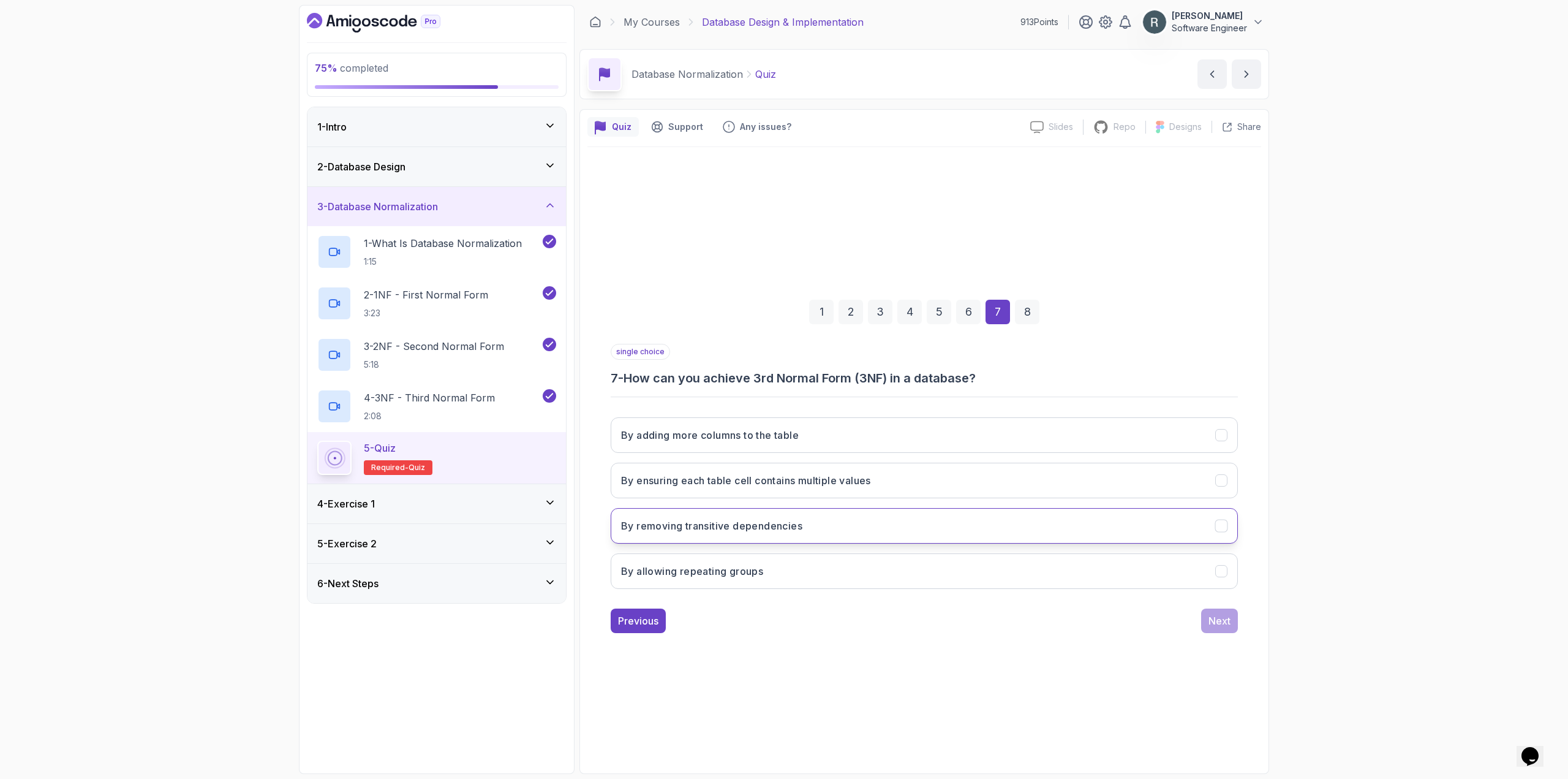
click at [1051, 535] on button "By removing transitive dependencies" at bounding box center [924, 525] width 627 height 36
click at [1238, 620] on div "1 2 3 4 5 6 7 8 single choice 7 - How can you achieve 3rd Normal Form (3NF) in …" at bounding box center [923, 456] width 673 height 373
click at [1226, 626] on div "Next" at bounding box center [1219, 620] width 22 height 15
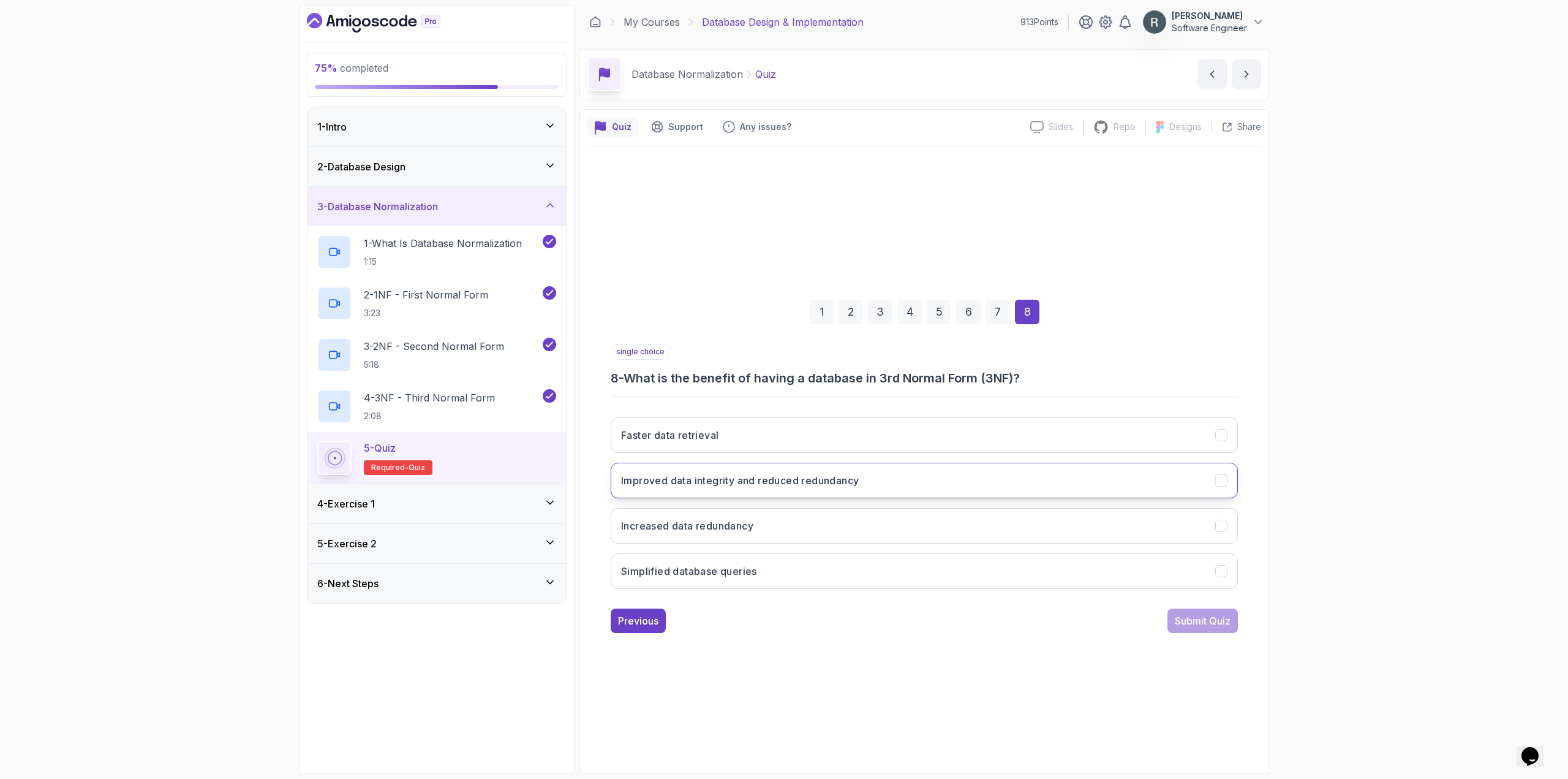
click at [961, 484] on button "Improved data integrity and reduced redundancy" at bounding box center [924, 480] width 627 height 36
click at [1180, 615] on div "Submit Quiz" at bounding box center [1202, 620] width 56 height 15
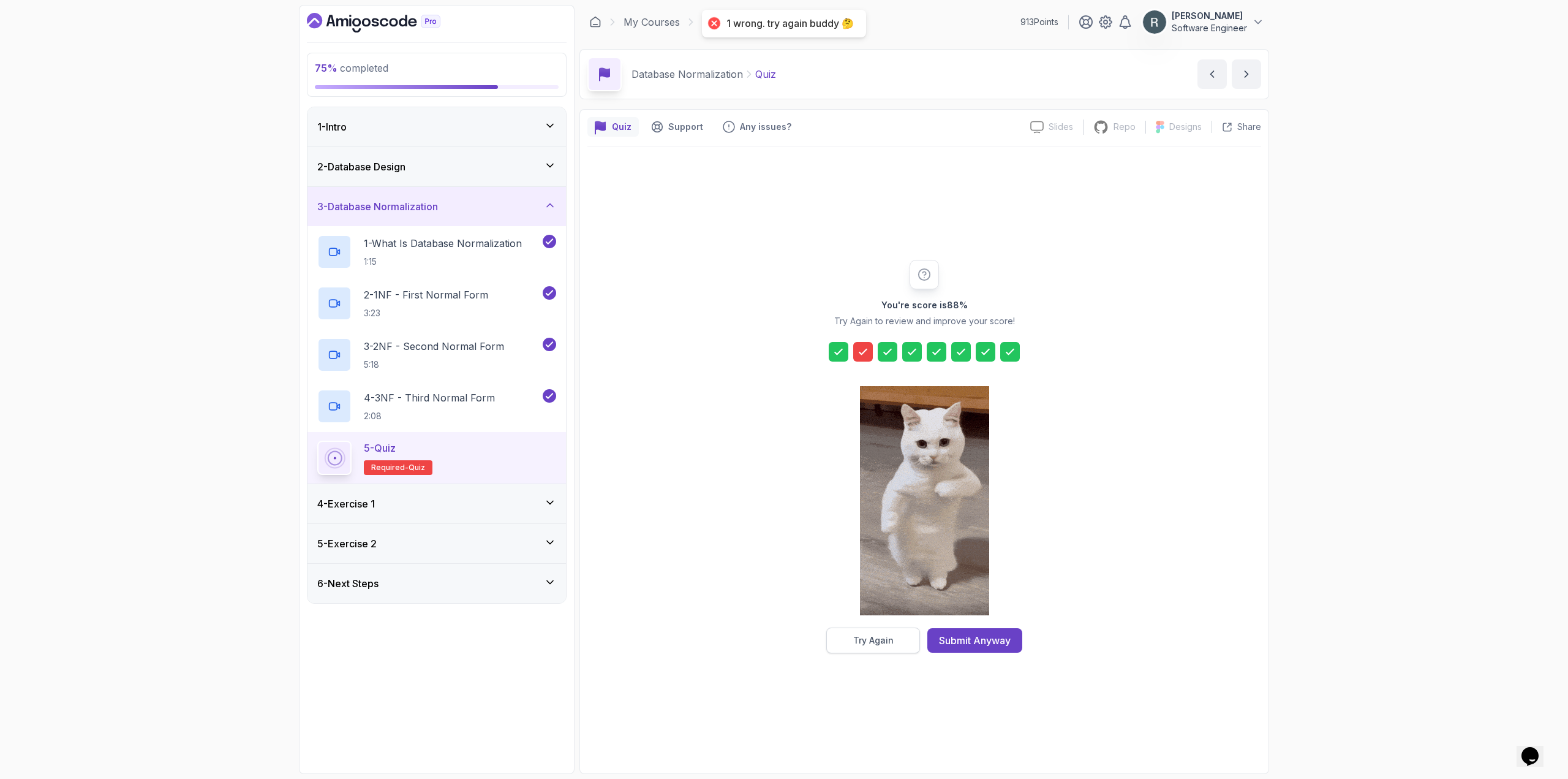
click at [893, 646] on button "Try Again" at bounding box center [873, 641] width 93 height 26
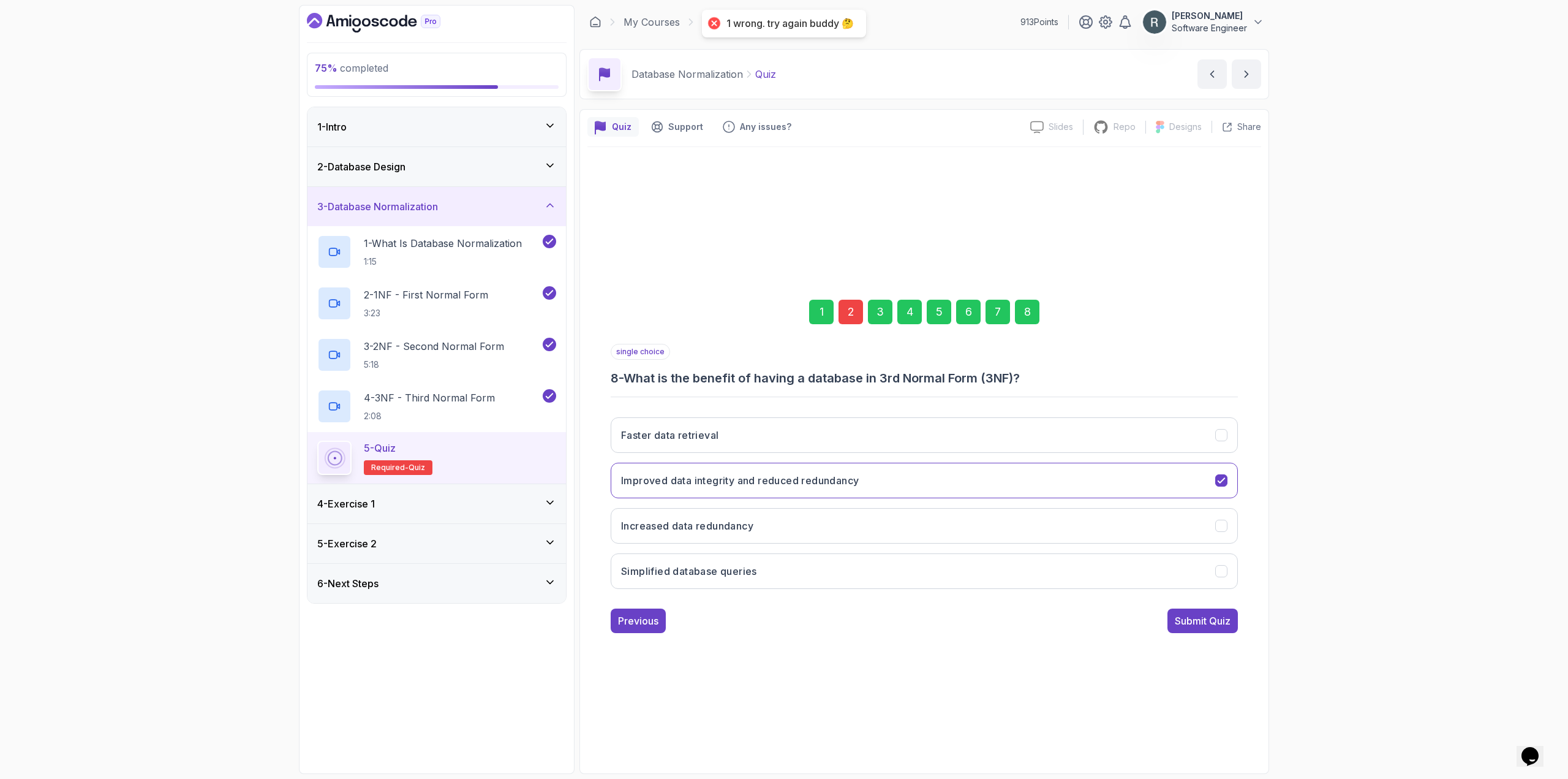
click at [847, 309] on div "2" at bounding box center [850, 312] width 25 height 25
click at [822, 430] on button "No repeating groups or arrays" at bounding box center [924, 434] width 627 height 36
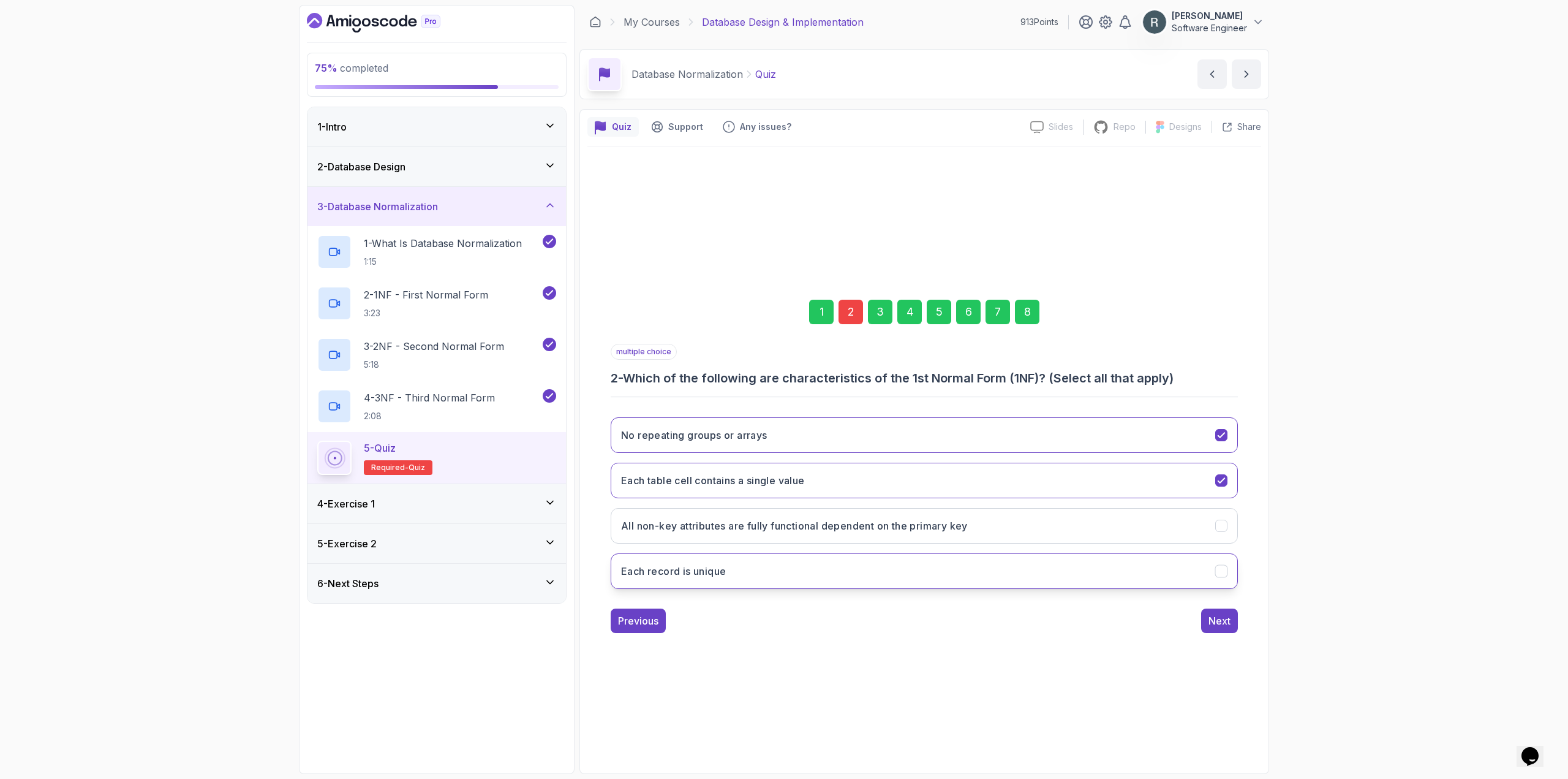
click at [772, 561] on button "Each record is unique" at bounding box center [924, 571] width 627 height 36
click at [896, 564] on button "Each record is unique" at bounding box center [924, 571] width 627 height 36
click at [1028, 322] on div "8" at bounding box center [1027, 312] width 25 height 25
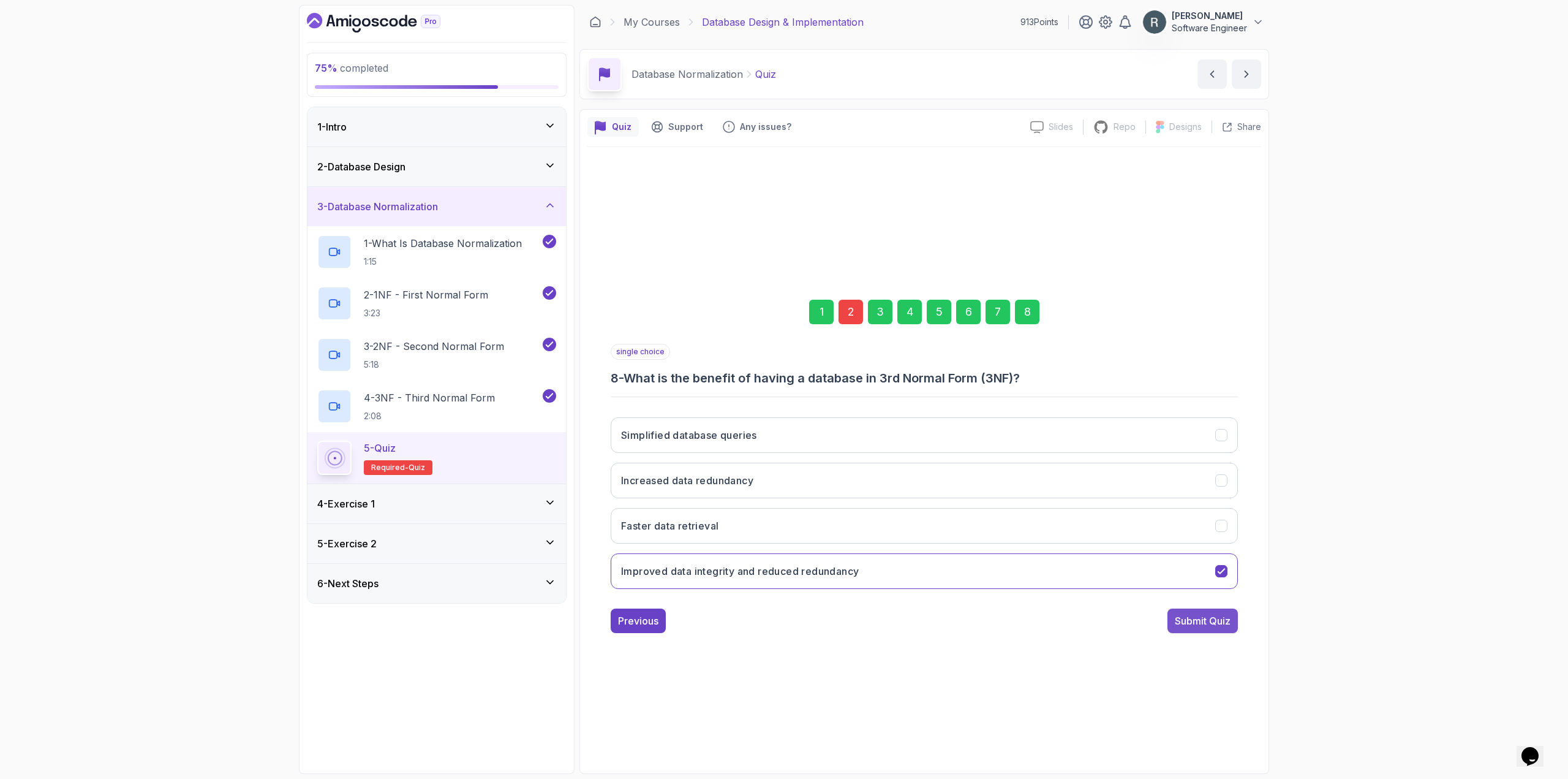
click at [1202, 622] on div "Submit Quiz" at bounding box center [1202, 620] width 56 height 15
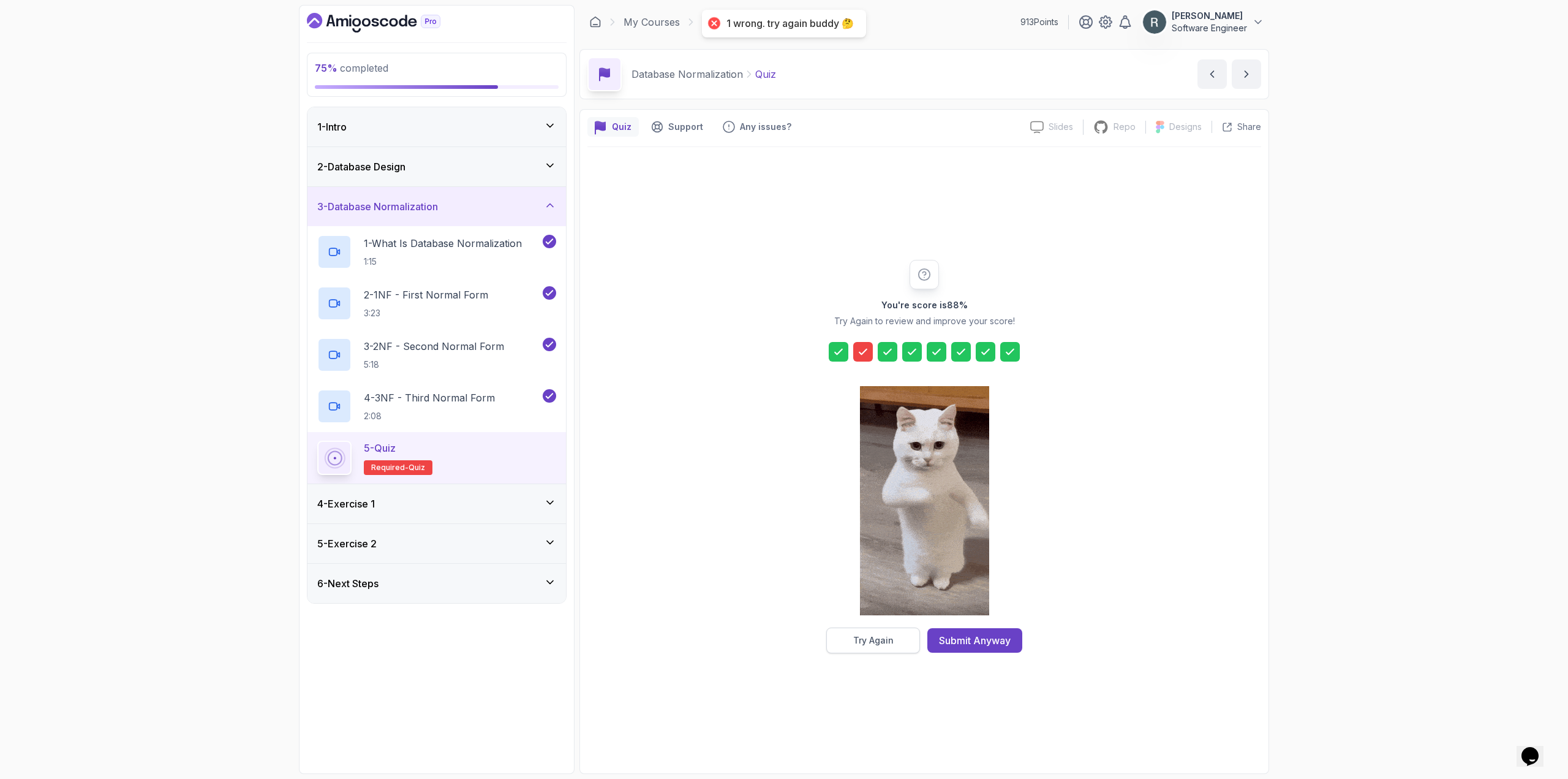
click at [884, 642] on div "Try Again" at bounding box center [873, 640] width 40 height 12
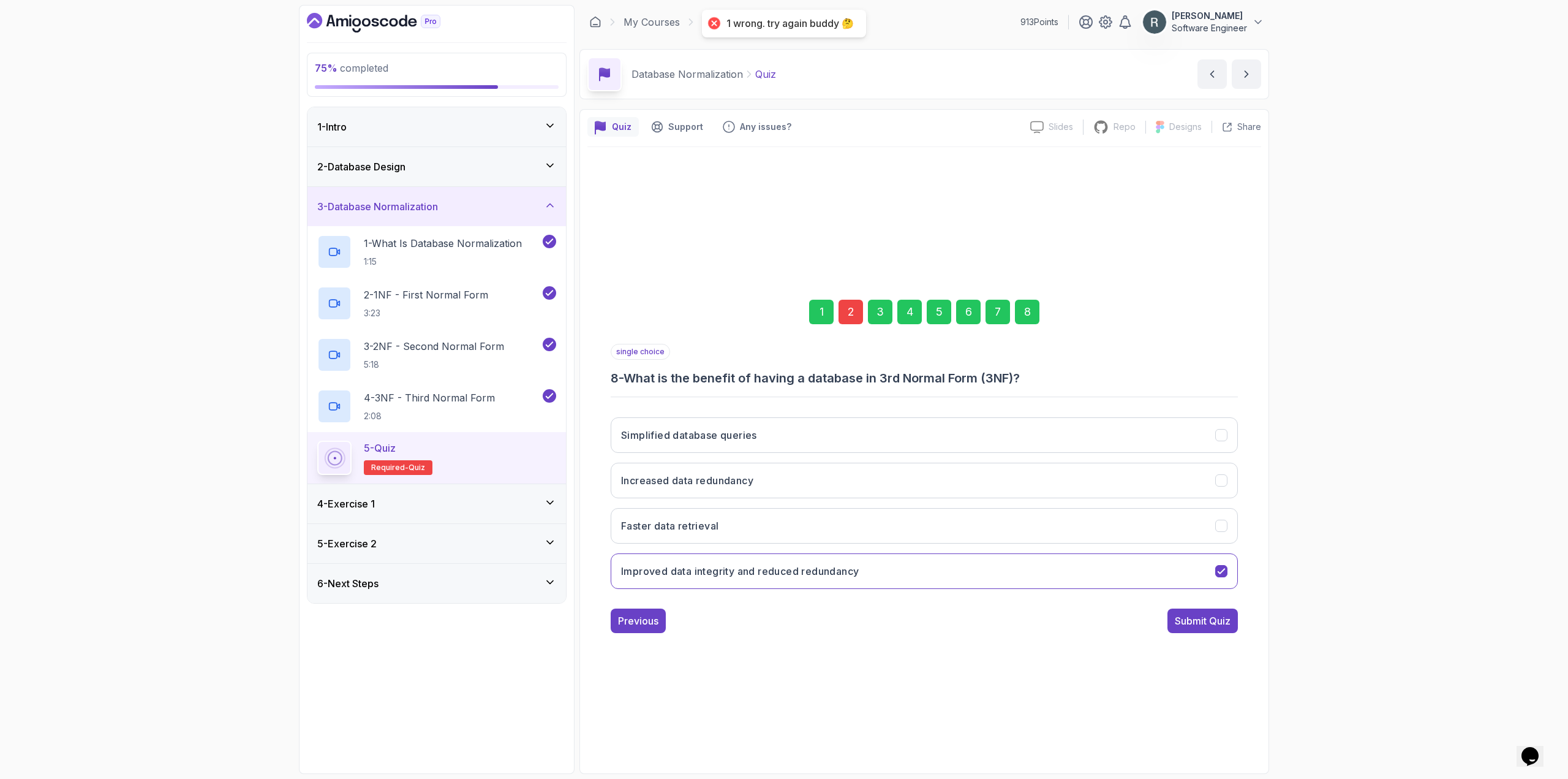
click at [847, 310] on div "2" at bounding box center [850, 312] width 25 height 25
click at [720, 557] on button "All non-key attributes are fully functional dependent on the primary key" at bounding box center [924, 571] width 627 height 36
click at [1230, 630] on button "Next" at bounding box center [1219, 620] width 37 height 25
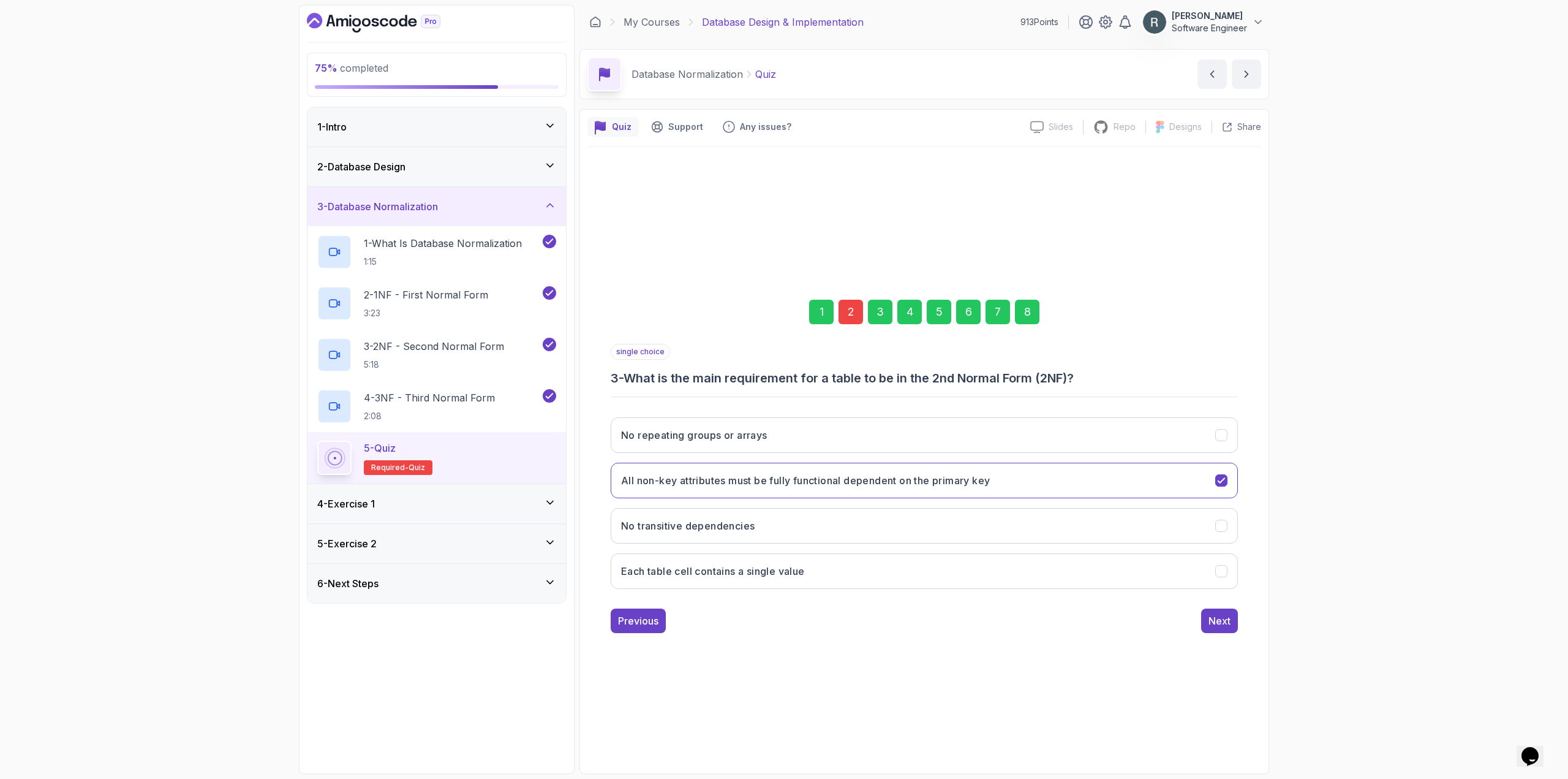
click at [1030, 316] on div "8" at bounding box center [1027, 312] width 25 height 25
click at [1181, 617] on div "Submit Quiz" at bounding box center [1202, 620] width 56 height 15
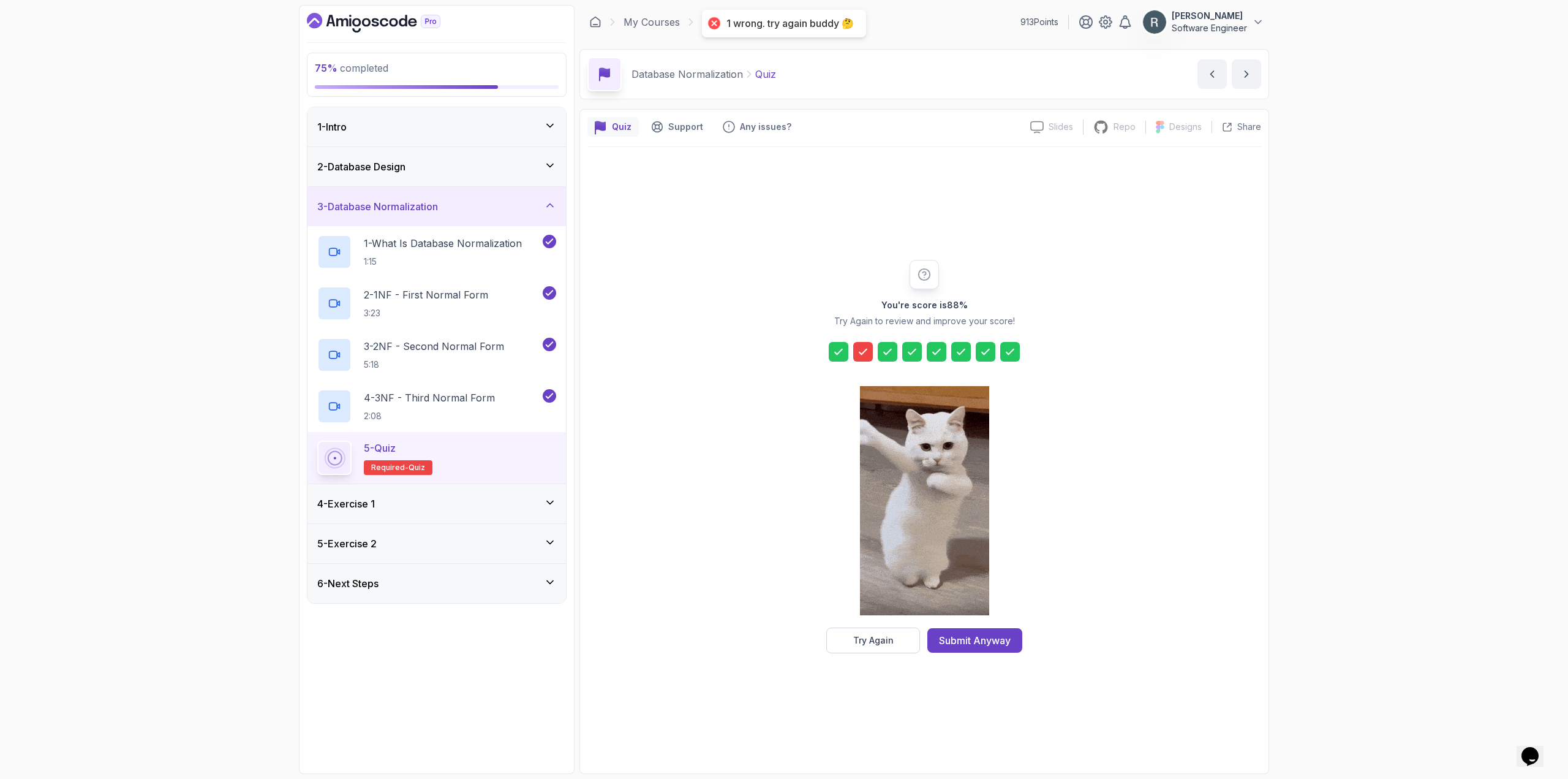
click at [1002, 640] on div "Submit Anyway" at bounding box center [975, 641] width 71 height 15
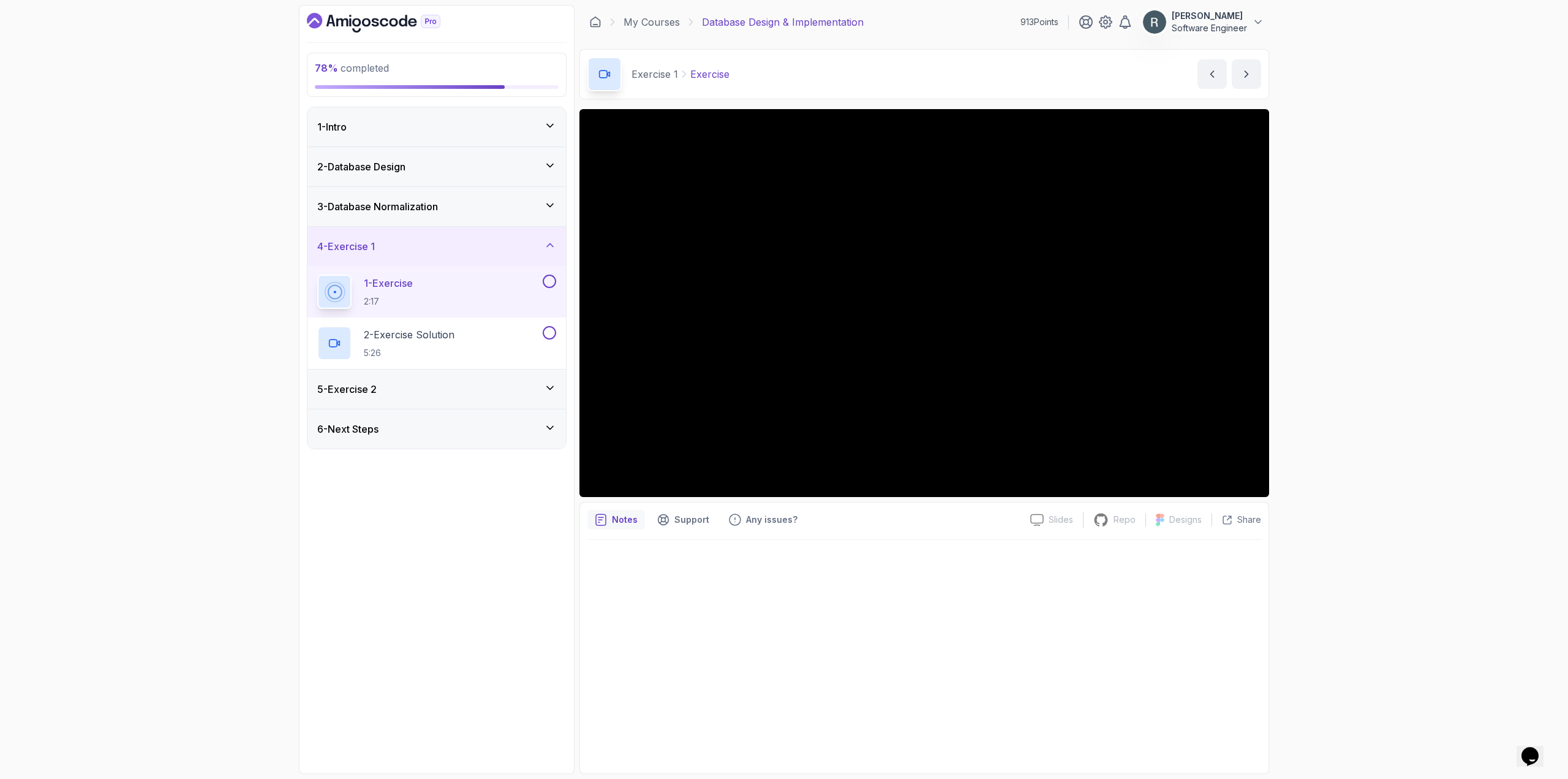
click at [348, 557] on div "78 % completed 1 - Intro 2 - Database Design 3 - Database Normalization 4 - Exe…" at bounding box center [436, 389] width 276 height 769
click at [550, 284] on button at bounding box center [549, 281] width 14 height 14
click at [526, 336] on div "2 - Exercise Solution 5:26" at bounding box center [428, 343] width 223 height 34
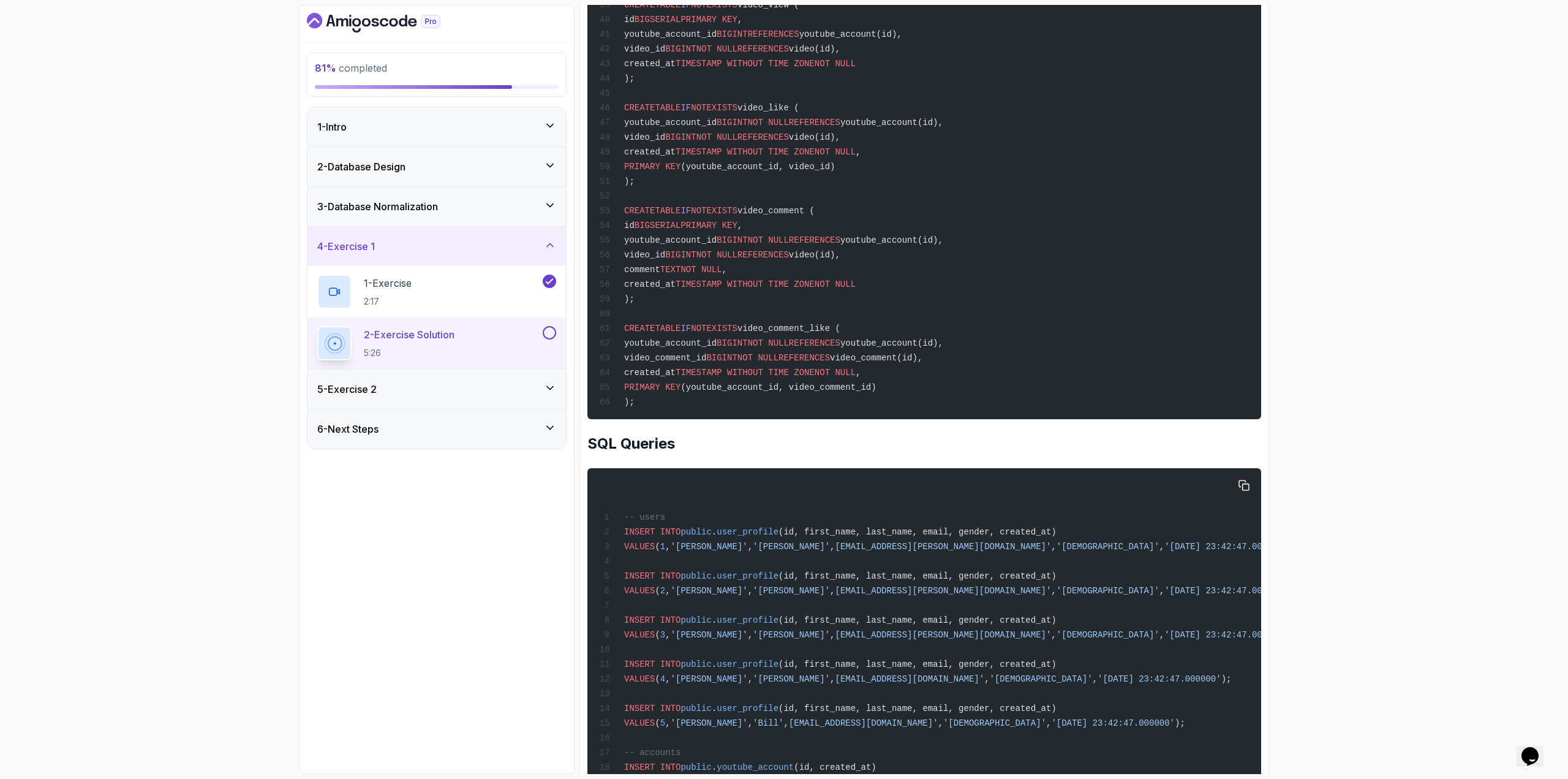
scroll to position [1777, 0]
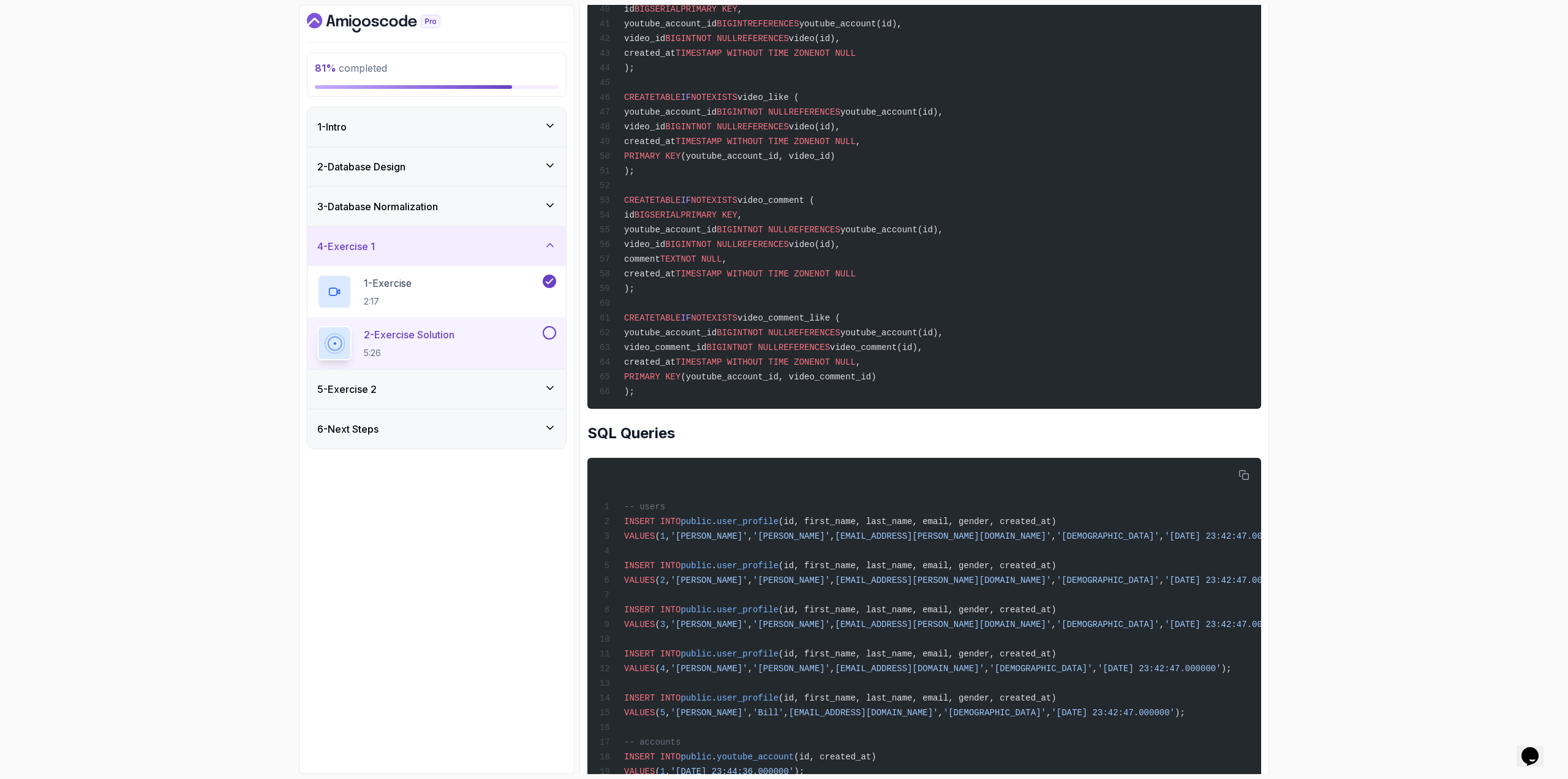
click at [552, 331] on button at bounding box center [549, 333] width 14 height 14
click at [506, 386] on div "5 - Exercise 2" at bounding box center [436, 390] width 239 height 15
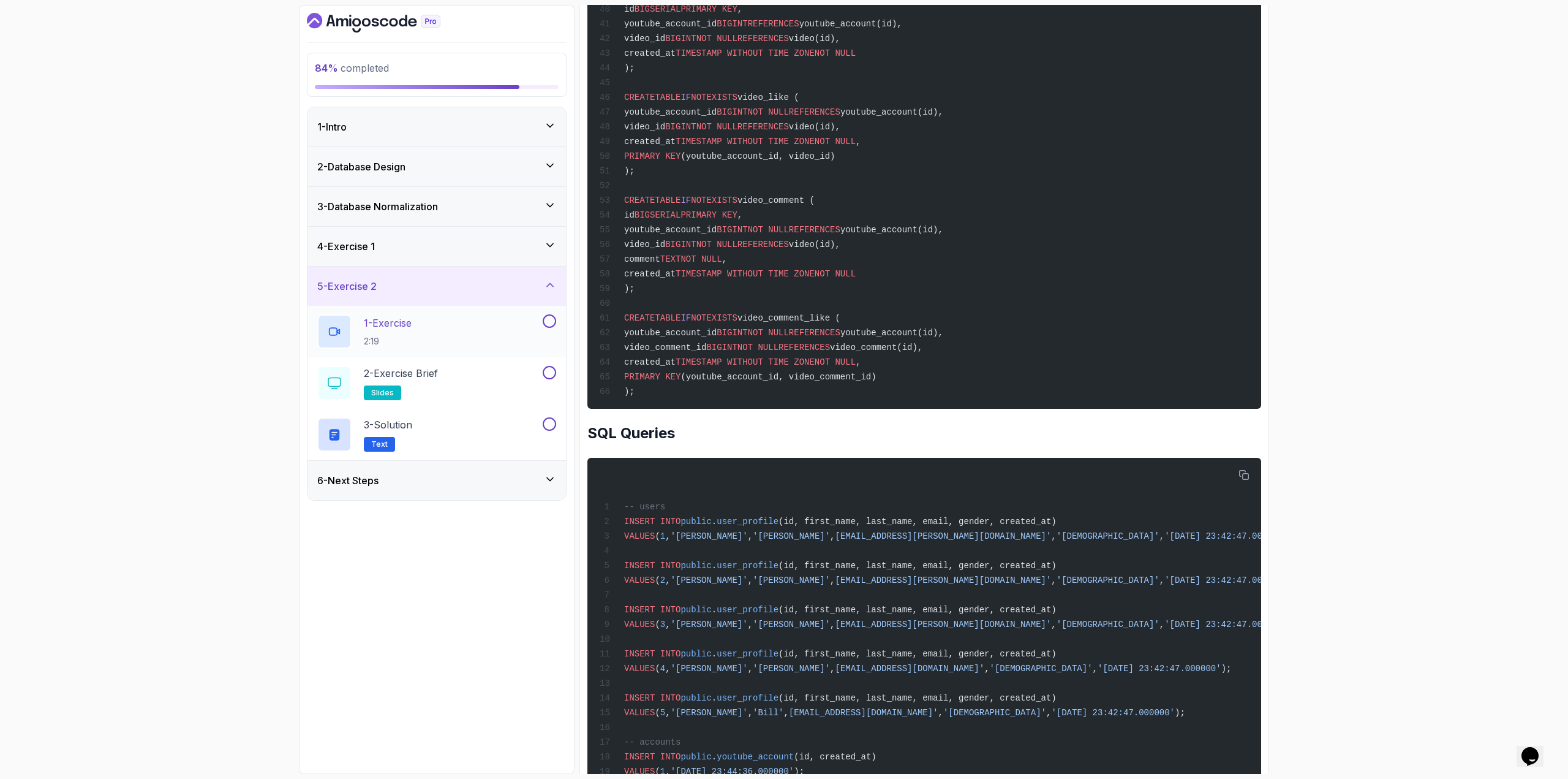
click at [515, 350] on div "1 - Exercise 2:19" at bounding box center [437, 332] width 258 height 51
click at [514, 334] on div "1 - Exercise 2:19" at bounding box center [428, 331] width 223 height 34
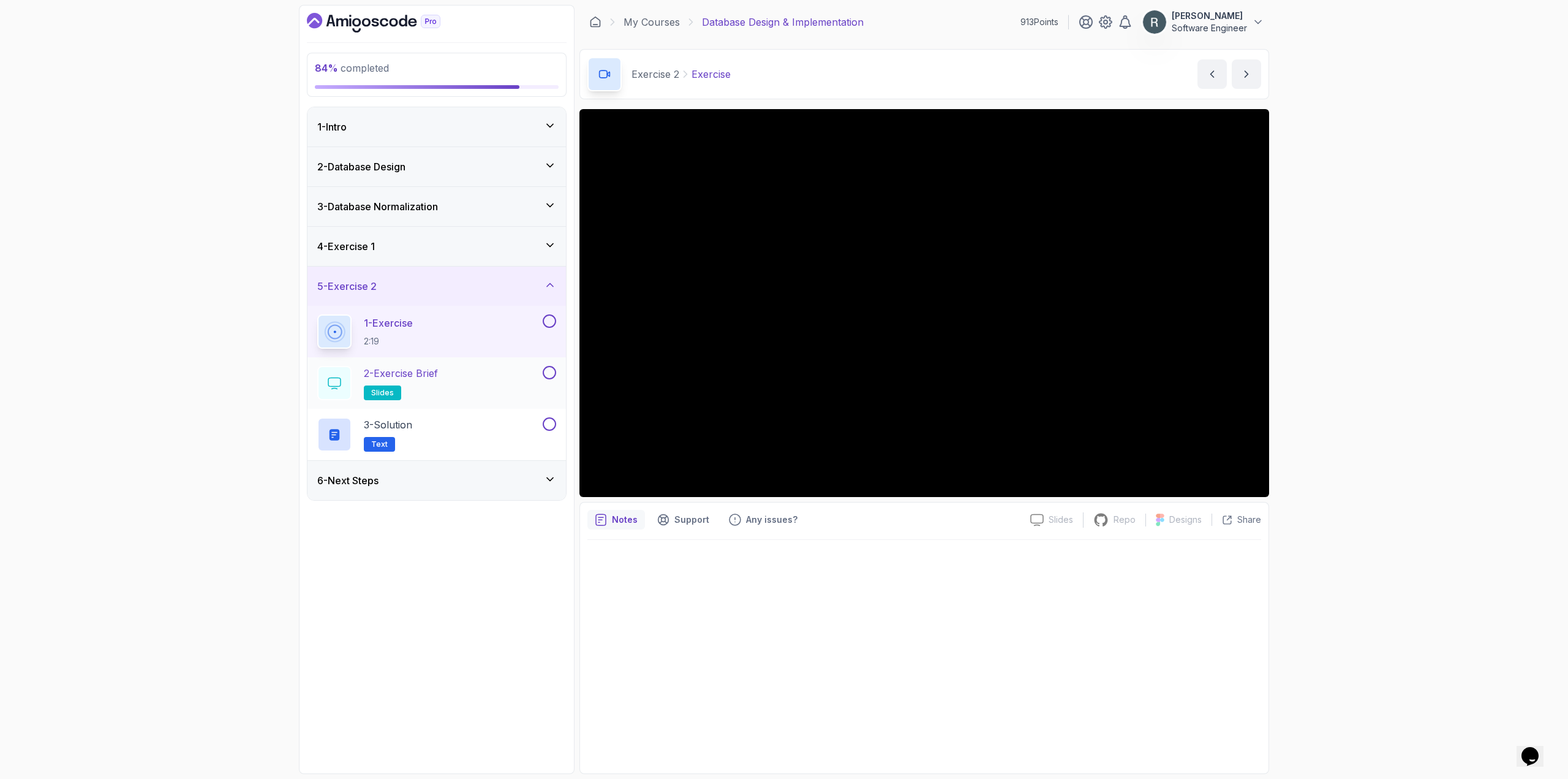
click at [466, 375] on div "2 - Exercise Brief slides" at bounding box center [428, 382] width 223 height 34
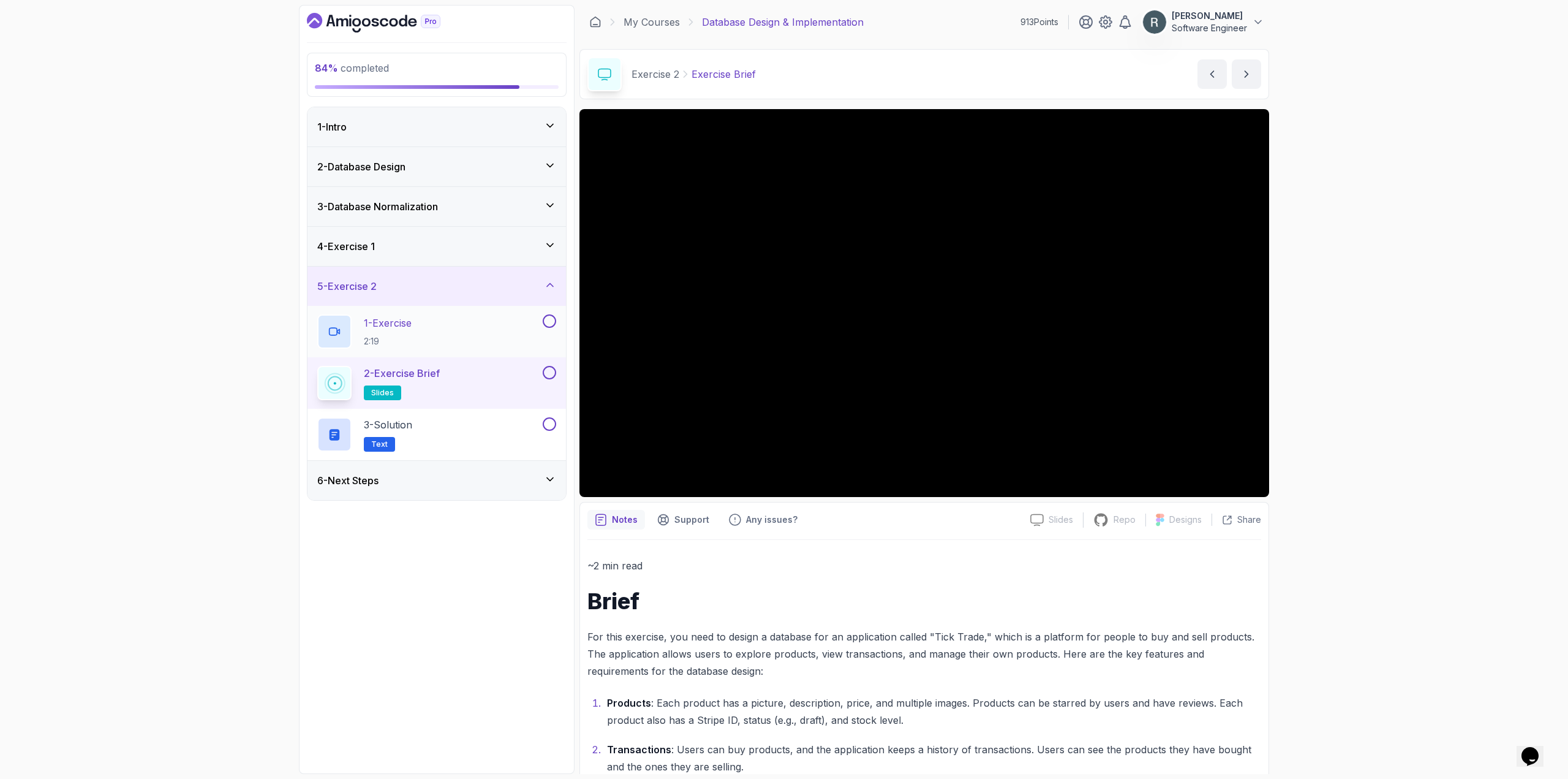
click at [551, 325] on button at bounding box center [549, 321] width 14 height 14
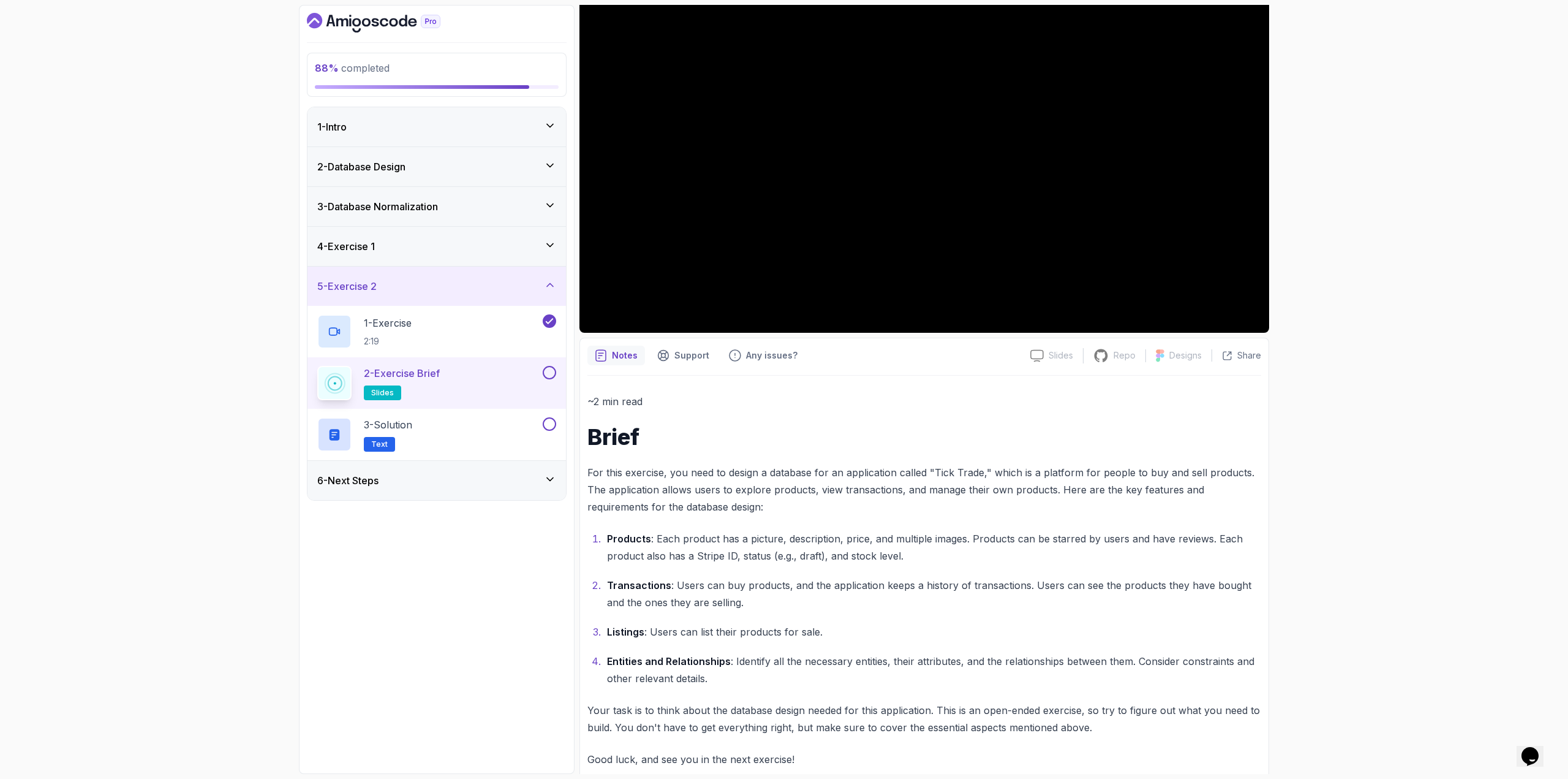
scroll to position [183, 0]
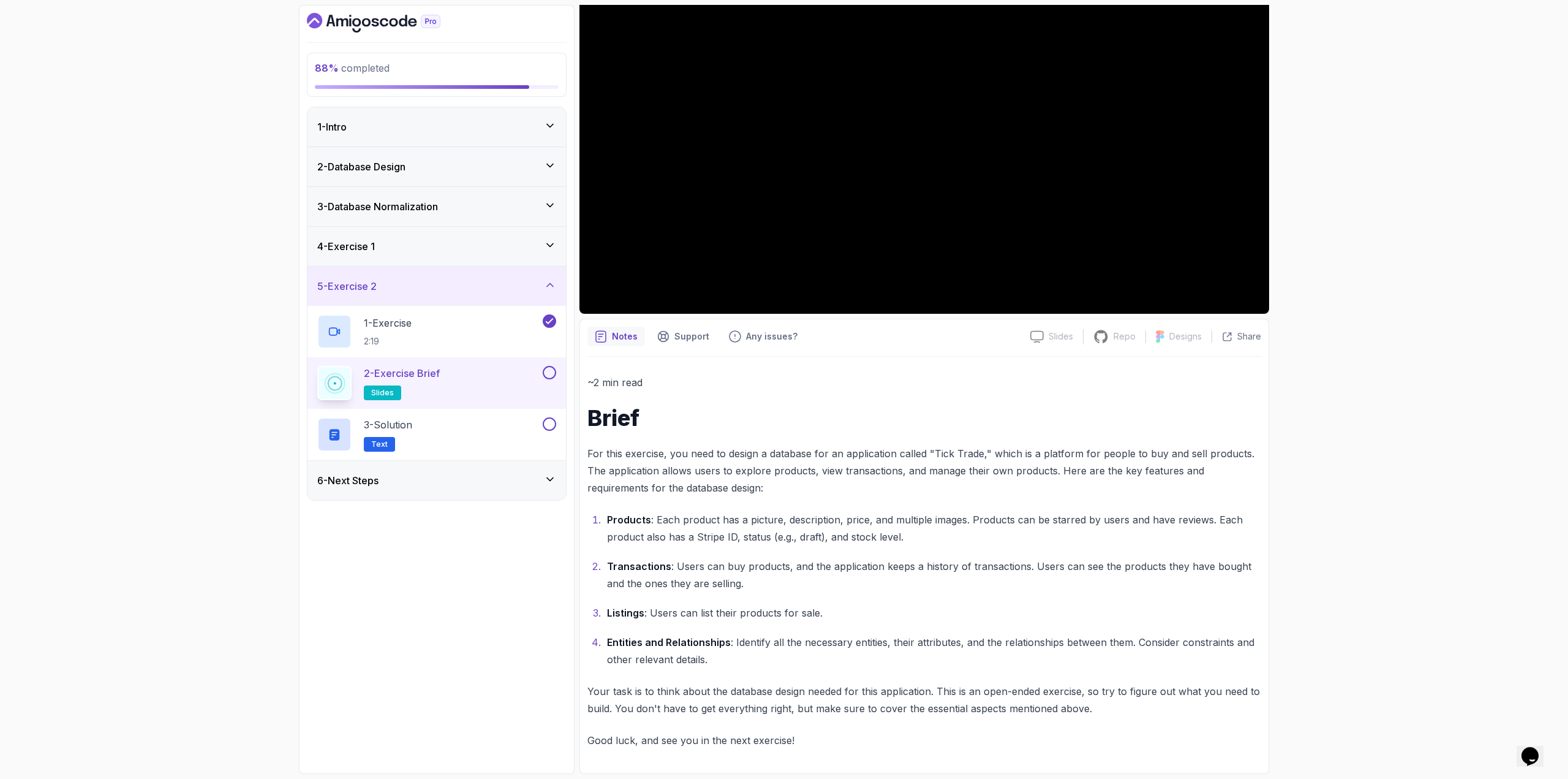
click at [985, 458] on p "For this exercise, you need to design a database for an application called "Tic…" at bounding box center [923, 470] width 673 height 51
click at [551, 375] on button at bounding box center [549, 372] width 14 height 14
click at [488, 444] on div "3 - Solution Text" at bounding box center [428, 433] width 223 height 34
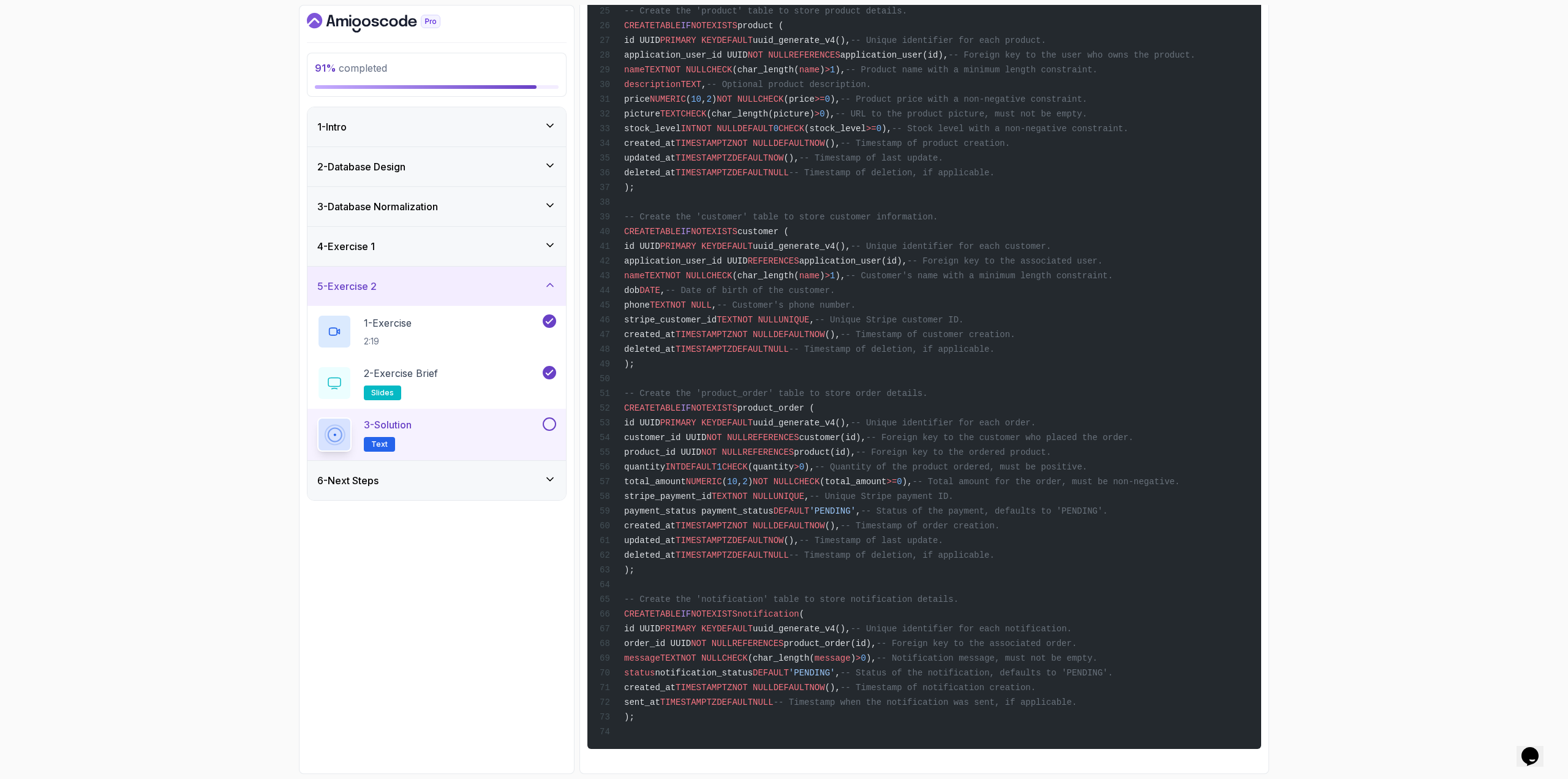
scroll to position [704, 0]
click at [550, 422] on button at bounding box center [549, 423] width 14 height 14
click at [498, 476] on div "6 - Next Steps" at bounding box center [436, 480] width 239 height 15
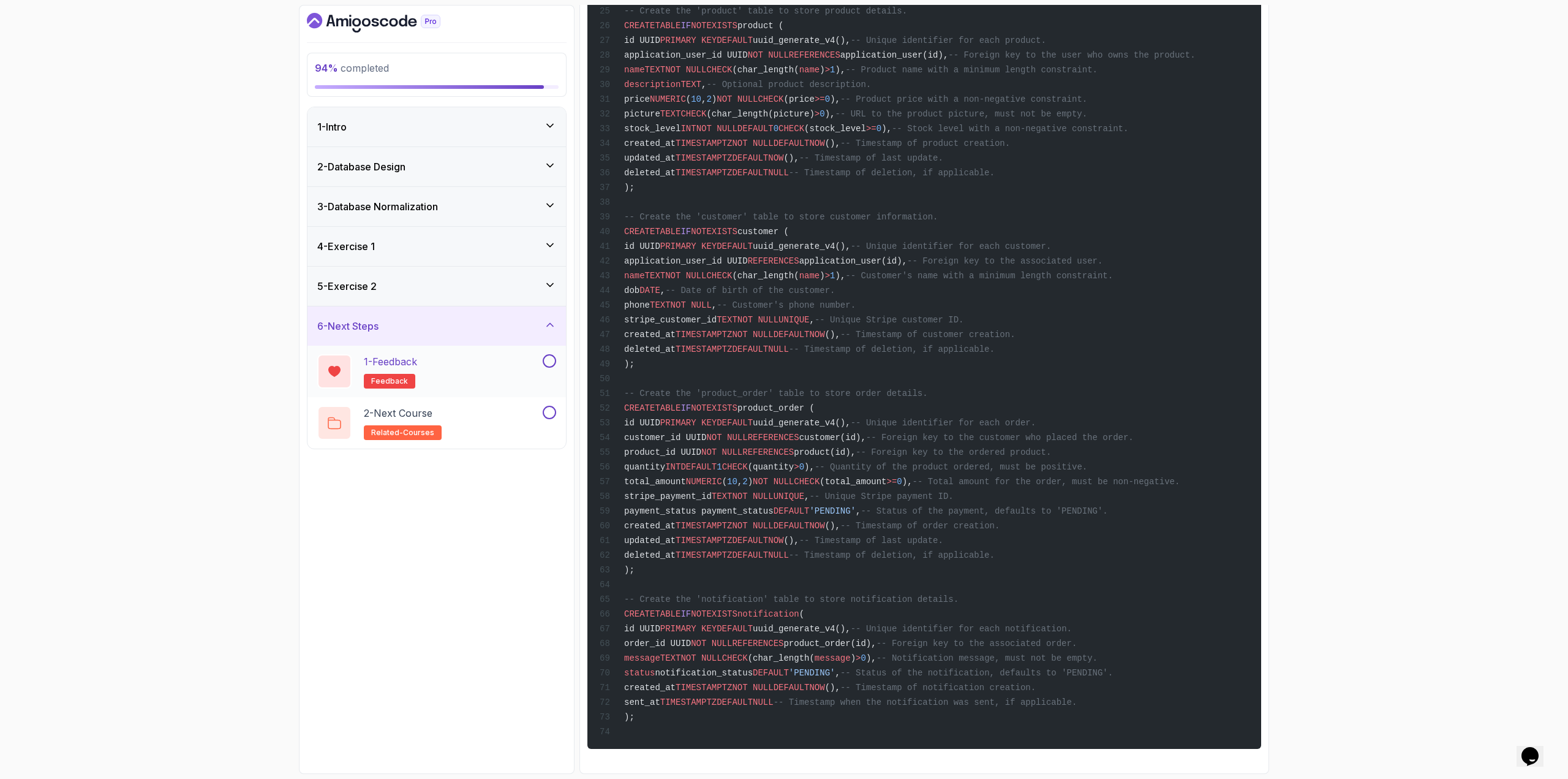
click at [551, 359] on button at bounding box center [549, 360] width 14 height 14
click at [501, 365] on div "1 - Feedback feedback" at bounding box center [428, 370] width 223 height 34
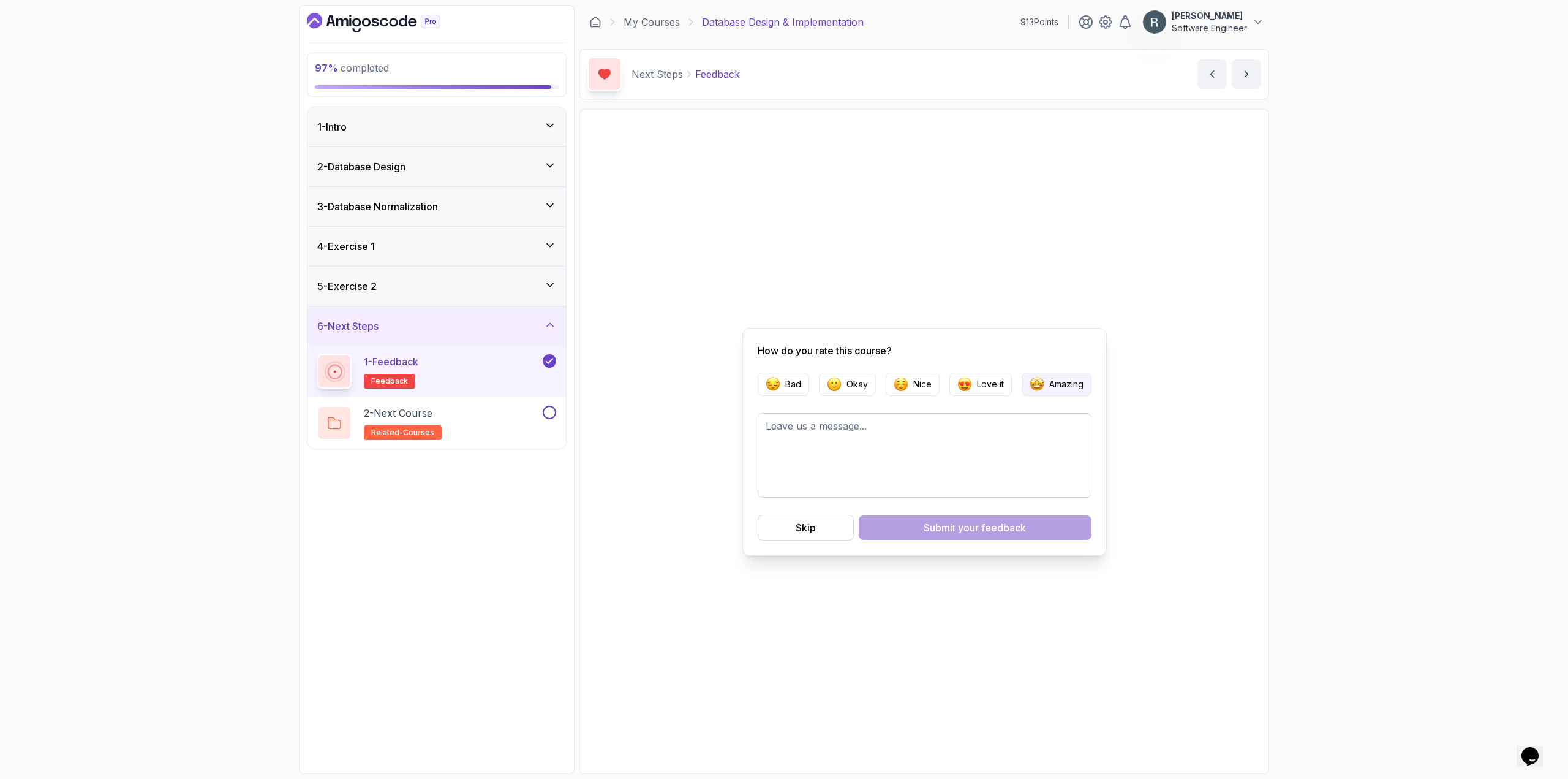
click at [1035, 378] on img "button" at bounding box center [1037, 384] width 15 height 15
click at [995, 530] on span "your feedback" at bounding box center [992, 528] width 68 height 15
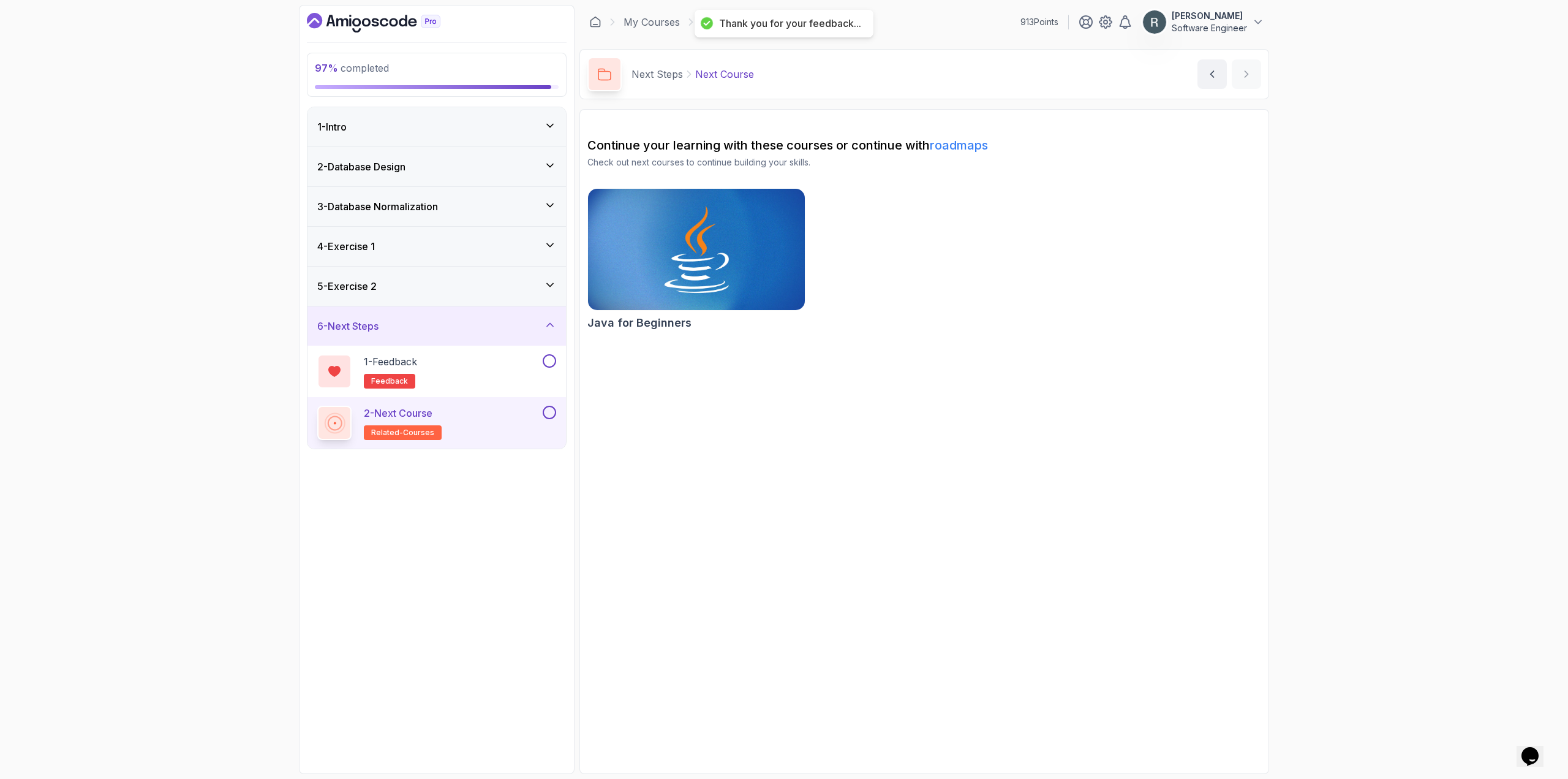
click at [550, 413] on button at bounding box center [549, 412] width 14 height 14
click at [551, 356] on button at bounding box center [549, 360] width 14 height 14
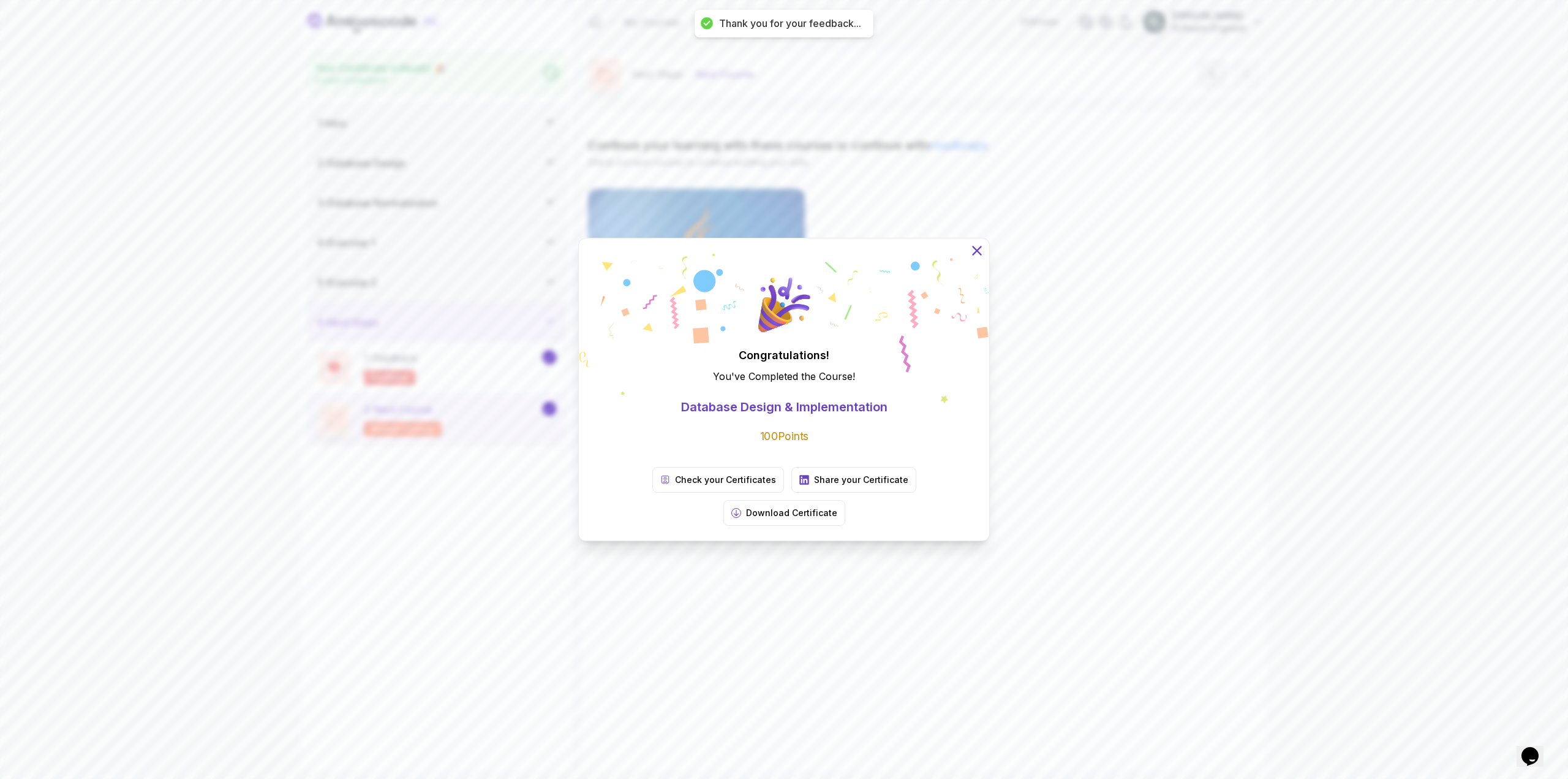
click at [978, 258] on icon at bounding box center [976, 250] width 16 height 16
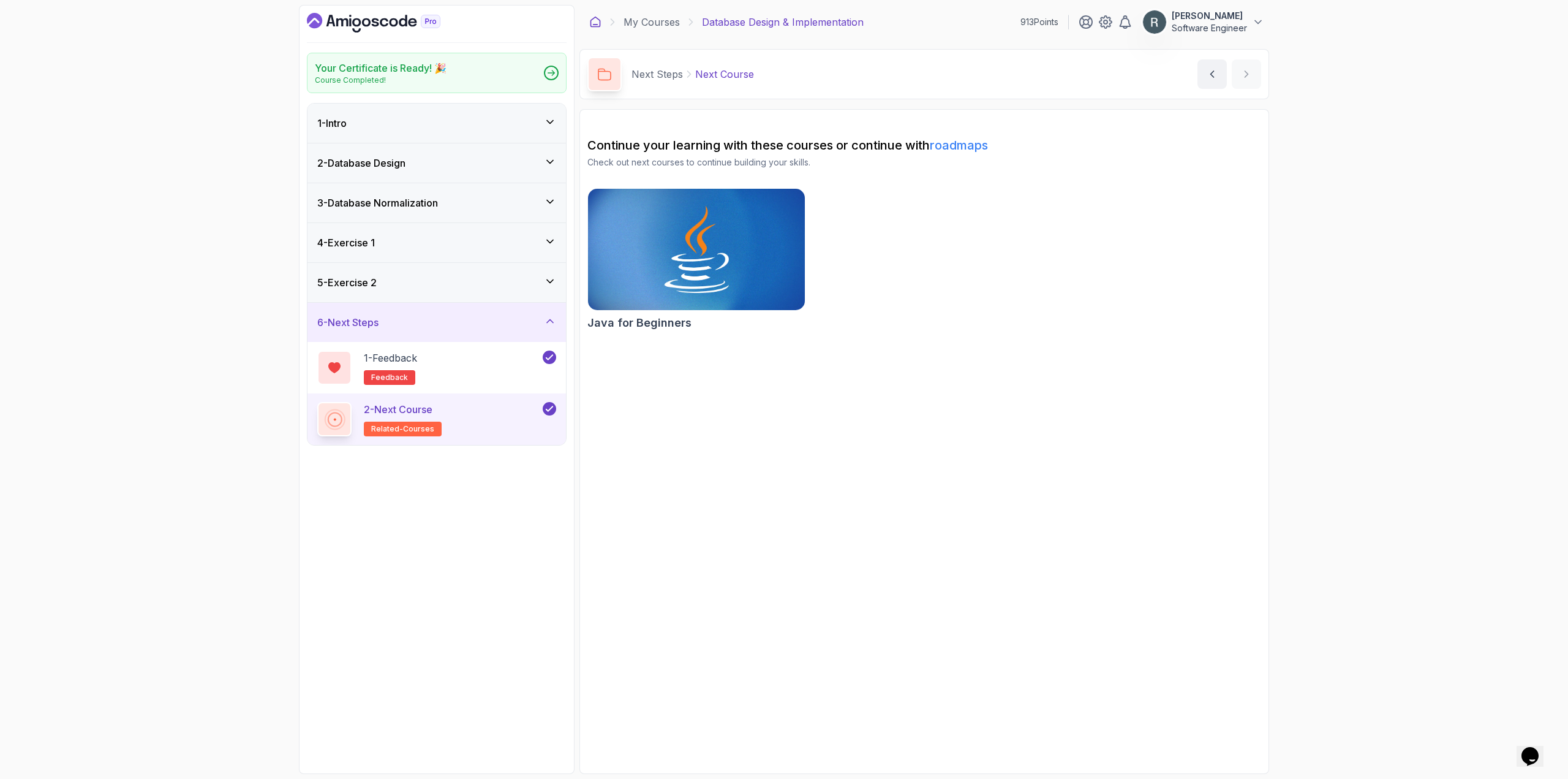
click at [598, 25] on icon at bounding box center [595, 22] width 9 height 10
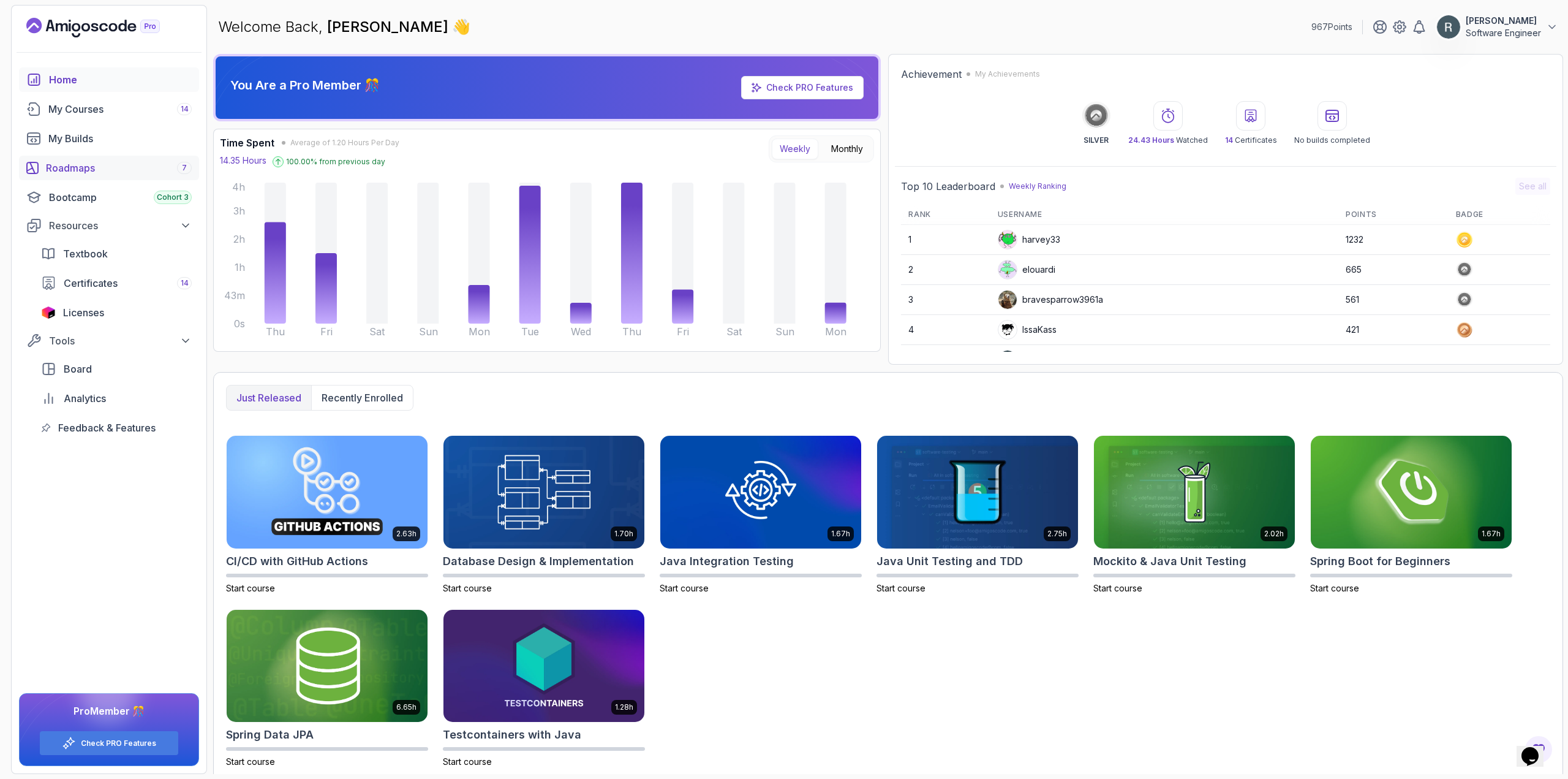
click at [117, 162] on div "Roadmaps 7" at bounding box center [118, 168] width 146 height 15
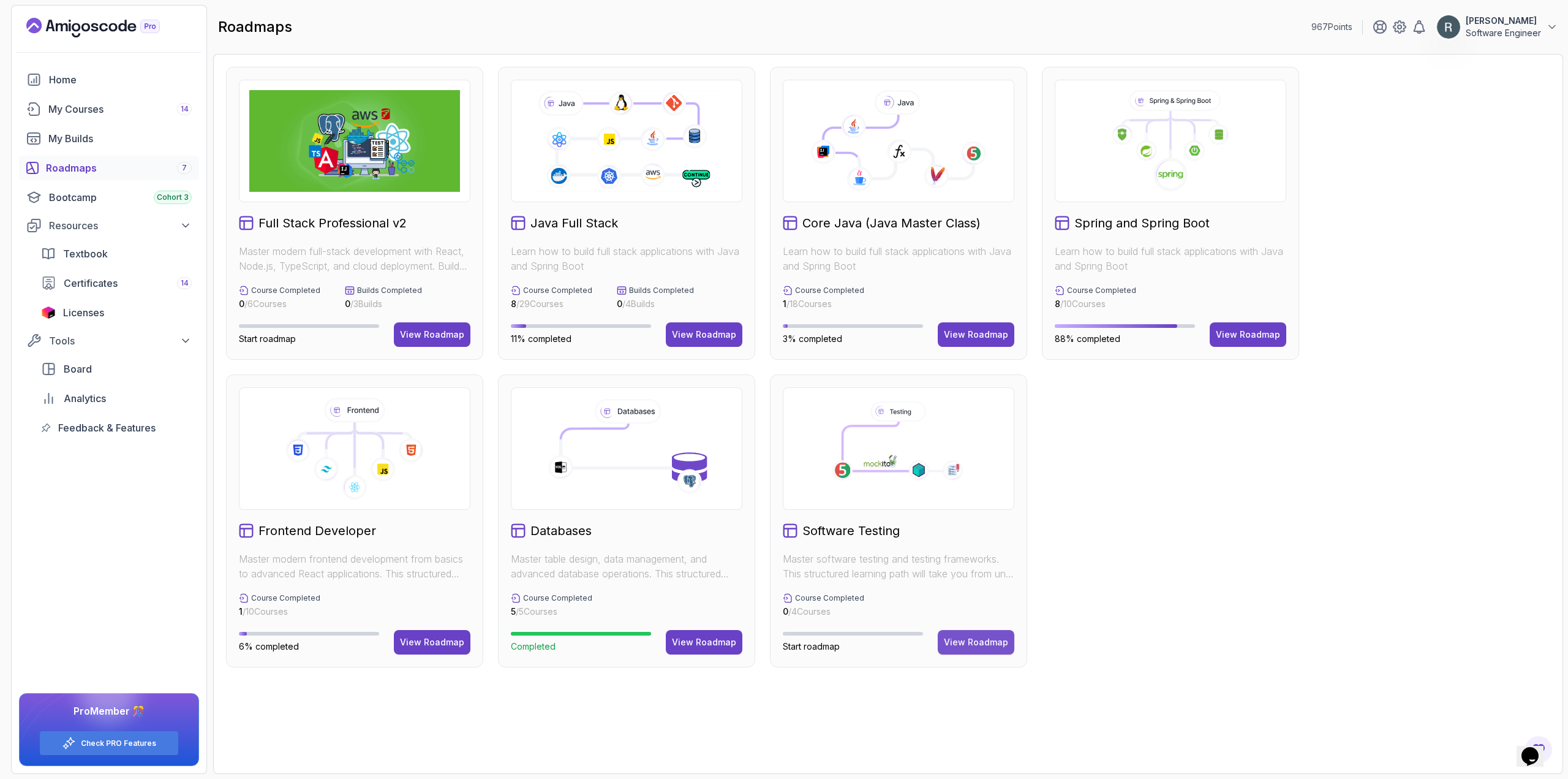
click at [975, 639] on div "View Roadmap" at bounding box center [975, 642] width 64 height 12
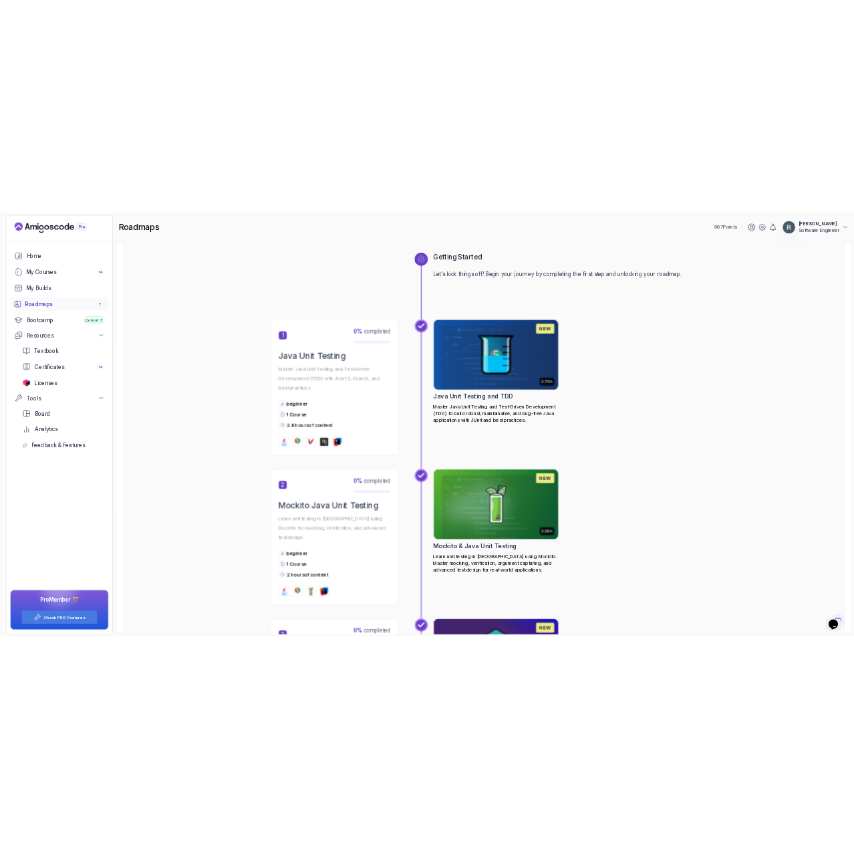
scroll to position [3, 0]
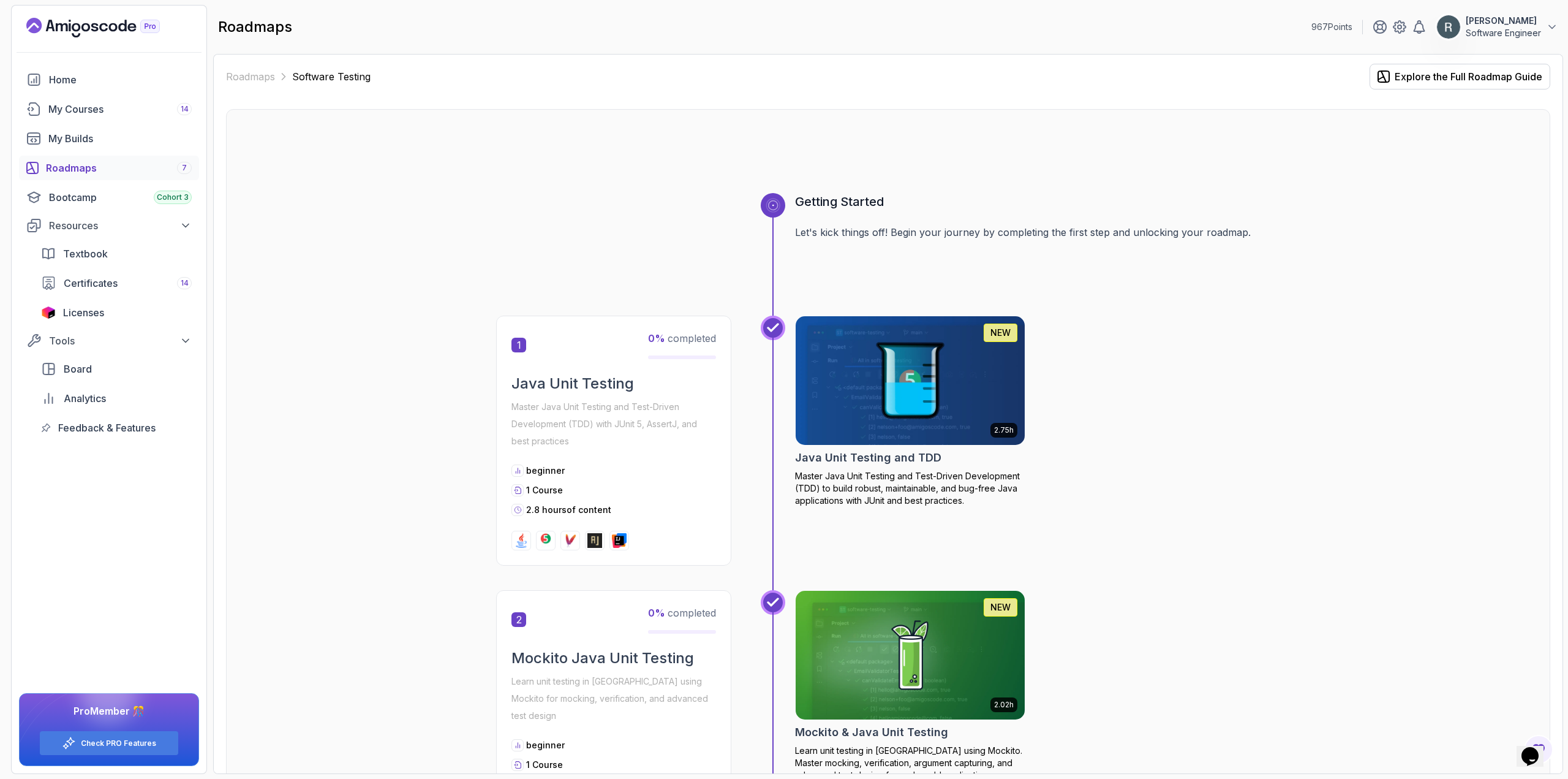
click at [953, 425] on img at bounding box center [909, 380] width 241 height 135
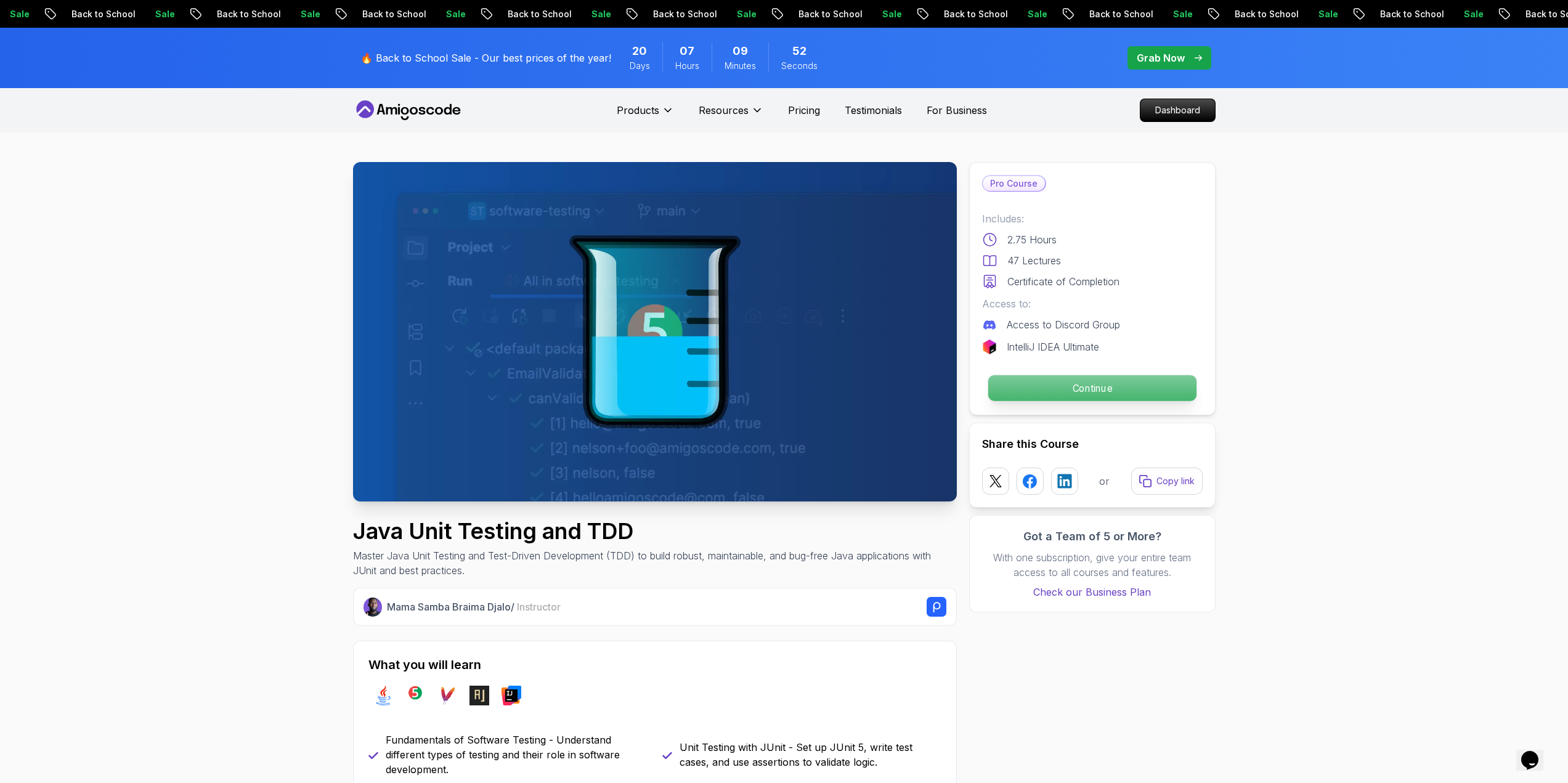
click at [1110, 380] on p "Continue" at bounding box center [1092, 388] width 208 height 26
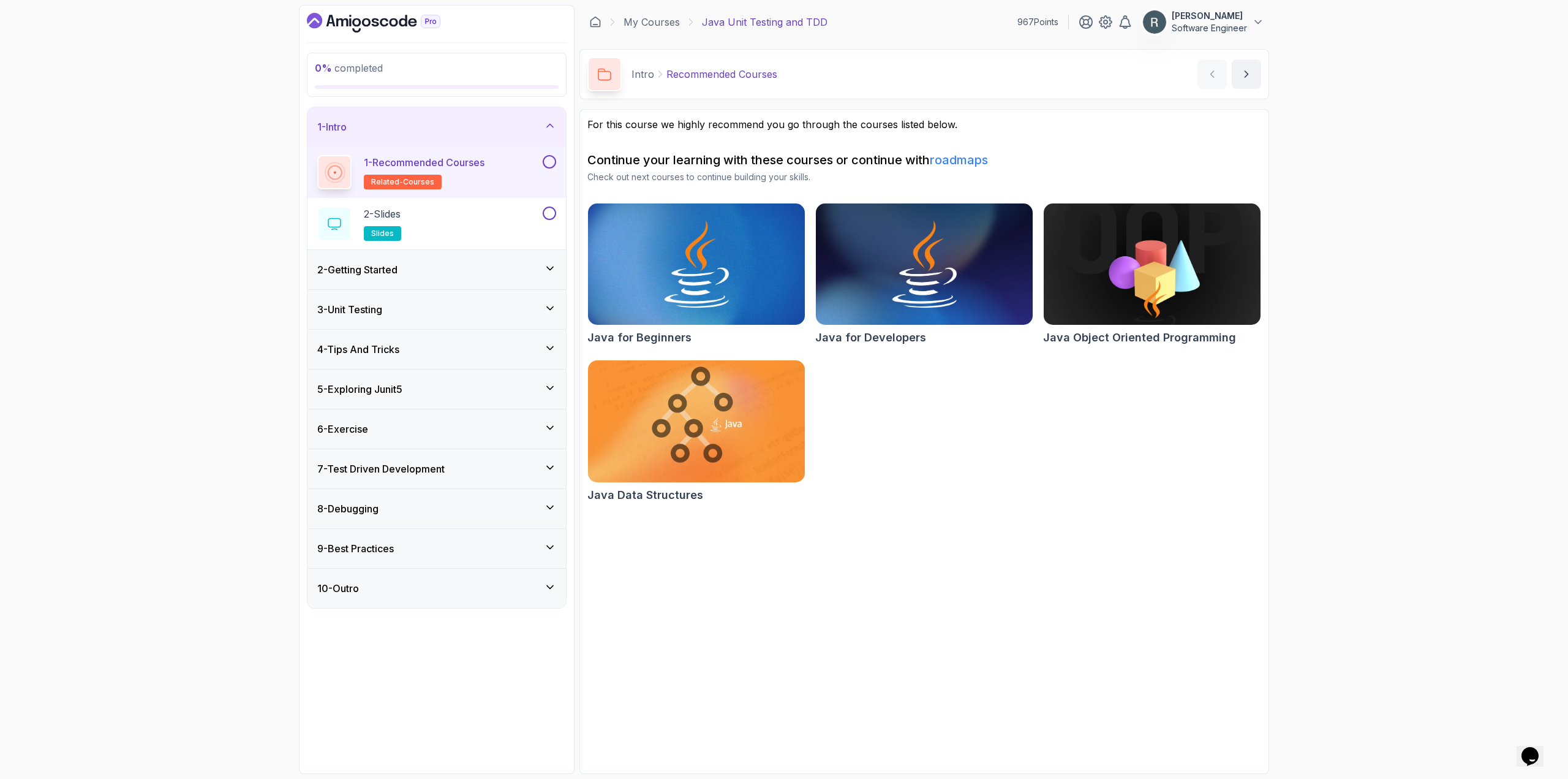
click at [548, 162] on button at bounding box center [549, 161] width 14 height 14
click at [547, 212] on button at bounding box center [549, 213] width 14 height 14
click at [515, 216] on div "2 - Slides slides" at bounding box center [428, 223] width 223 height 34
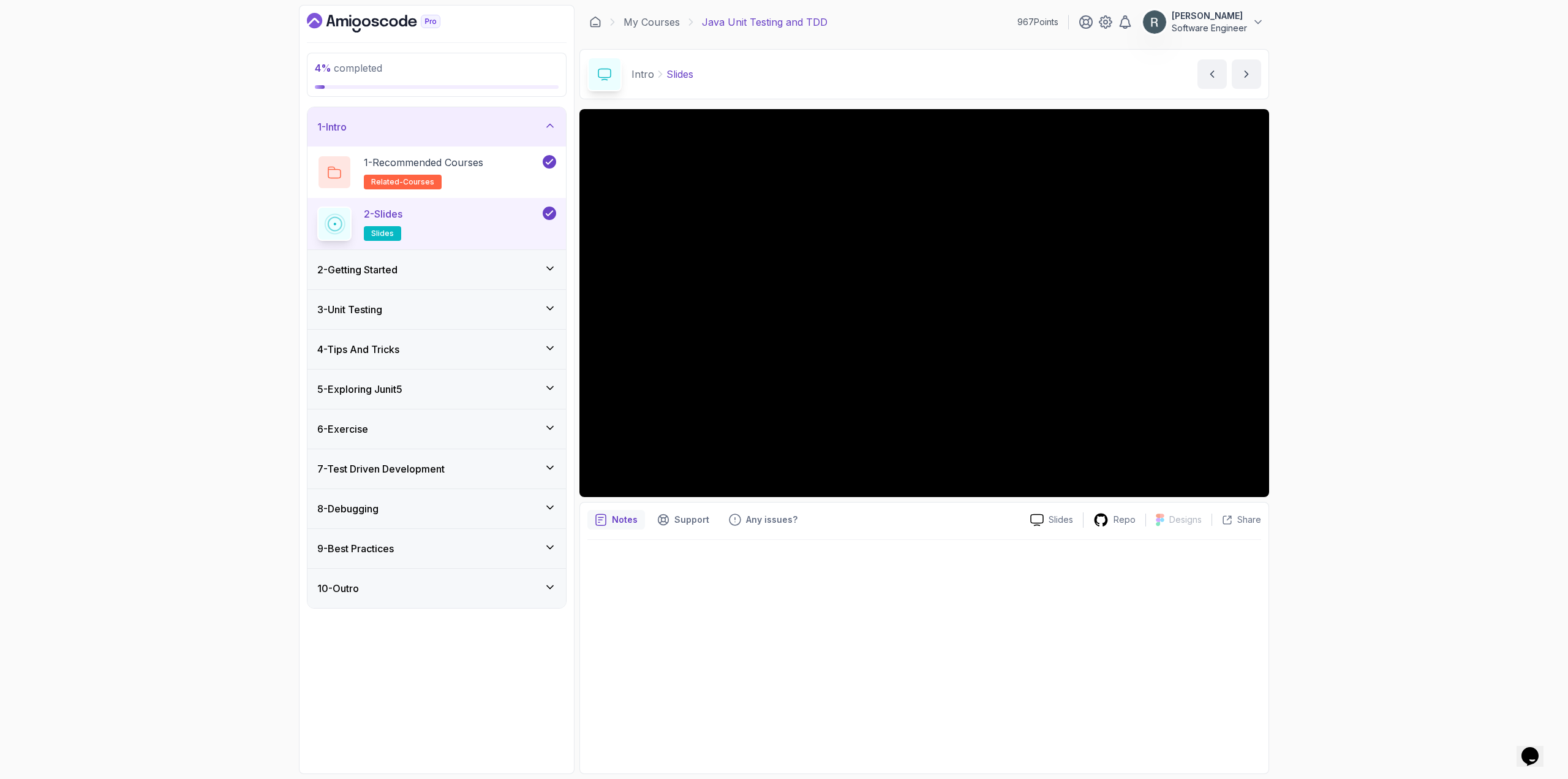
click at [520, 270] on div "2 - Getting Started" at bounding box center [436, 269] width 239 height 15
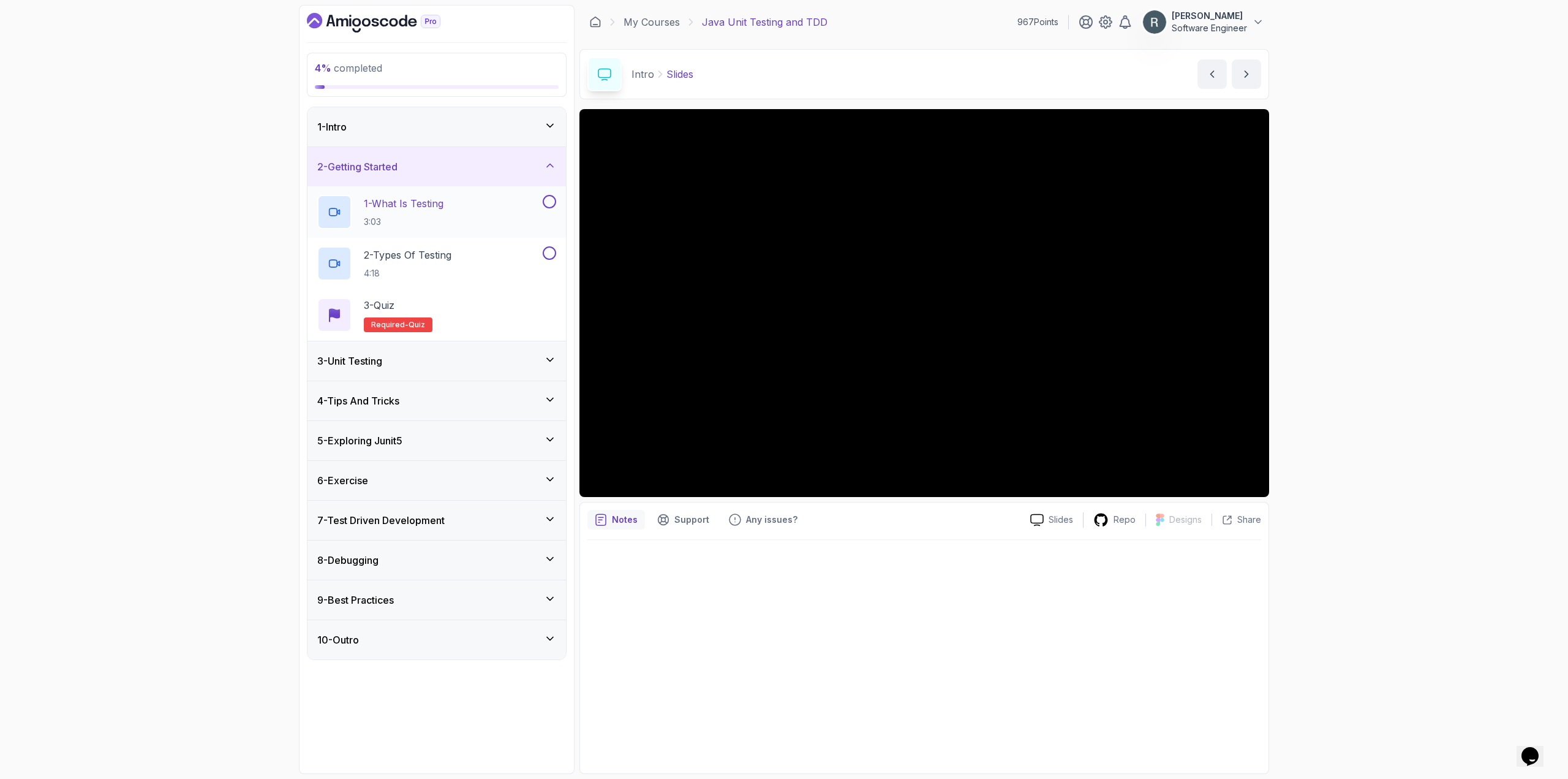
click at [517, 210] on div "1 - What Is Testing 3:03" at bounding box center [428, 212] width 223 height 34
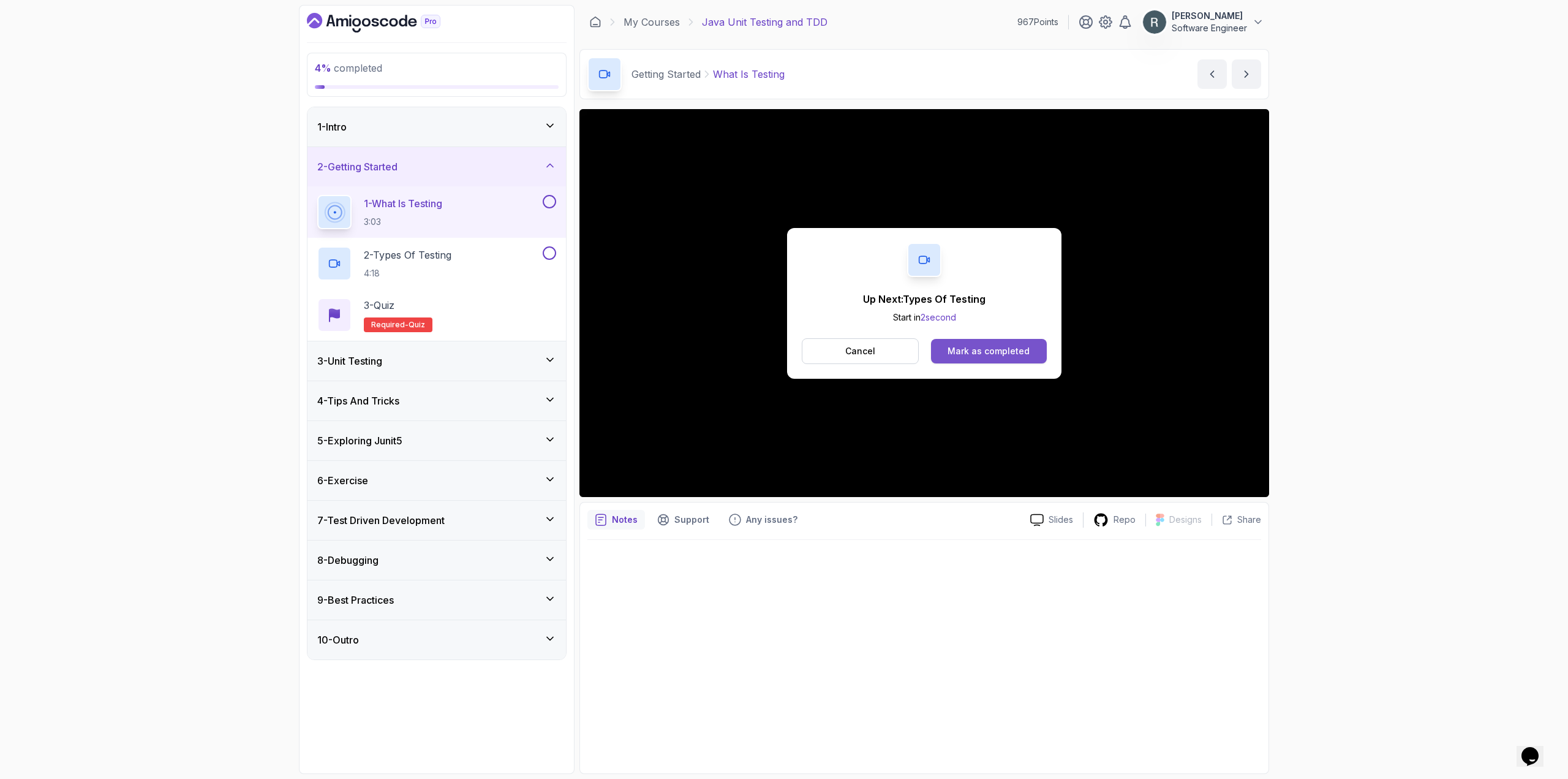
click at [1027, 345] on div "Mark as completed" at bounding box center [988, 350] width 82 height 12
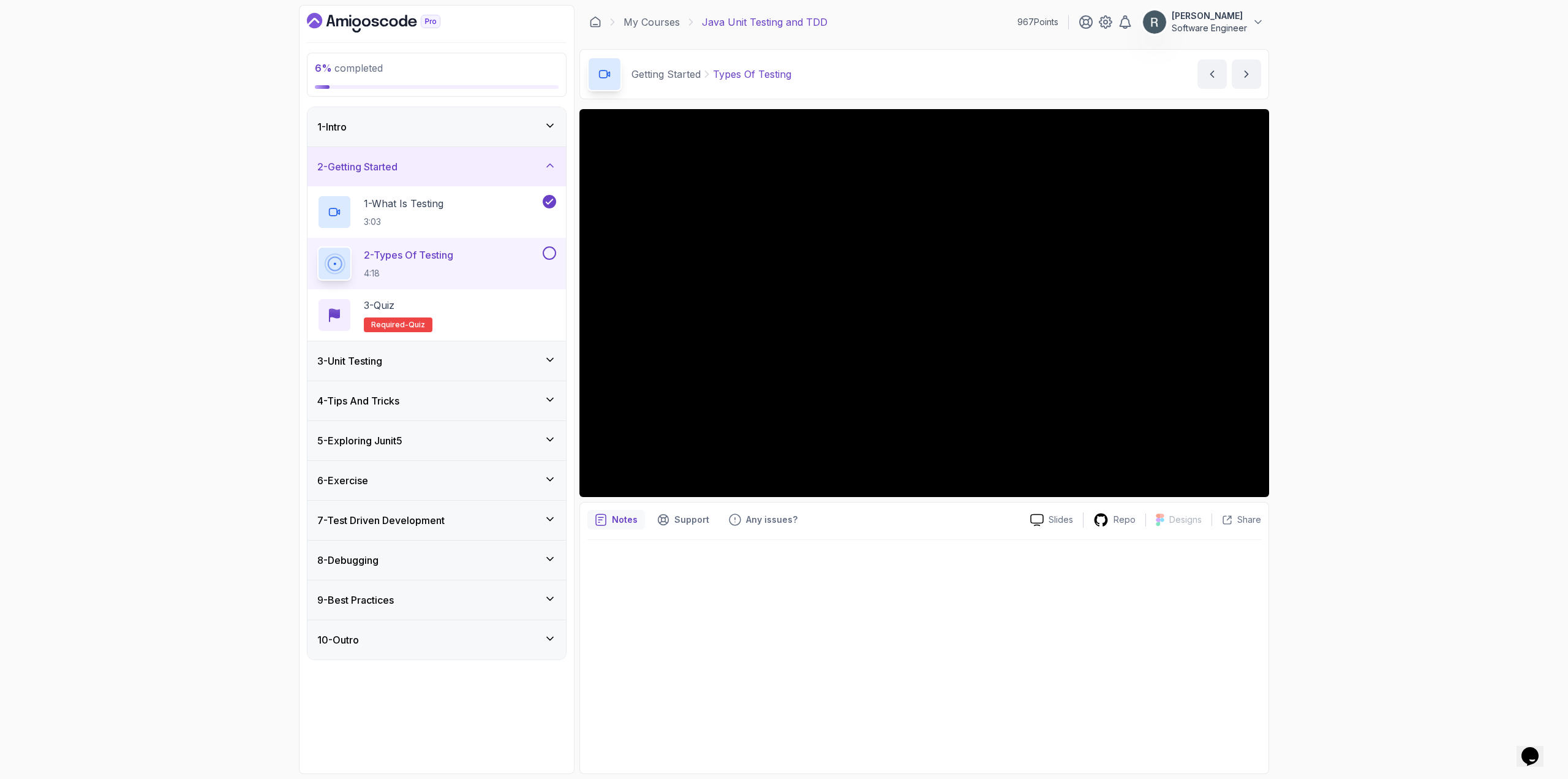
click at [685, 687] on div at bounding box center [923, 653] width 673 height 226
click at [546, 256] on button at bounding box center [549, 253] width 14 height 14
click at [519, 304] on div "3 - Quiz Required- quiz" at bounding box center [436, 314] width 239 height 34
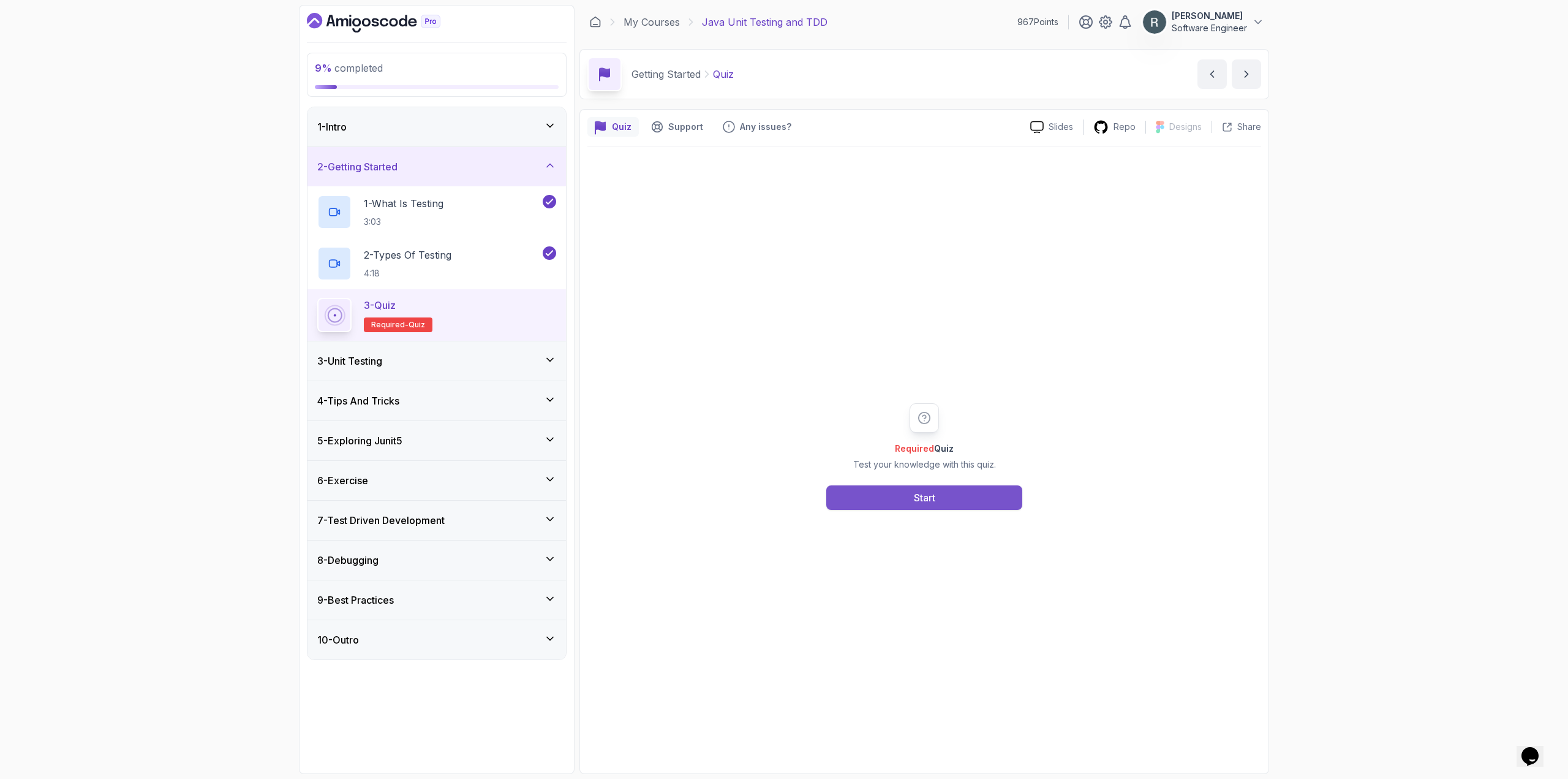
click at [877, 506] on button "Start" at bounding box center [924, 498] width 196 height 25
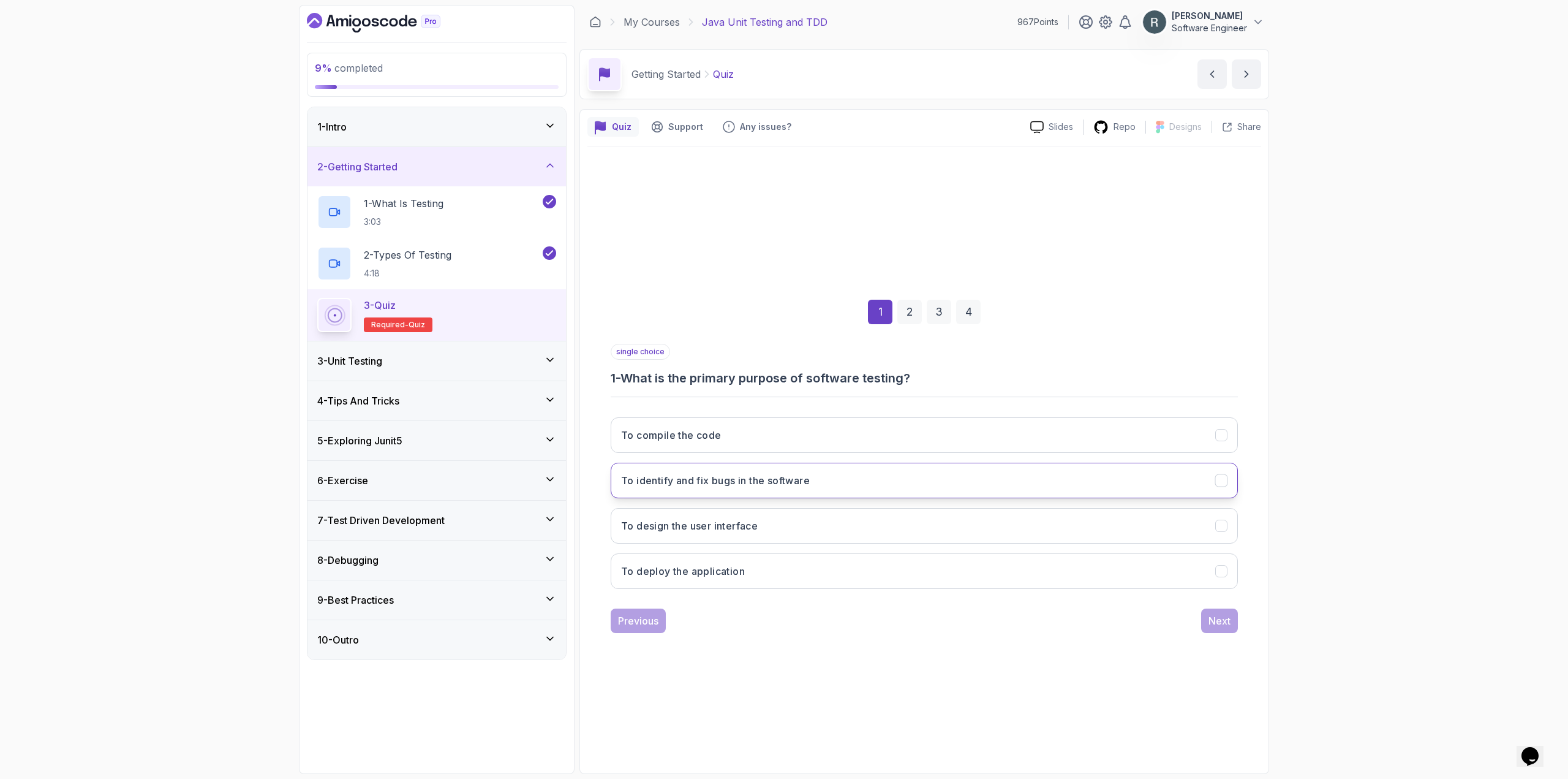
click at [873, 486] on button "To identify and fix bugs in the software" at bounding box center [924, 480] width 627 height 36
click at [1212, 626] on div "Next" at bounding box center [1219, 620] width 22 height 15
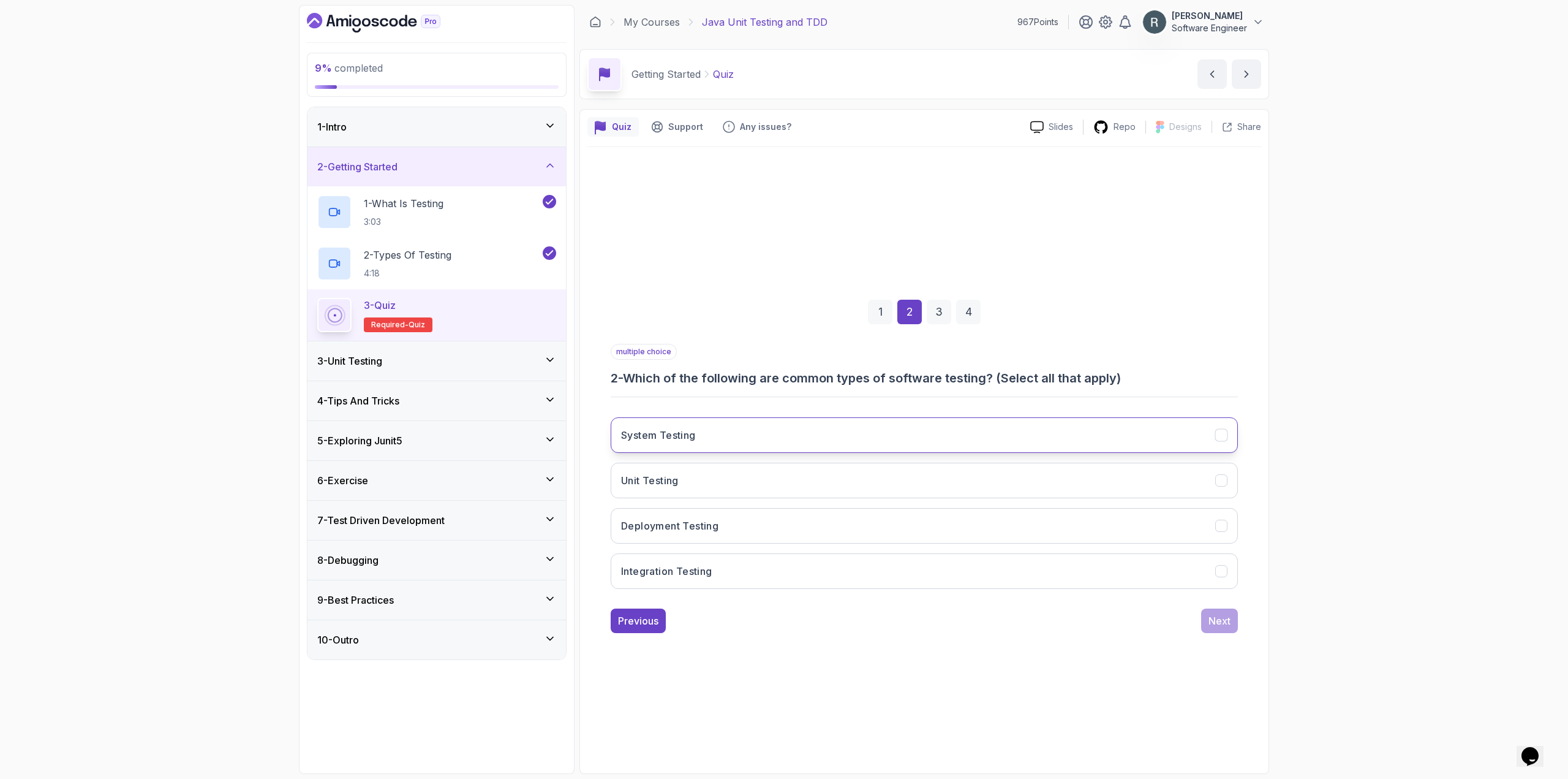
click at [843, 444] on button "System Testing" at bounding box center [924, 434] width 627 height 36
drag, startPoint x: 768, startPoint y: 488, endPoint x: 755, endPoint y: 503, distance: 19.8
click at [768, 488] on button "Unit Testing" at bounding box center [924, 480] width 627 height 36
click at [729, 528] on button "Deployment Testing" at bounding box center [924, 525] width 627 height 36
click at [766, 572] on button "Integration Testing" at bounding box center [924, 571] width 627 height 36
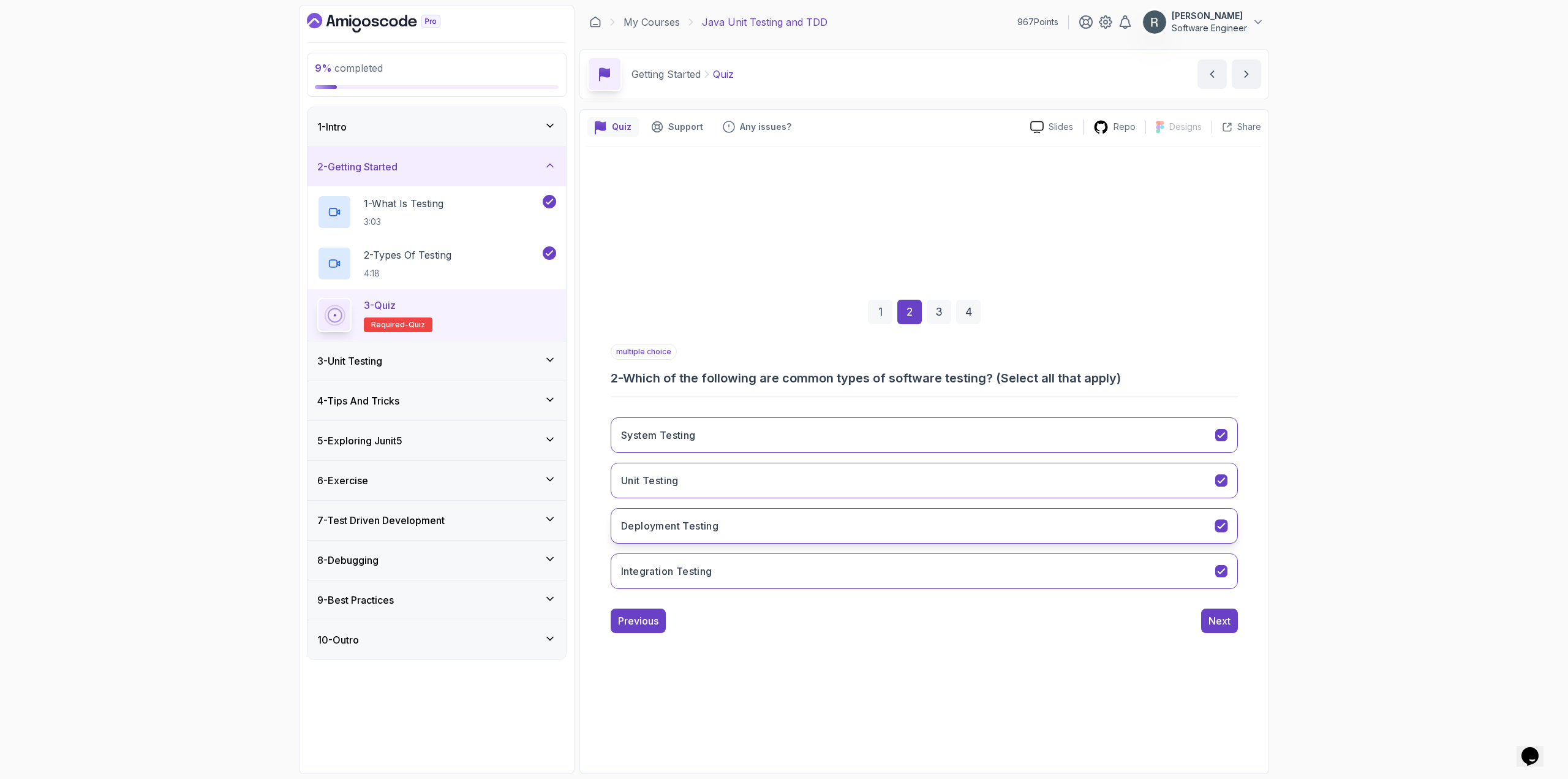
click at [811, 536] on button "Deployment Testing" at bounding box center [924, 525] width 627 height 36
click at [1215, 624] on div "Next" at bounding box center [1219, 620] width 22 height 15
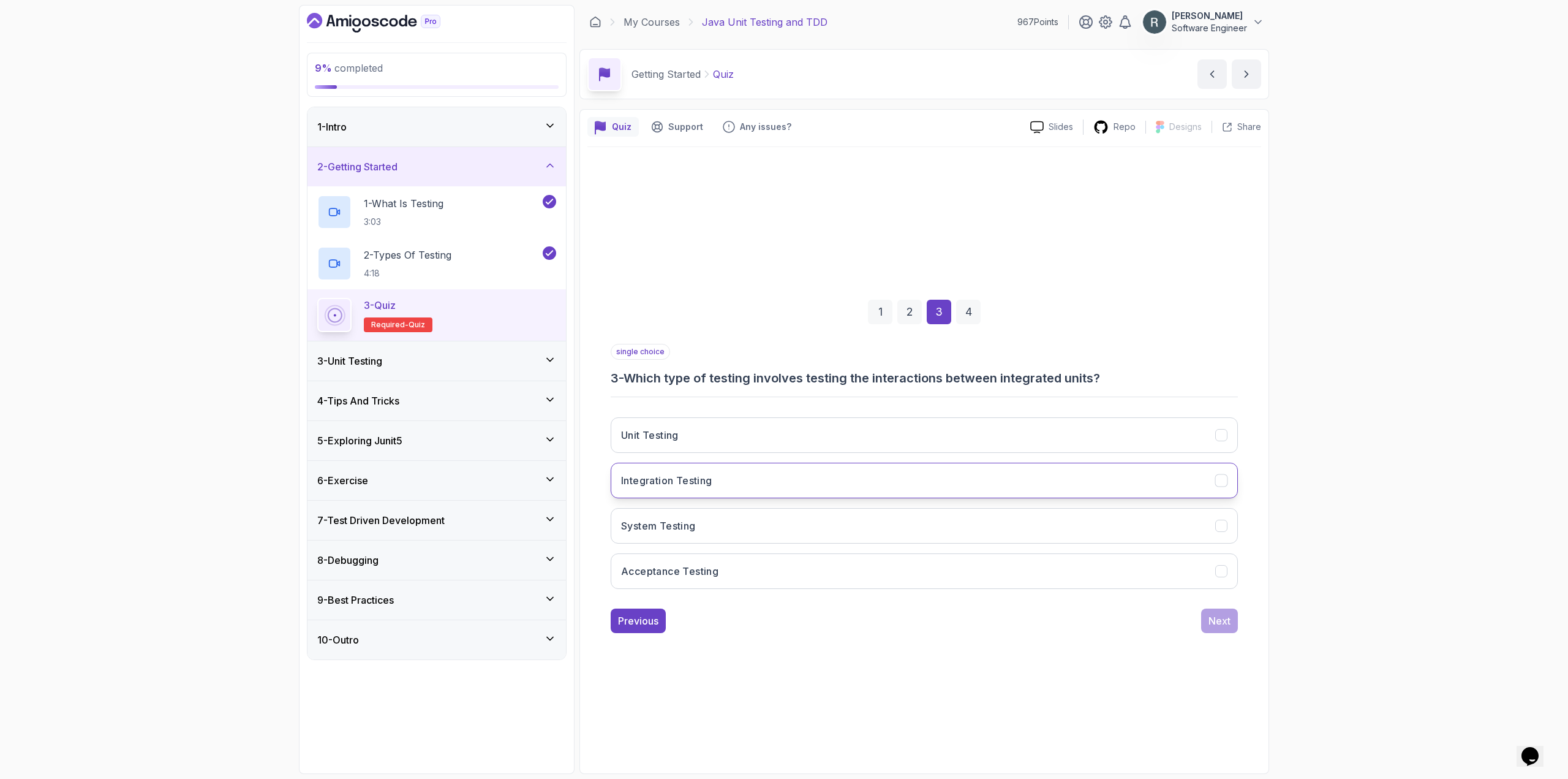
click at [1037, 487] on button "Integration Testing" at bounding box center [924, 480] width 627 height 36
click at [1214, 621] on div "Next" at bounding box center [1219, 620] width 22 height 15
click at [989, 486] on button "Unit Testing" at bounding box center [924, 480] width 627 height 36
click at [1218, 618] on div "Submit Quiz" at bounding box center [1202, 620] width 56 height 15
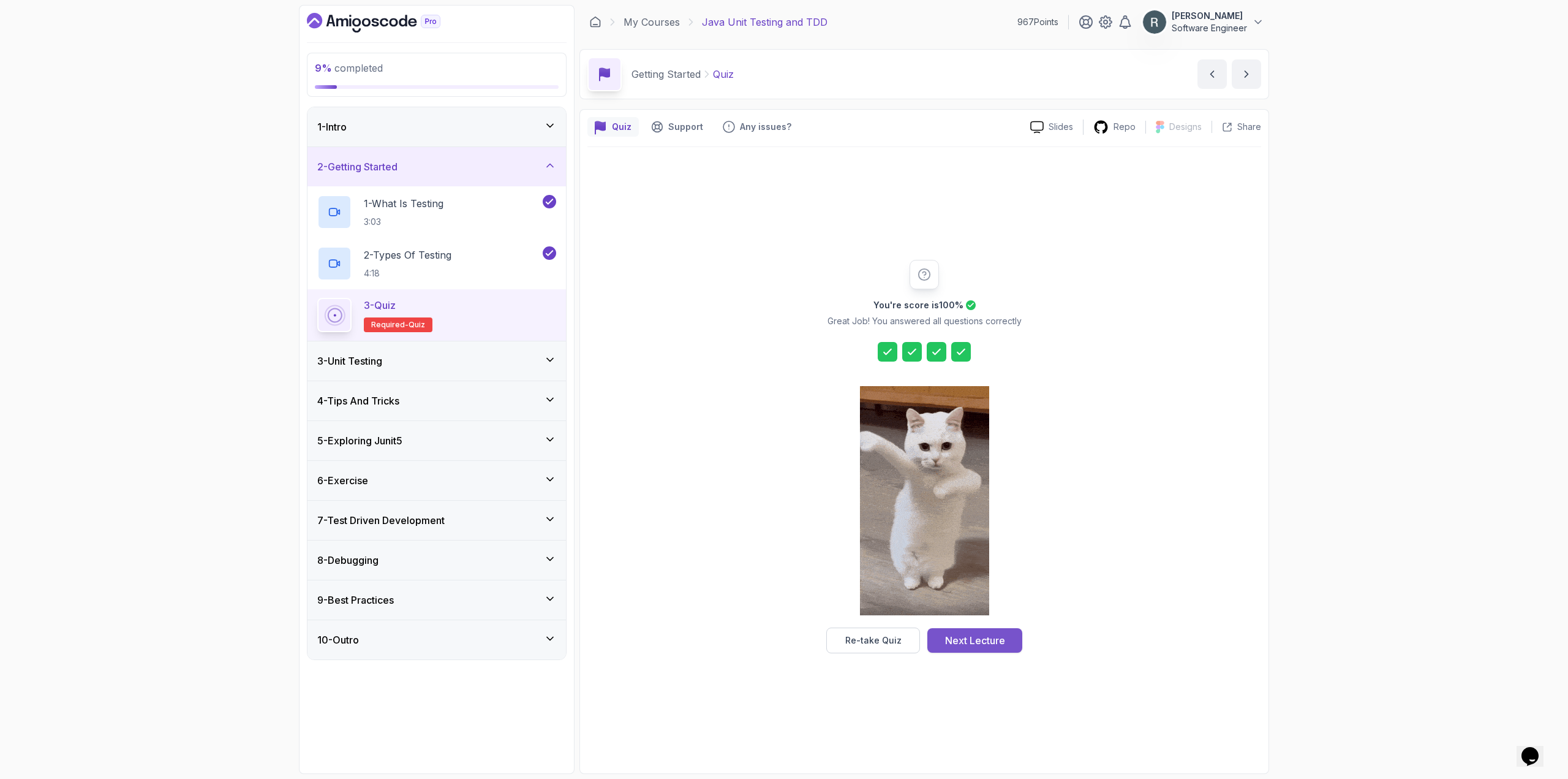
click at [1016, 635] on button "Next Lecture" at bounding box center [975, 640] width 95 height 25
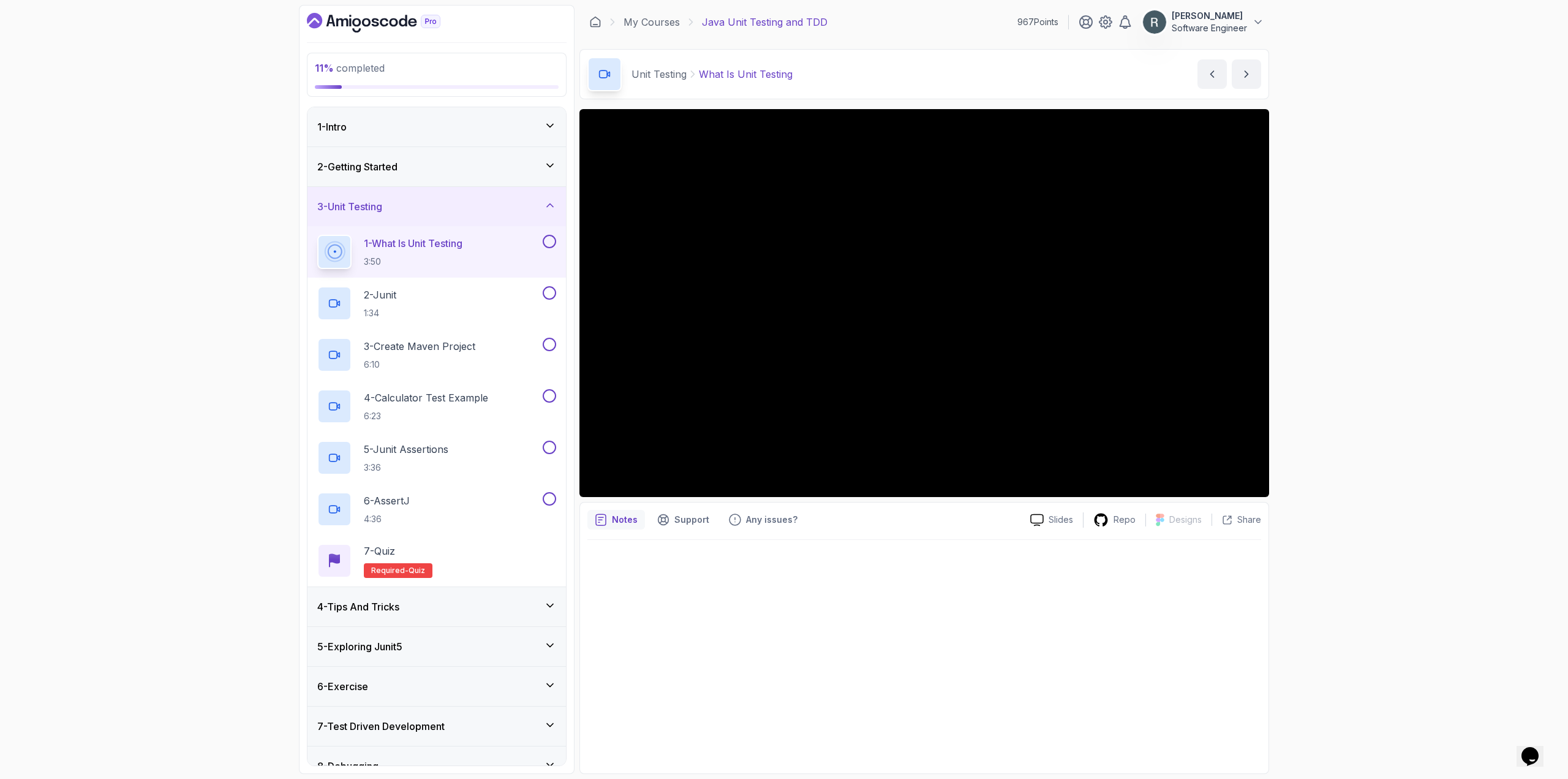
click at [550, 243] on button at bounding box center [549, 241] width 14 height 14
click at [495, 305] on div "2 - Junit 1:34" at bounding box center [428, 302] width 223 height 34
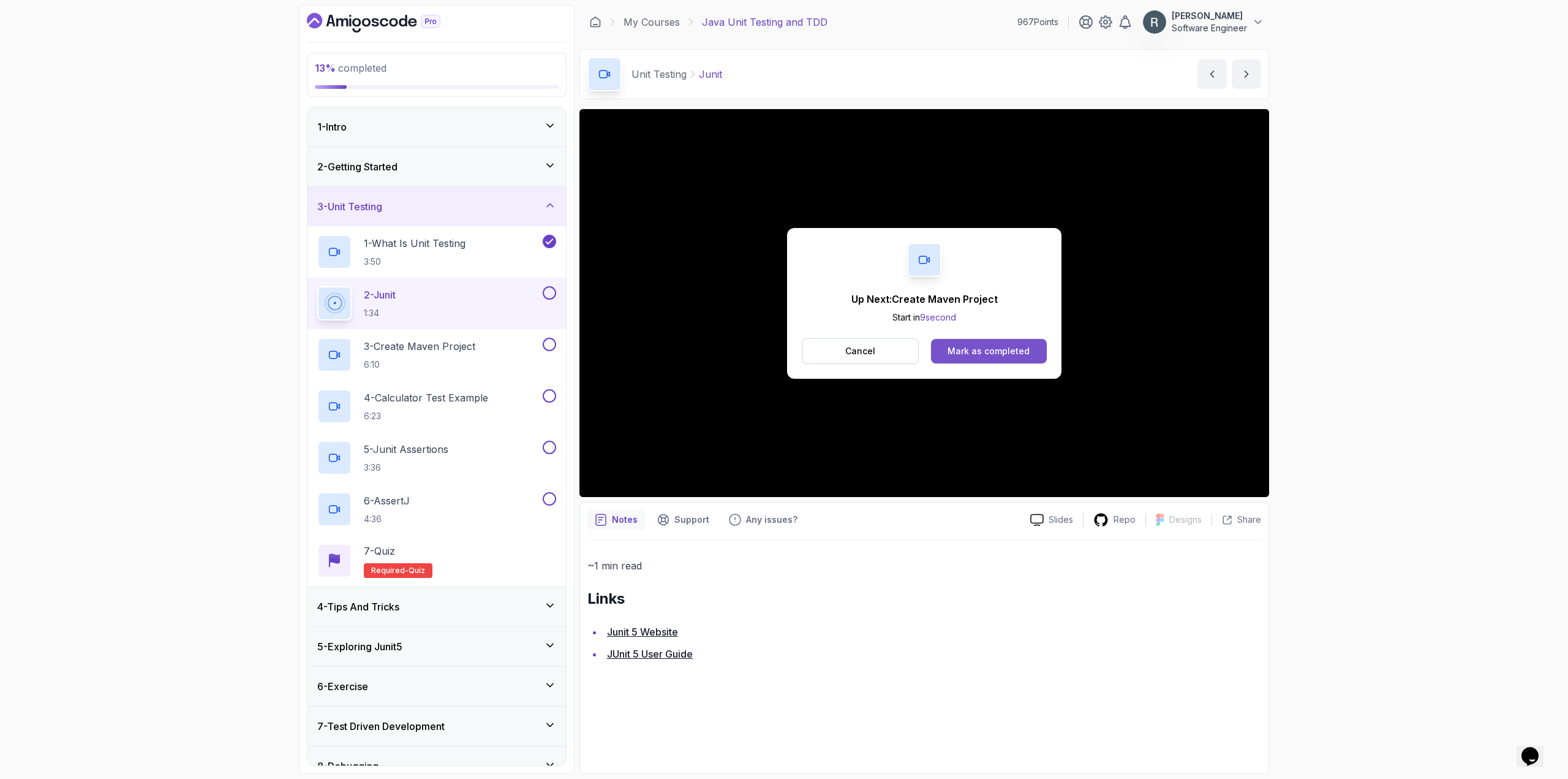
click at [989, 345] on button "Mark as completed" at bounding box center [988, 351] width 115 height 25
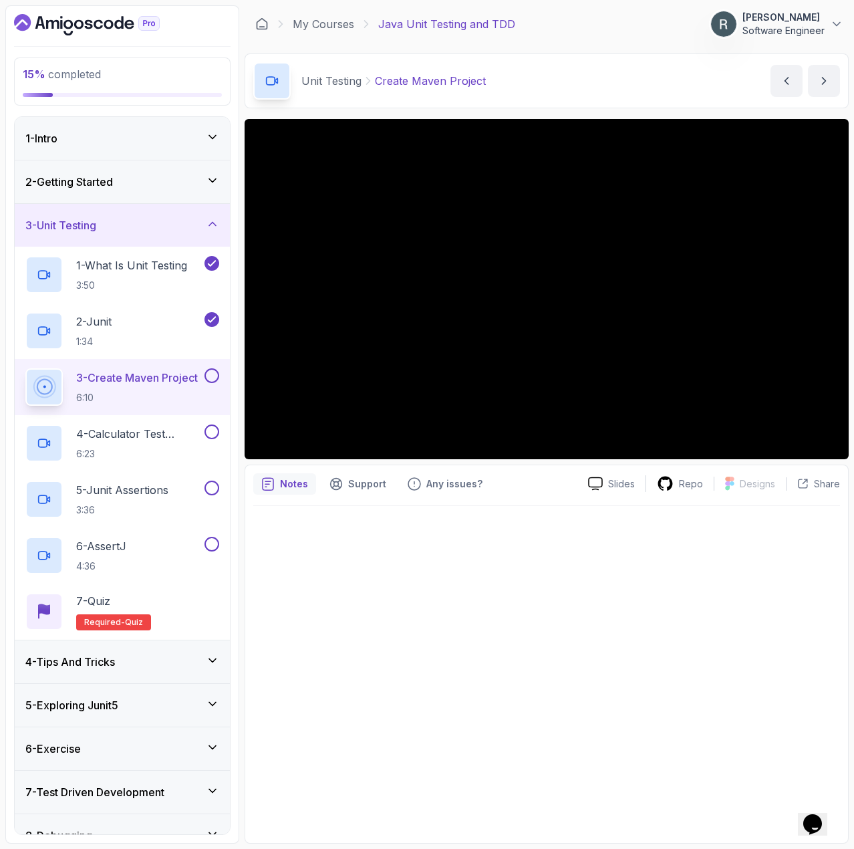
click at [218, 374] on button at bounding box center [212, 375] width 15 height 15
click at [166, 433] on p "4 - Calculator Test Example" at bounding box center [139, 434] width 126 height 16
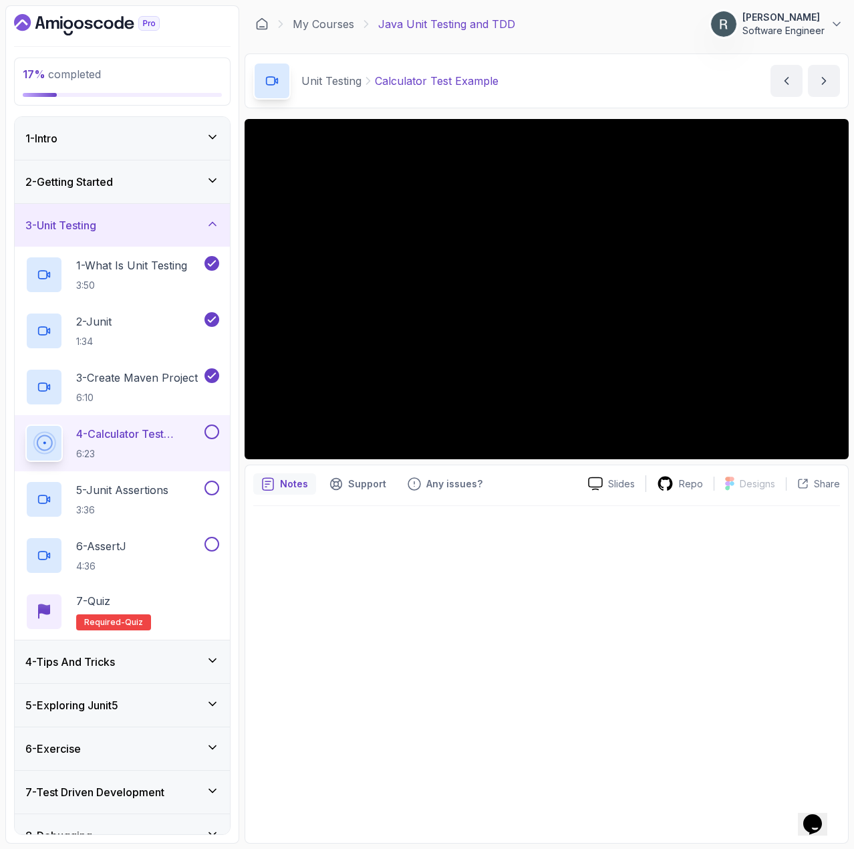
click at [759, 115] on main "My Courses Java Unit Testing and TDD 967 Points [PERSON_NAME] Software Engineer…" at bounding box center [547, 424] width 604 height 838
click at [213, 431] on button at bounding box center [212, 432] width 15 height 15
click at [150, 494] on p "5 - Junit Assertions" at bounding box center [122, 490] width 92 height 16
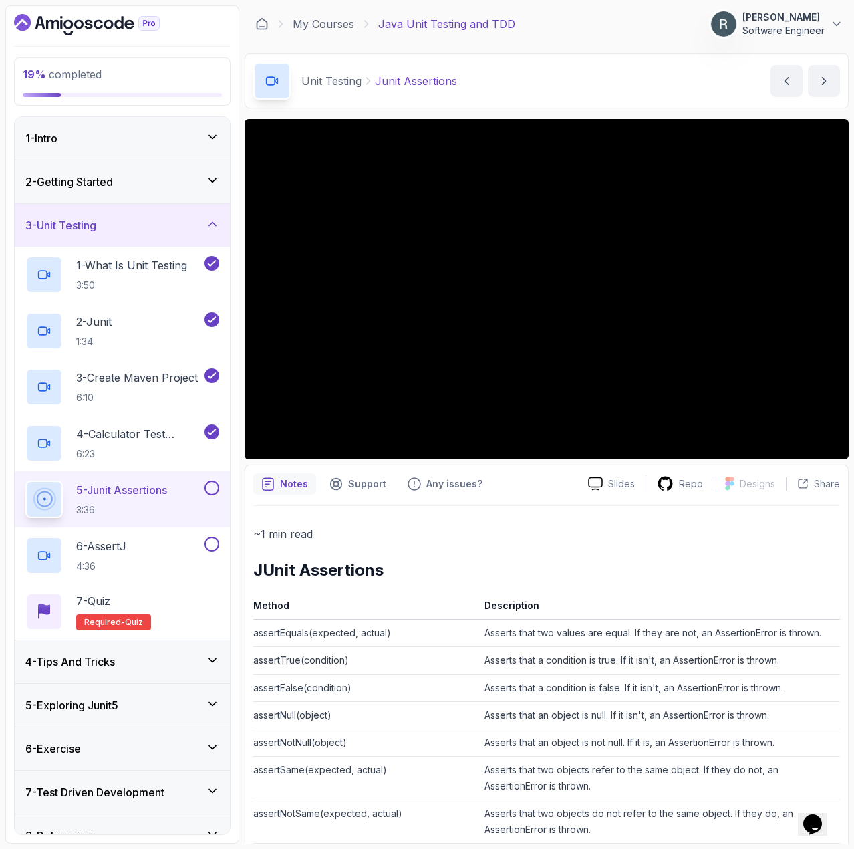
click at [209, 485] on button at bounding box center [212, 488] width 15 height 15
click at [172, 548] on div "6 - AssertJ 4:36" at bounding box center [113, 555] width 177 height 37
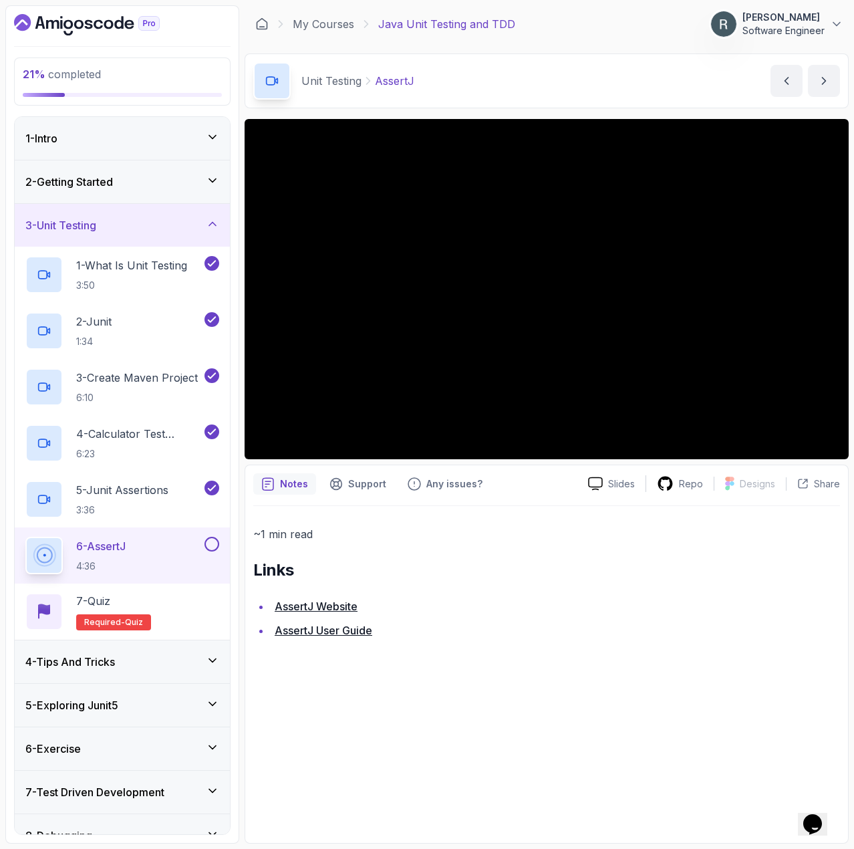
click at [213, 546] on button at bounding box center [212, 544] width 15 height 15
click at [183, 608] on div "7 - Quiz Required- quiz" at bounding box center [122, 611] width 194 height 37
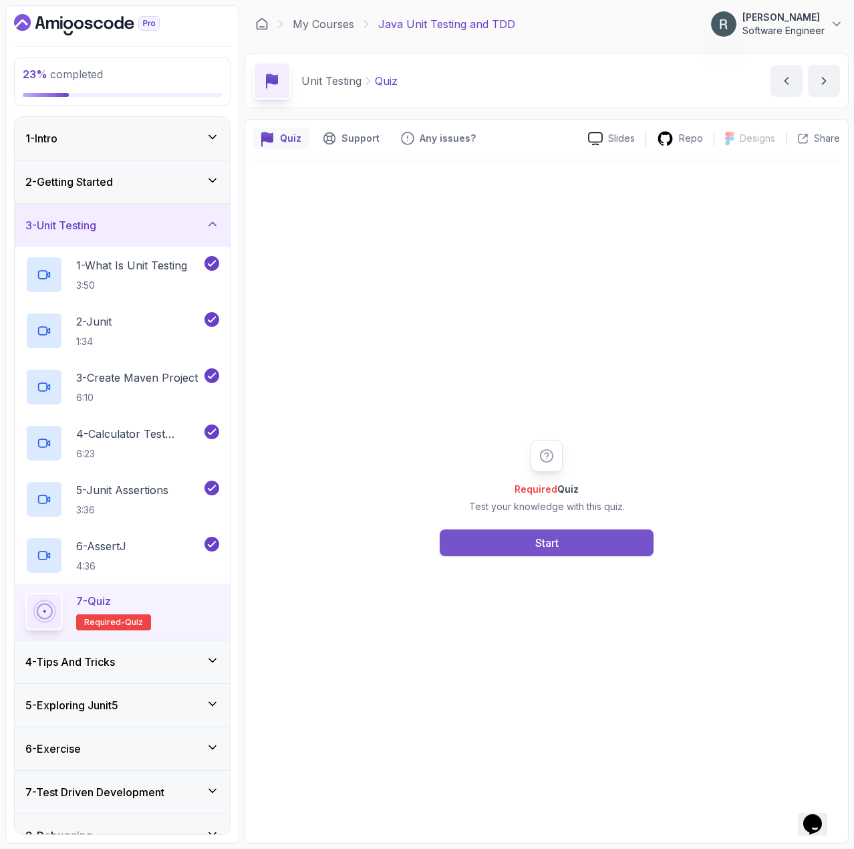
click at [493, 548] on button "Start" at bounding box center [547, 543] width 214 height 27
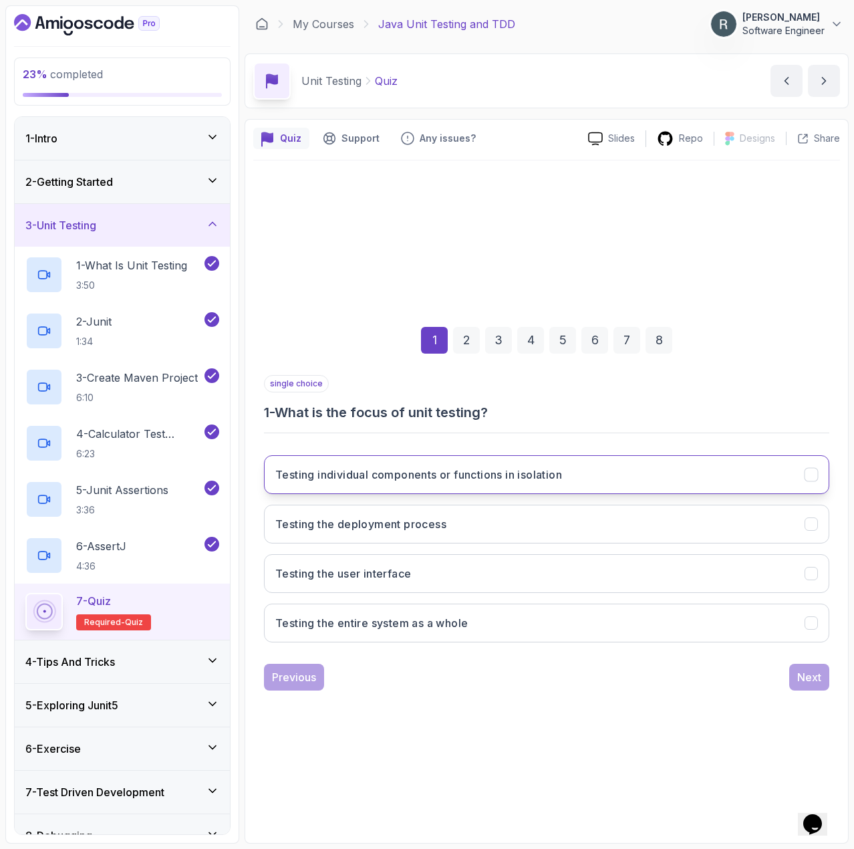
click at [535, 473] on h3 "Testing individual components or functions in isolation" at bounding box center [418, 475] width 287 height 16
click at [806, 675] on div "Next" at bounding box center [810, 677] width 24 height 16
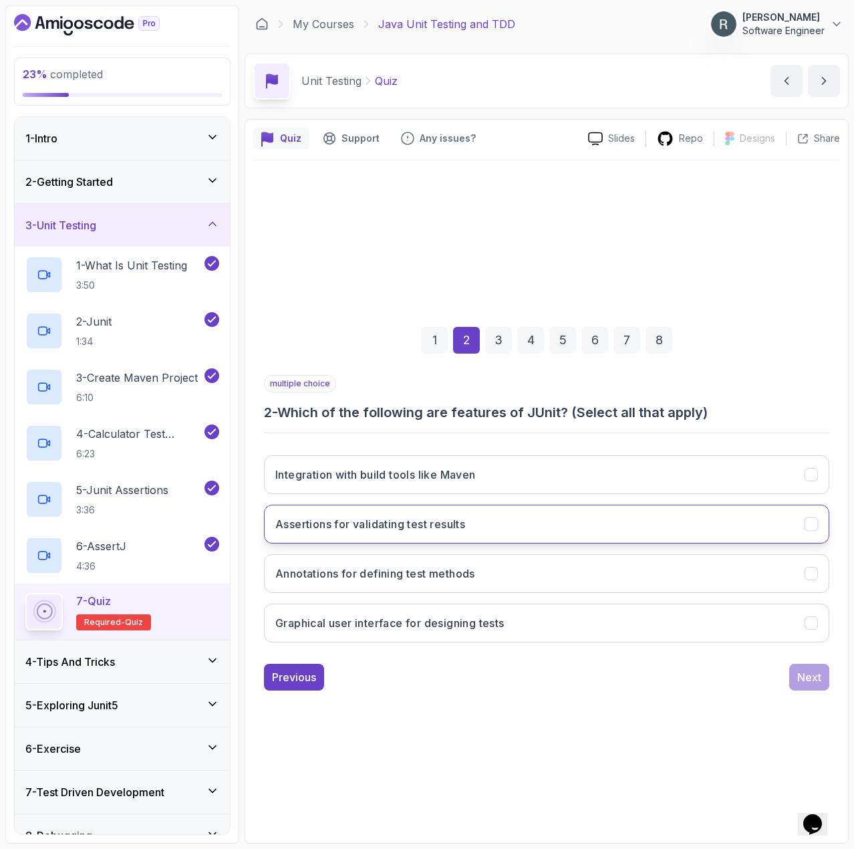
click at [665, 528] on button "Assertions for validating test results" at bounding box center [547, 524] width 566 height 39
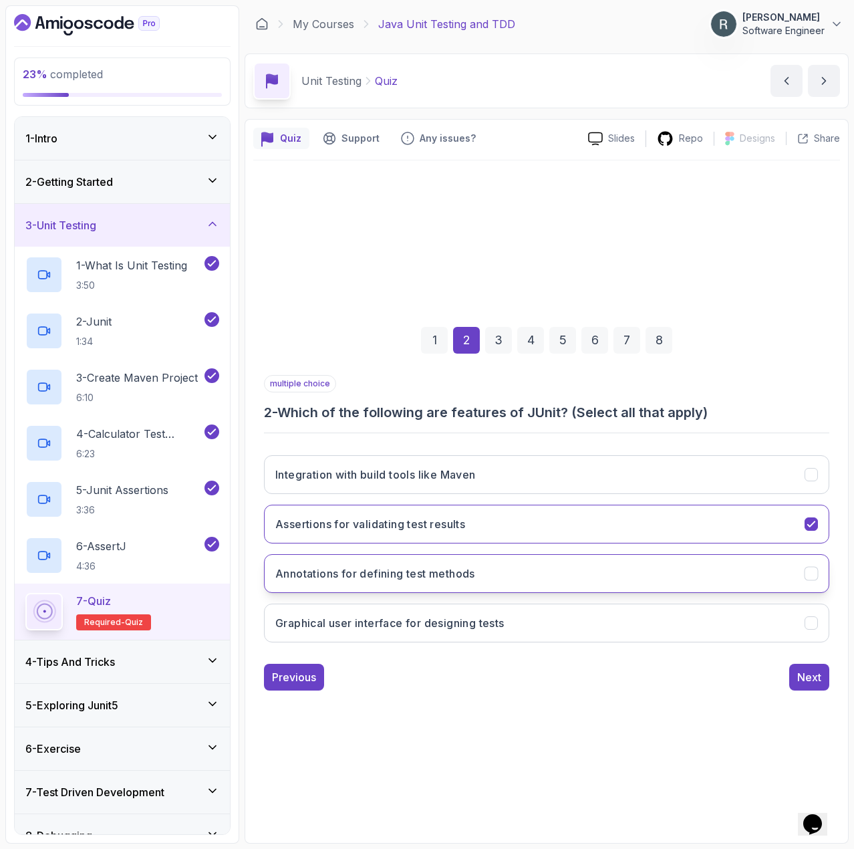
click at [668, 573] on button "Annotations for defining test methods" at bounding box center [547, 573] width 566 height 39
click at [671, 484] on button "Integration with build tools like Maven" at bounding box center [547, 474] width 566 height 39
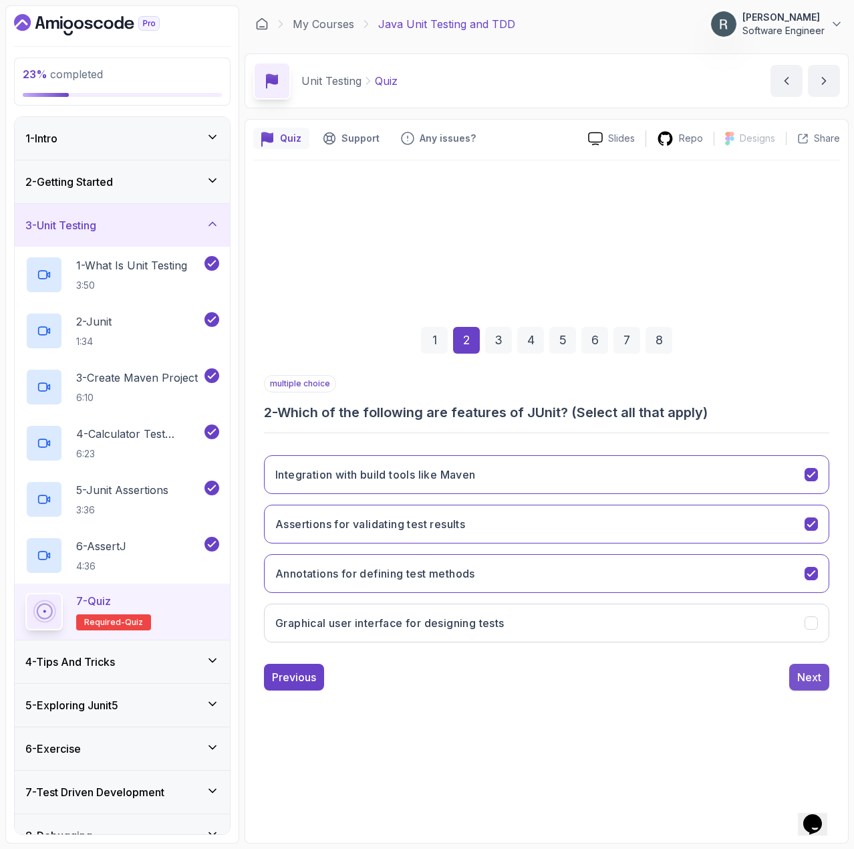
click at [810, 674] on div "Next" at bounding box center [810, 677] width 24 height 16
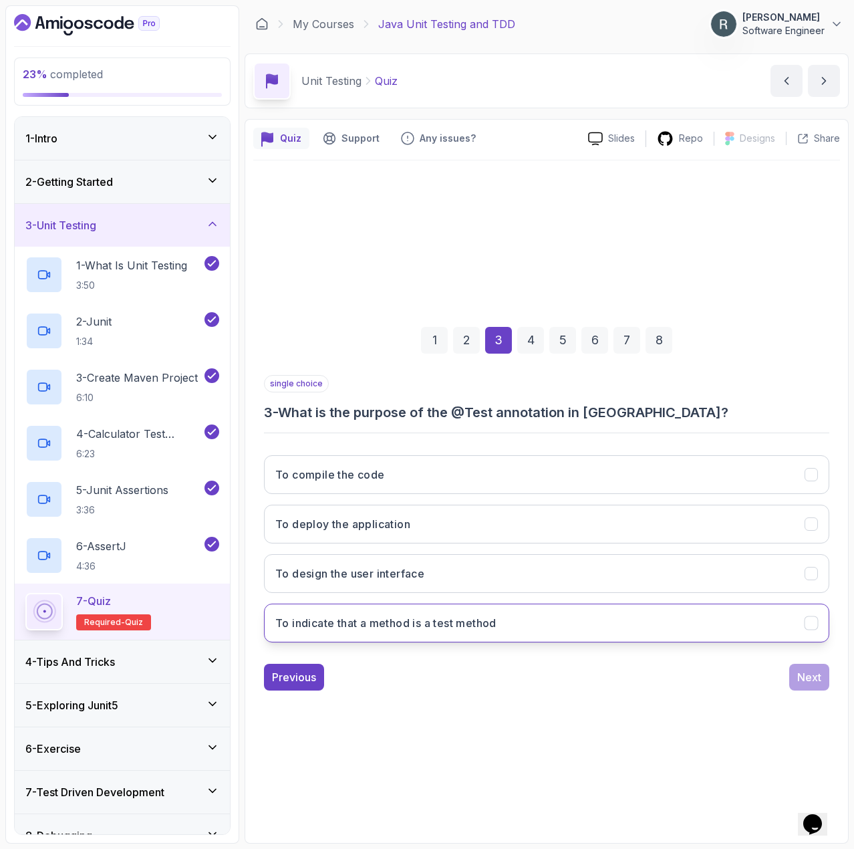
click at [649, 626] on button "To indicate that a method is a test method" at bounding box center [547, 623] width 566 height 39
click at [810, 674] on div "Next" at bounding box center [810, 677] width 24 height 16
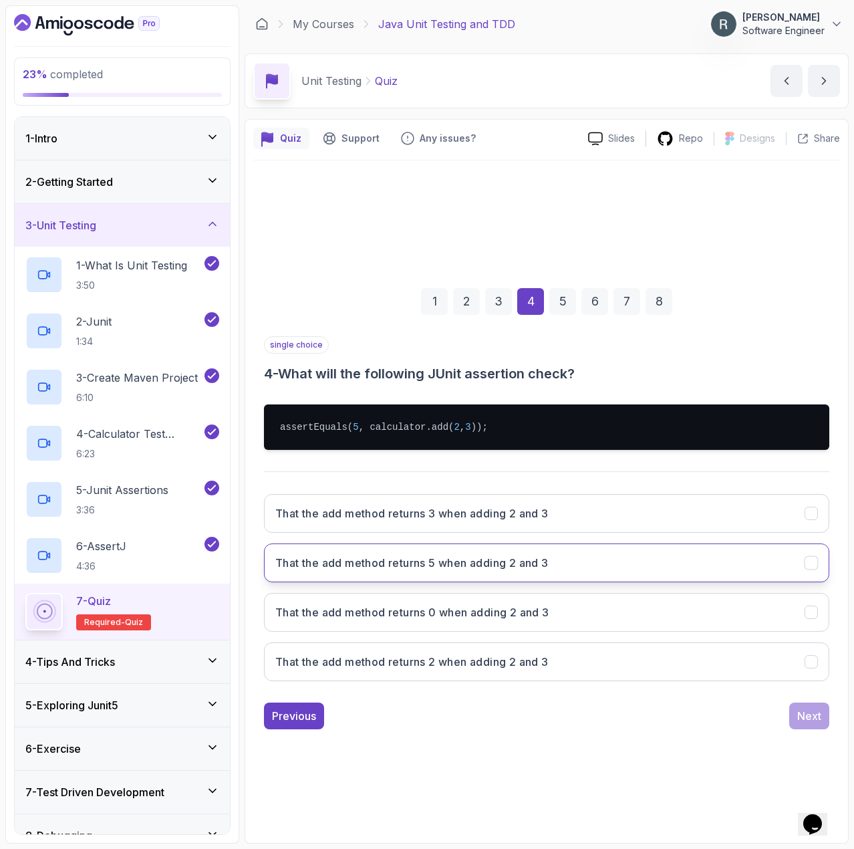
click at [608, 564] on button "That the add method returns 5 when adding 2 and 3" at bounding box center [547, 563] width 566 height 39
click at [802, 713] on div "Next" at bounding box center [810, 716] width 24 height 16
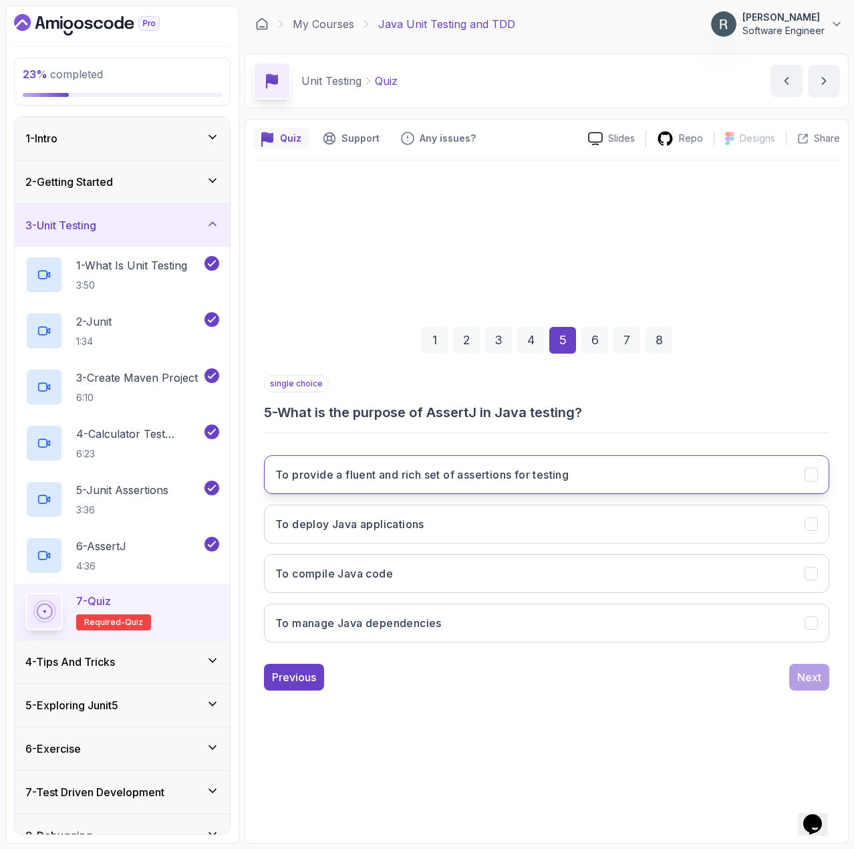
click at [670, 478] on button "To provide a fluent and rich set of assertions for testing" at bounding box center [547, 474] width 566 height 39
click at [815, 678] on div "Next" at bounding box center [810, 677] width 24 height 16
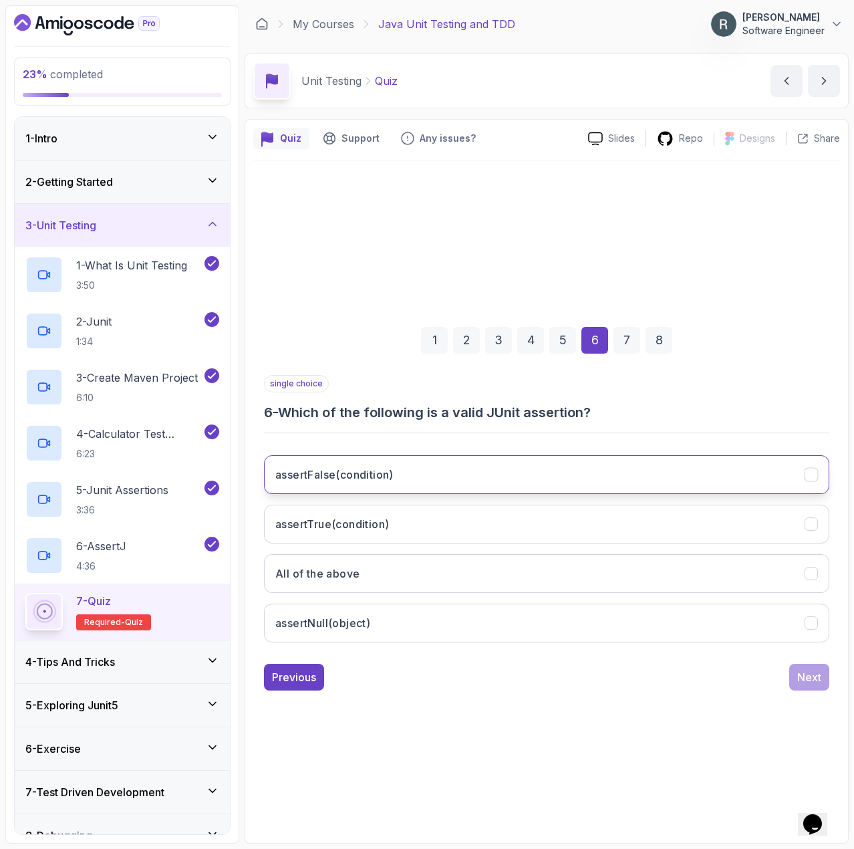
click at [584, 474] on button "assertFalse(condition)" at bounding box center [547, 474] width 566 height 39
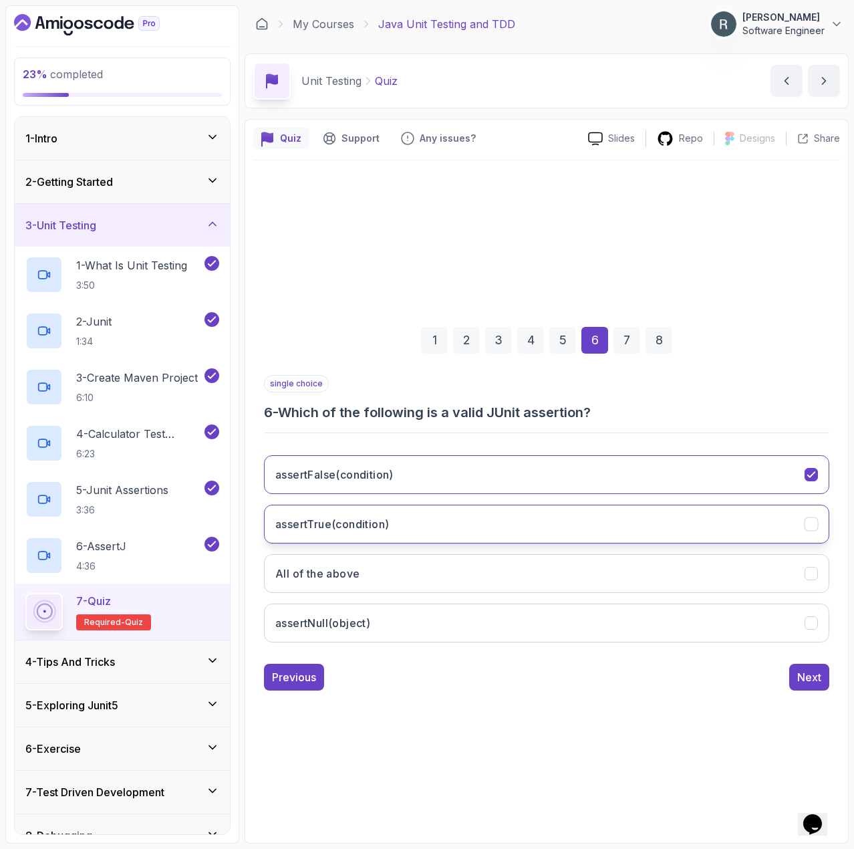
click at [562, 515] on button "assertTrue(condition)" at bounding box center [547, 524] width 566 height 39
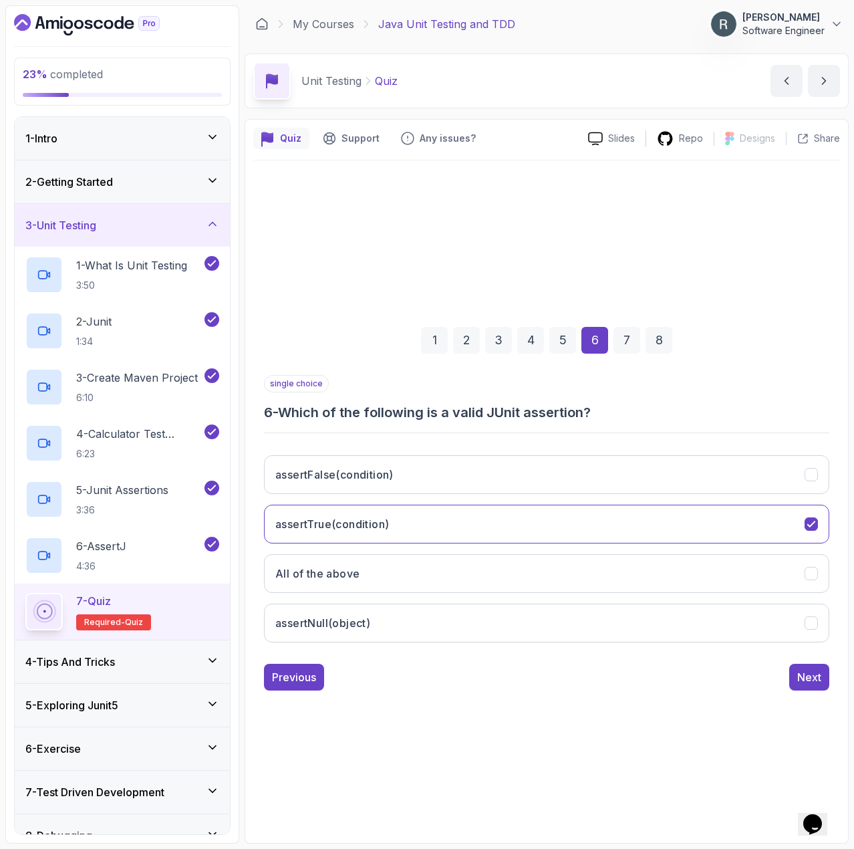
click at [576, 450] on div "assertFalse(condition) assertTrue(condition) All of the above assertNull(object)" at bounding box center [547, 549] width 566 height 209
click at [611, 519] on button "assertTrue(condition)" at bounding box center [547, 524] width 566 height 39
click at [600, 566] on button "All of the above" at bounding box center [547, 573] width 566 height 39
click at [815, 670] on div "Next" at bounding box center [810, 677] width 24 height 16
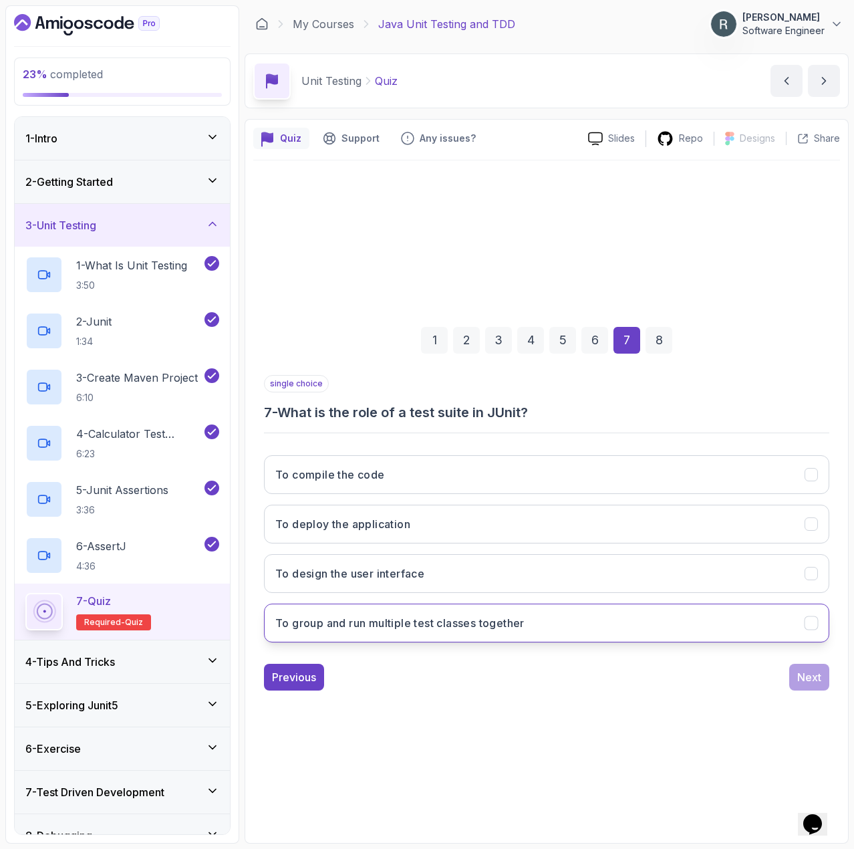
click at [742, 632] on button "To group and run multiple test classes together" at bounding box center [547, 623] width 566 height 39
click at [812, 675] on div "Next" at bounding box center [810, 677] width 24 height 16
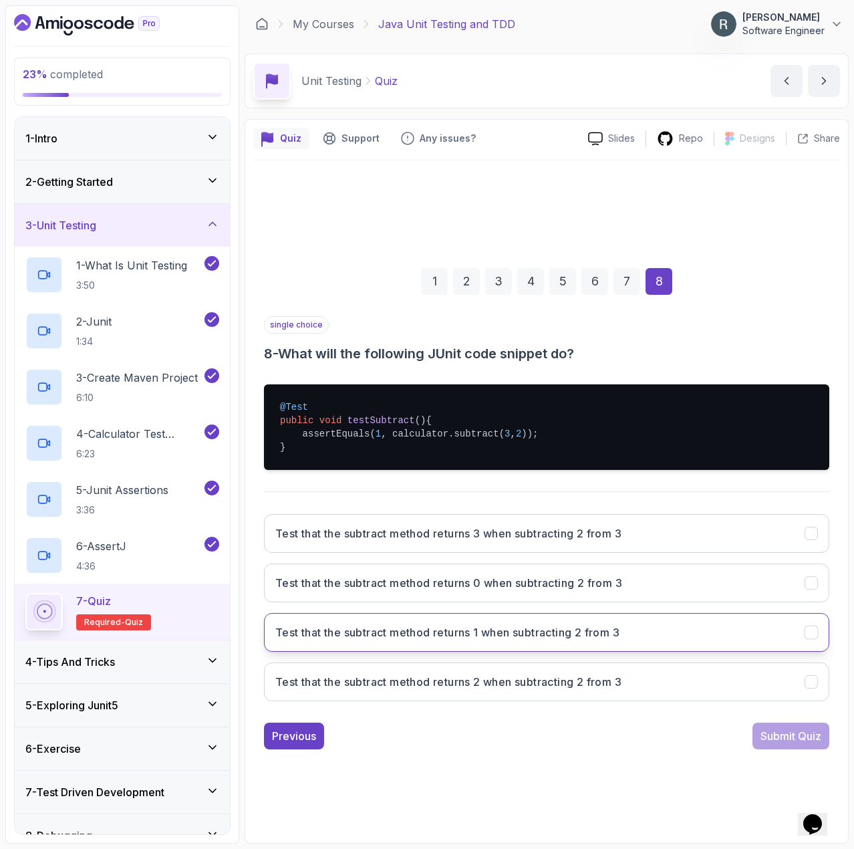
click at [538, 630] on h3 "Test that the subtract method returns 1 when subtracting 2 from 3" at bounding box center [447, 632] width 344 height 16
click at [795, 732] on div "Submit Quiz" at bounding box center [791, 736] width 61 height 16
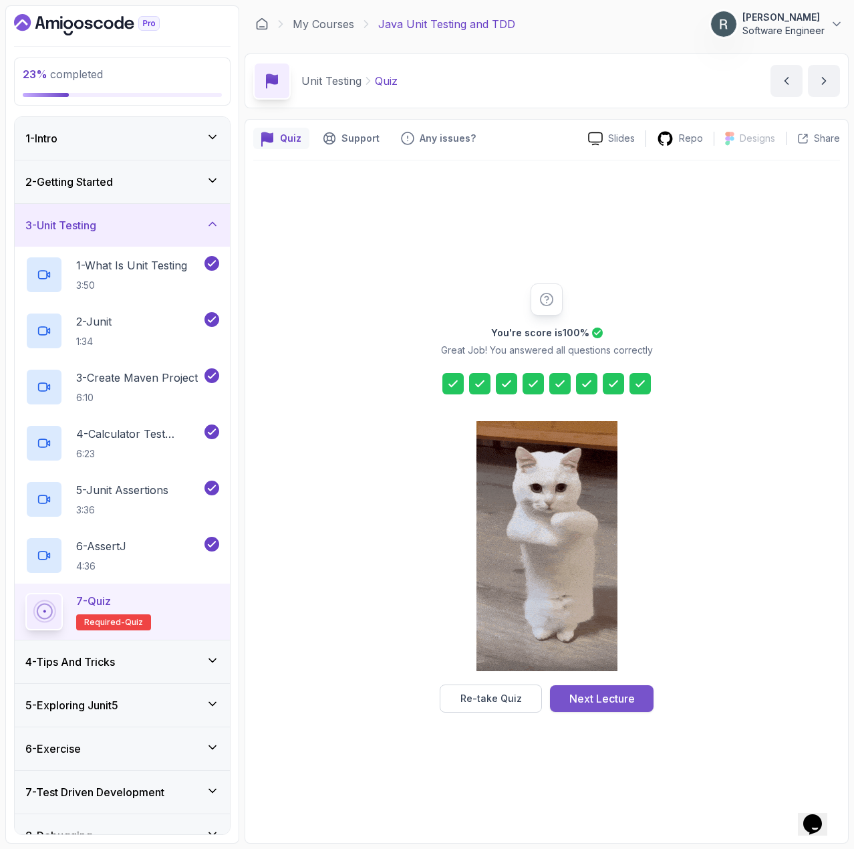
click at [624, 697] on div "Next Lecture" at bounding box center [603, 699] width 66 height 16
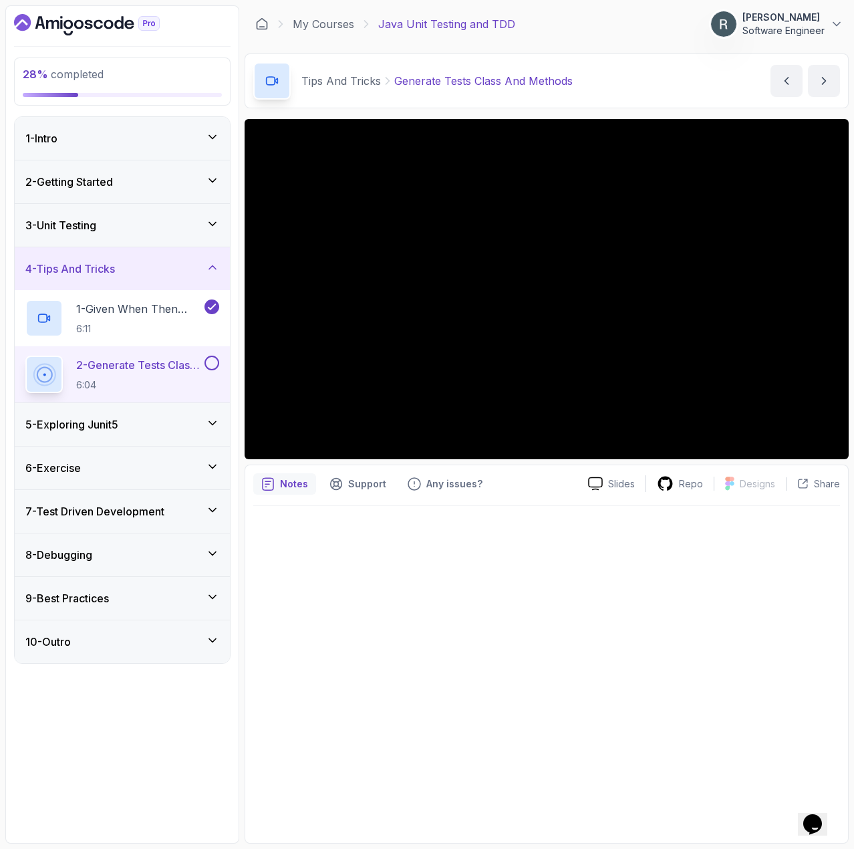
click at [213, 363] on button at bounding box center [212, 363] width 15 height 15
click at [193, 415] on div "5 - Exploring Junit5" at bounding box center [122, 424] width 215 height 43
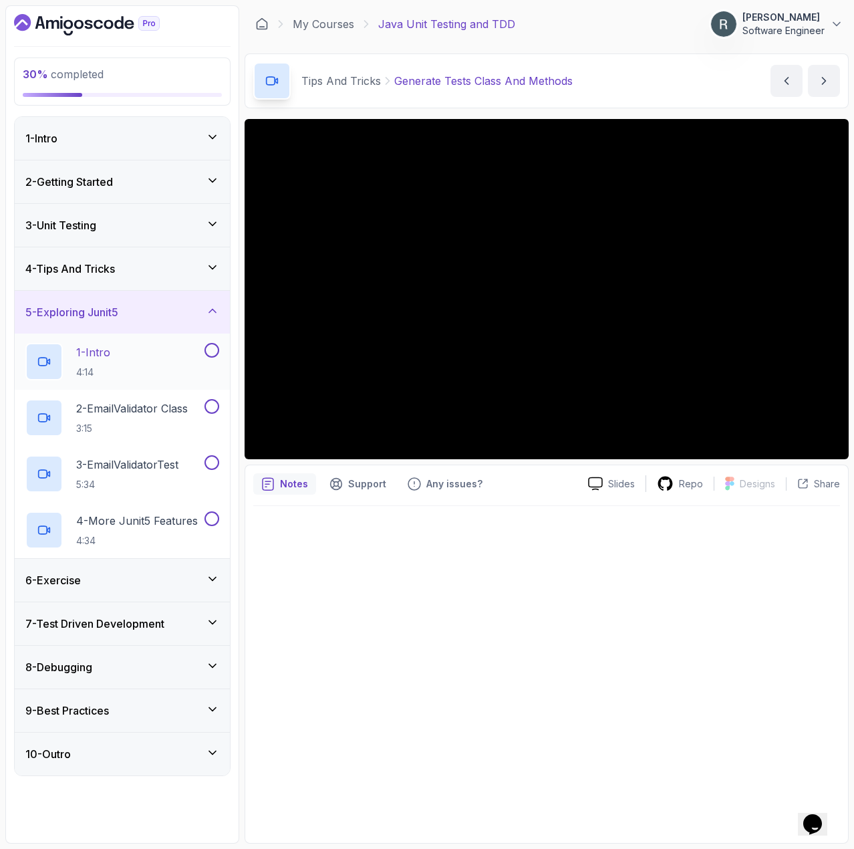
click at [160, 370] on div "1 - Intro 4:14" at bounding box center [113, 361] width 177 height 37
